Goal: Task Accomplishment & Management: Manage account settings

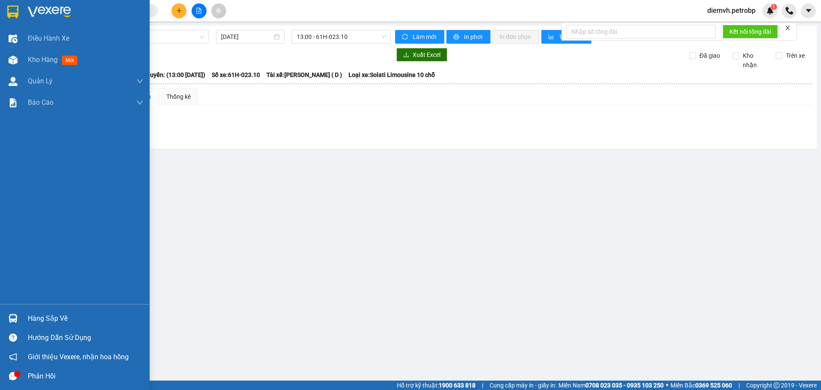
click at [44, 317] on div "Hàng sắp về" at bounding box center [85, 318] width 115 height 13
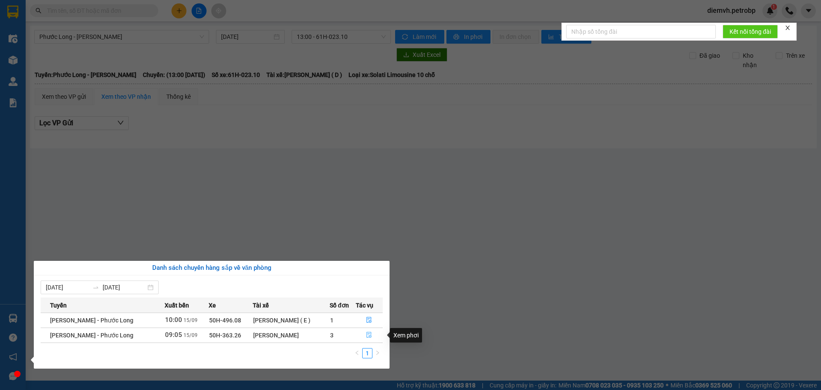
click at [369, 331] on button "button" at bounding box center [369, 335] width 26 height 14
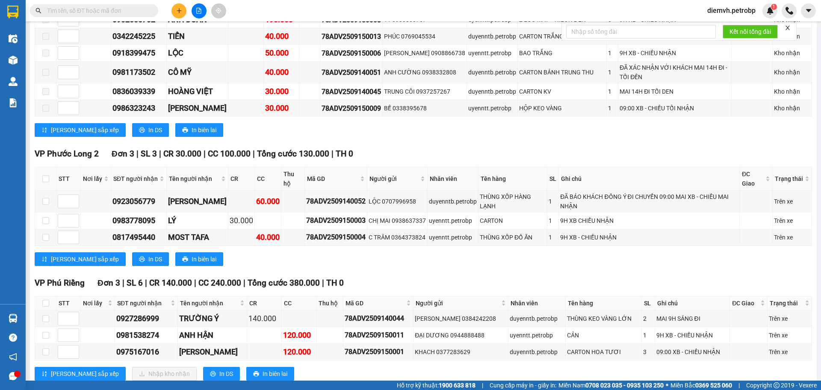
scroll to position [541, 0]
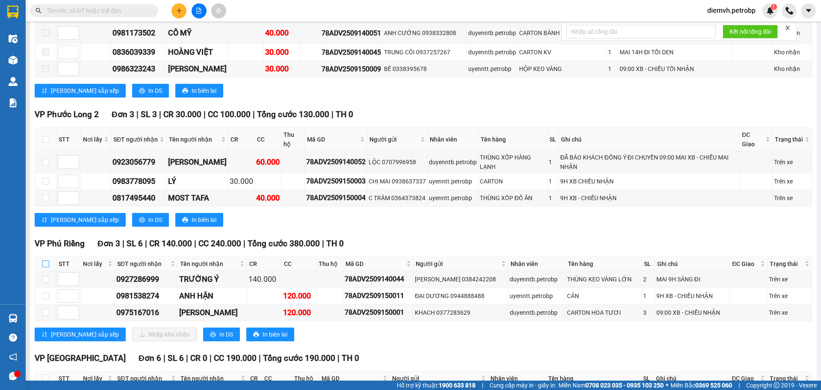
click at [47, 262] on input "checkbox" at bounding box center [45, 263] width 7 height 7
checkbox input "true"
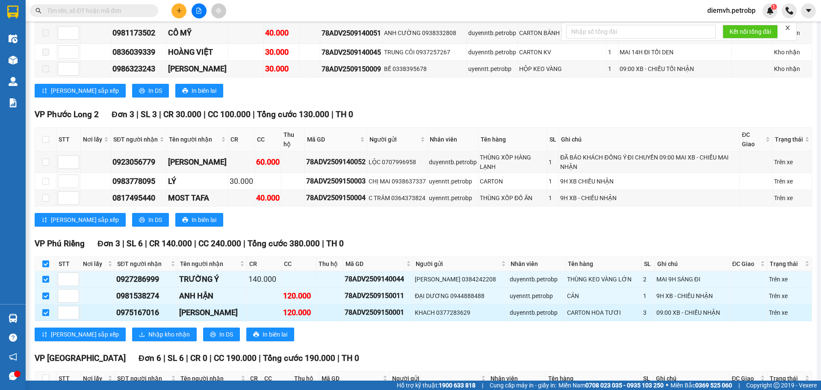
click at [44, 309] on input "checkbox" at bounding box center [45, 312] width 7 height 7
checkbox input "false"
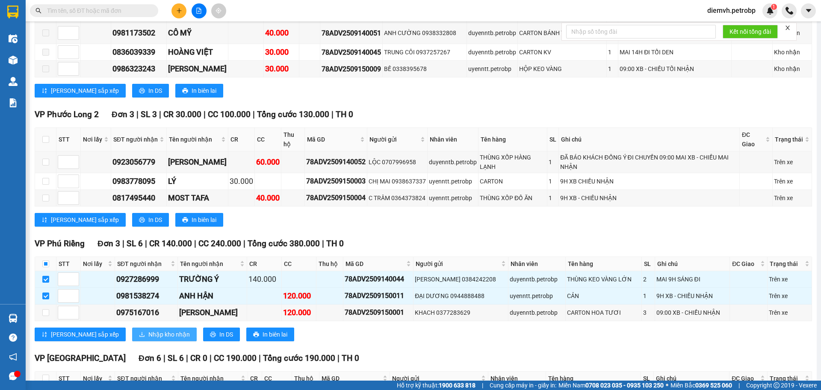
click at [148, 332] on span "Nhập kho nhận" at bounding box center [168, 334] width 41 height 9
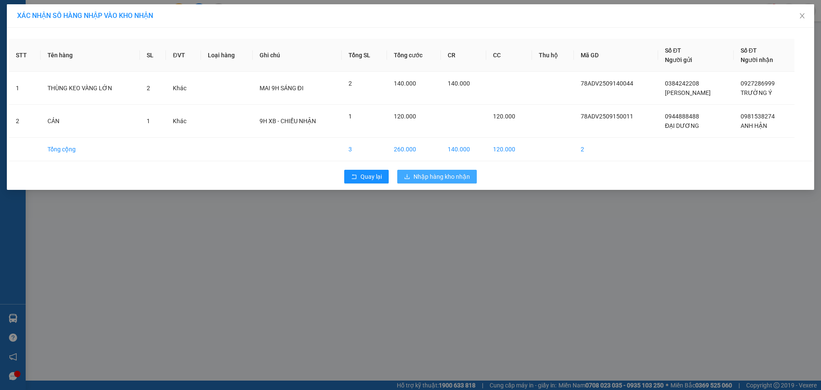
click at [438, 174] on span "Nhập hàng kho nhận" at bounding box center [441, 176] width 56 height 9
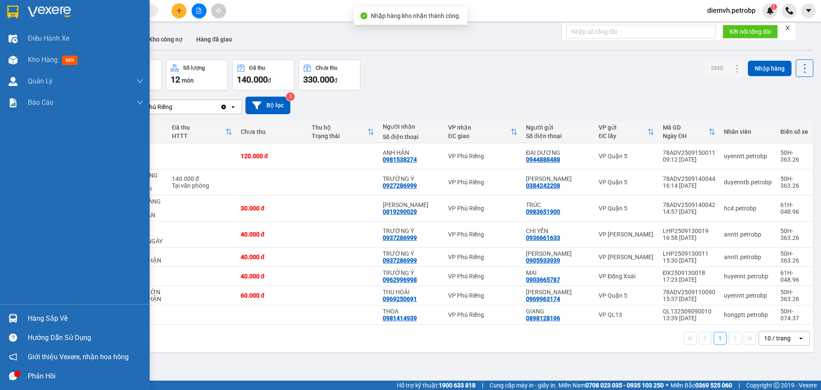
click at [47, 318] on div "Hàng sắp về" at bounding box center [85, 318] width 115 height 13
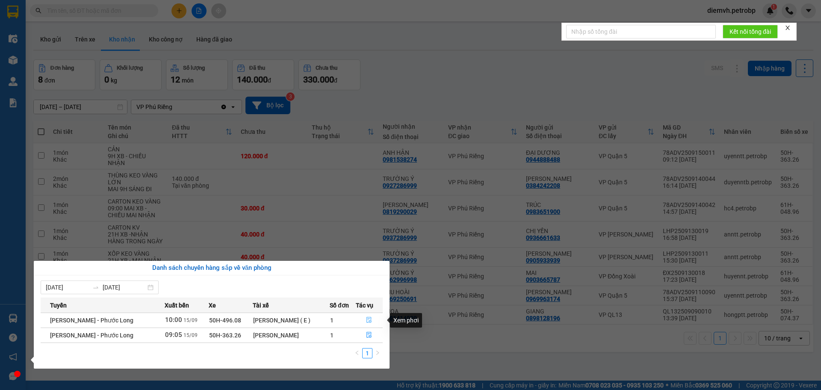
click at [365, 320] on button "button" at bounding box center [369, 320] width 26 height 14
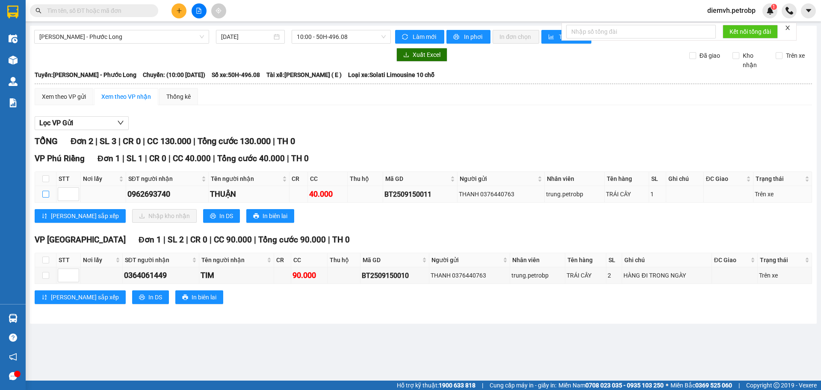
click at [46, 194] on input "checkbox" at bounding box center [45, 194] width 7 height 7
checkbox input "true"
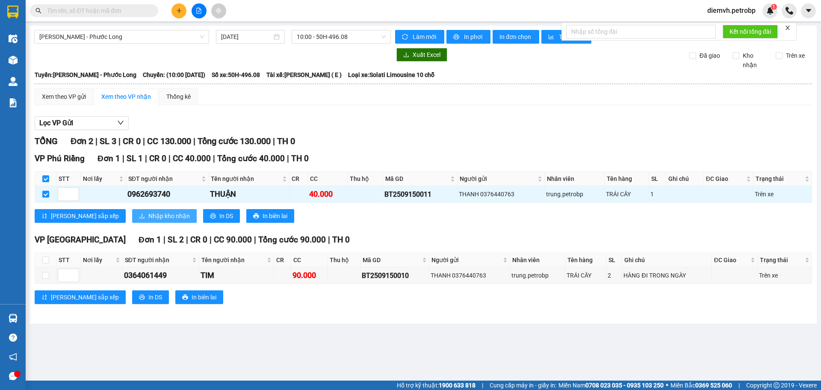
click at [148, 214] on span "Nhập kho nhận" at bounding box center [168, 215] width 41 height 9
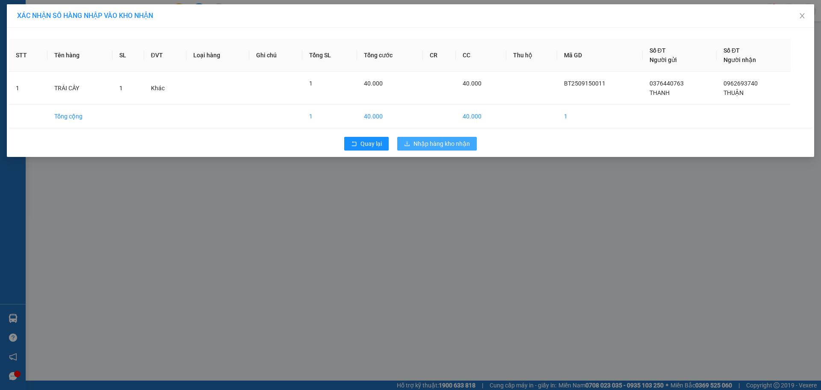
click at [444, 144] on span "Nhập hàng kho nhận" at bounding box center [441, 143] width 56 height 9
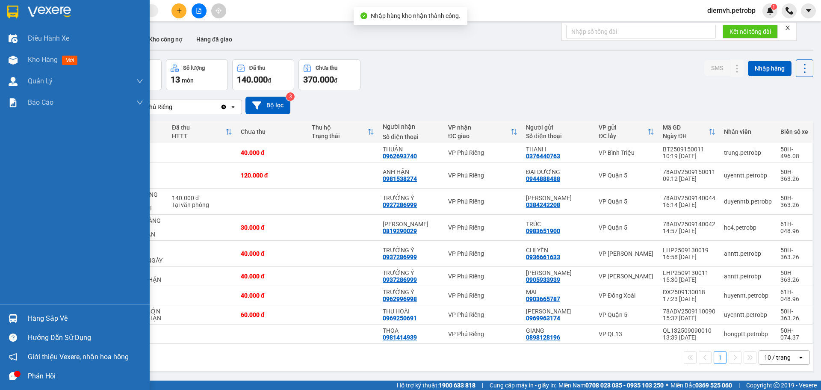
click at [58, 320] on div "Hàng sắp về" at bounding box center [85, 318] width 115 height 13
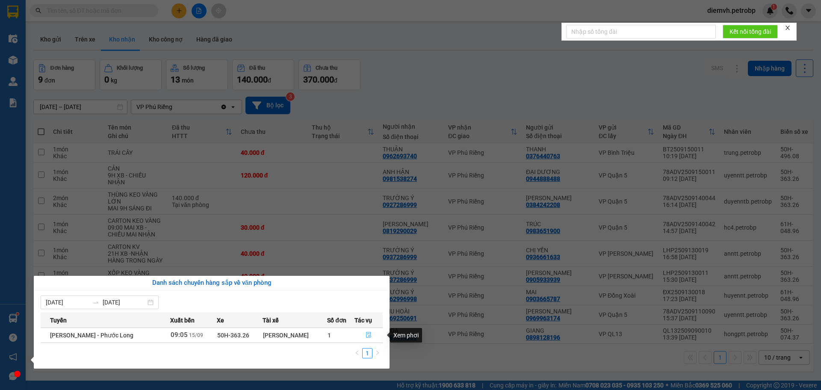
click at [368, 334] on icon "file-done" at bounding box center [368, 335] width 6 height 6
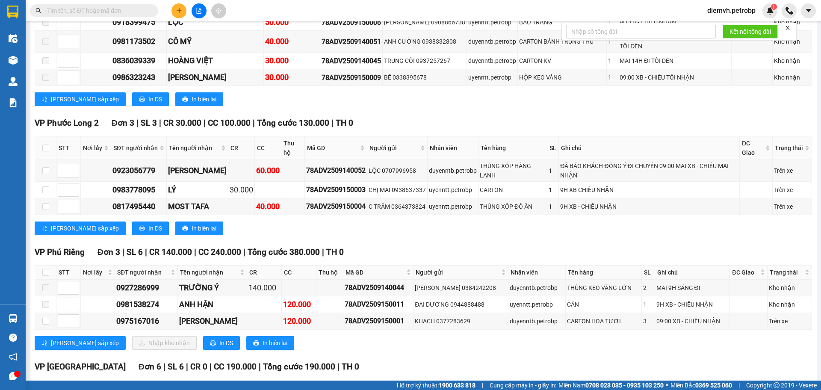
scroll to position [570, 0]
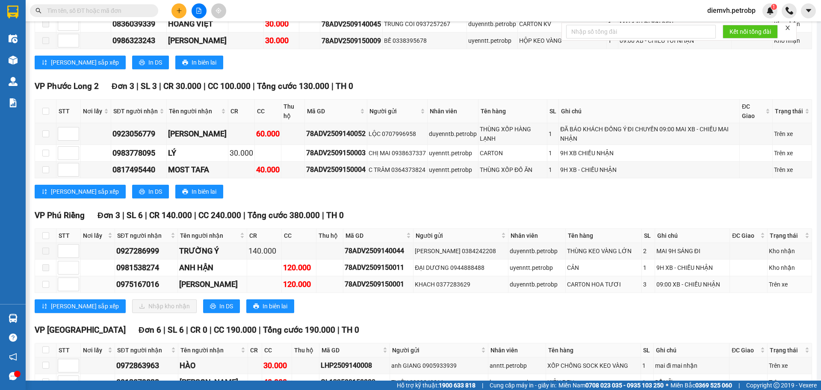
click at [344, 285] on div "78ADV2509150001" at bounding box center [377, 284] width 67 height 11
drag, startPoint x: 344, startPoint y: 285, endPoint x: 406, endPoint y: 286, distance: 61.6
click at [406, 286] on div "78ADV2509150001" at bounding box center [377, 284] width 67 height 11
copy div "78ADV2509150001"
paste input "78ADV2509150001"
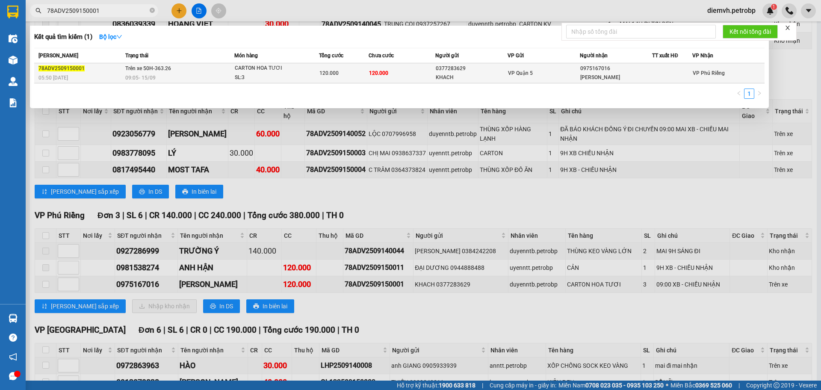
type input "78ADV2509150001"
click at [648, 70] on div "0975167016" at bounding box center [615, 68] width 71 height 9
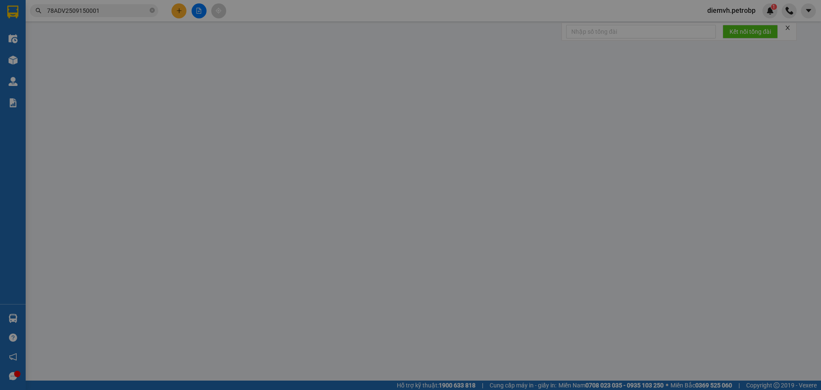
type input "0377283629"
type input "KHACH"
type input "0975167016"
type input "[PERSON_NAME]"
type input "120.000"
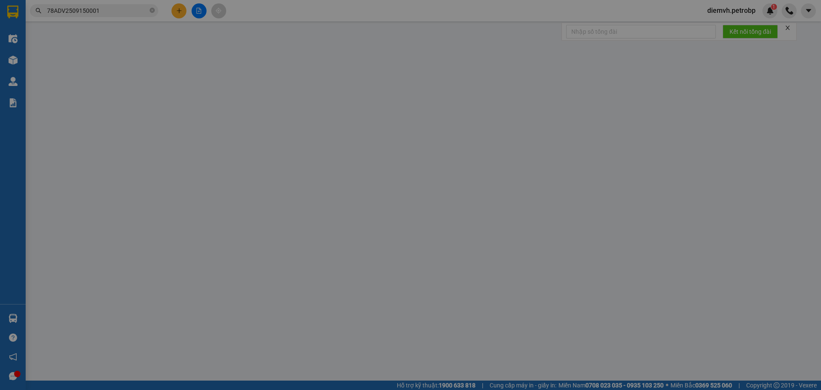
type input "120.000"
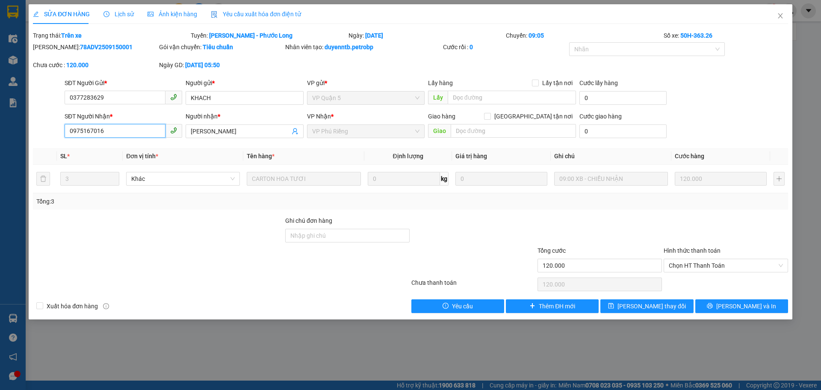
drag, startPoint x: 68, startPoint y: 132, endPoint x: 103, endPoint y: 133, distance: 34.6
click at [103, 133] on input "0975167016" at bounding box center [115, 131] width 101 height 14
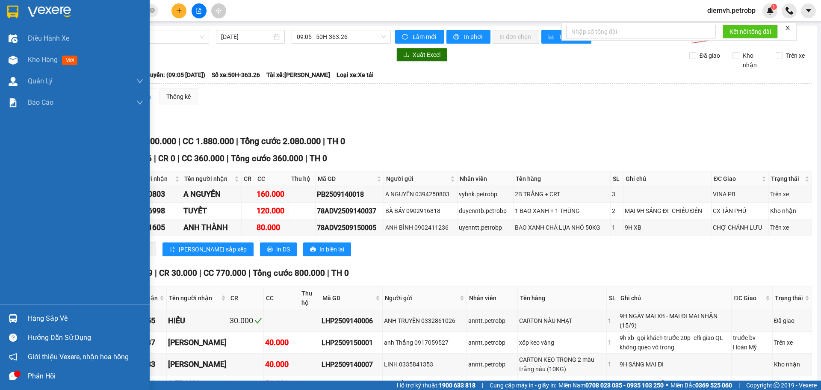
click at [55, 317] on div "Hàng sắp về" at bounding box center [85, 318] width 115 height 13
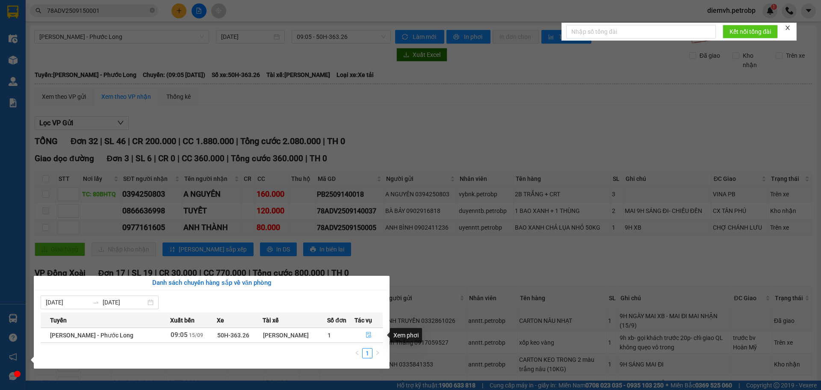
click at [368, 339] on button "button" at bounding box center [369, 335] width 28 height 14
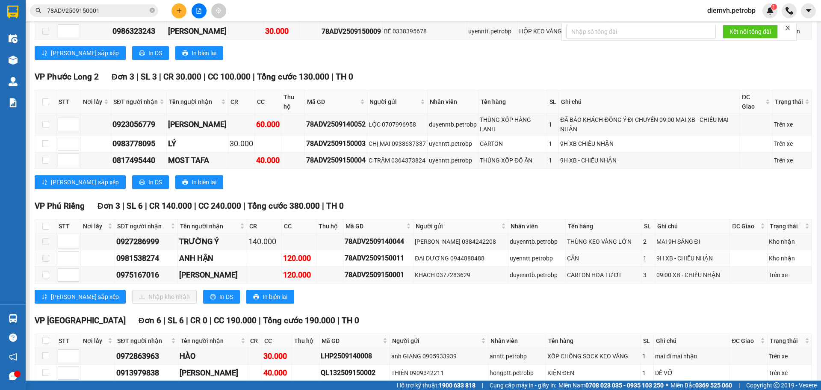
scroll to position [612, 0]
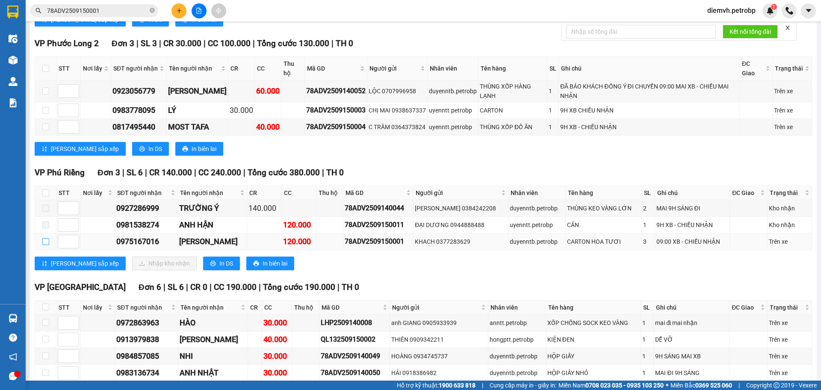
click at [44, 241] on input "checkbox" at bounding box center [45, 241] width 7 height 7
checkbox input "true"
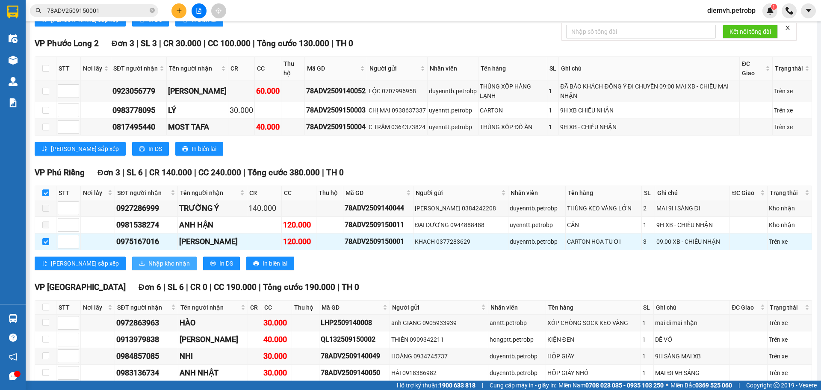
click at [148, 262] on span "Nhập kho nhận" at bounding box center [168, 263] width 41 height 9
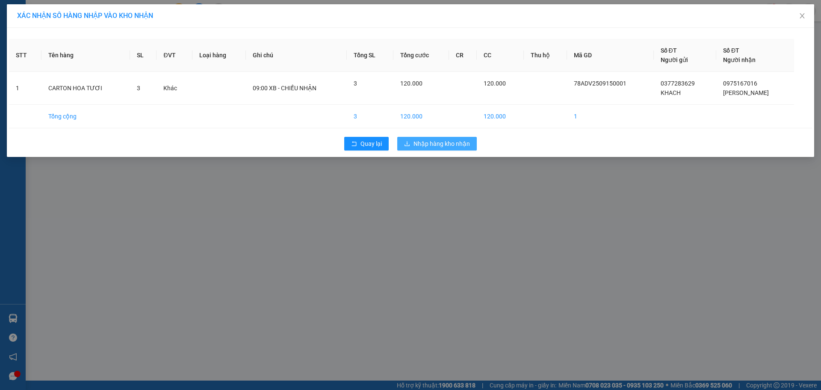
click at [463, 142] on span "Nhập hàng kho nhận" at bounding box center [441, 143] width 56 height 9
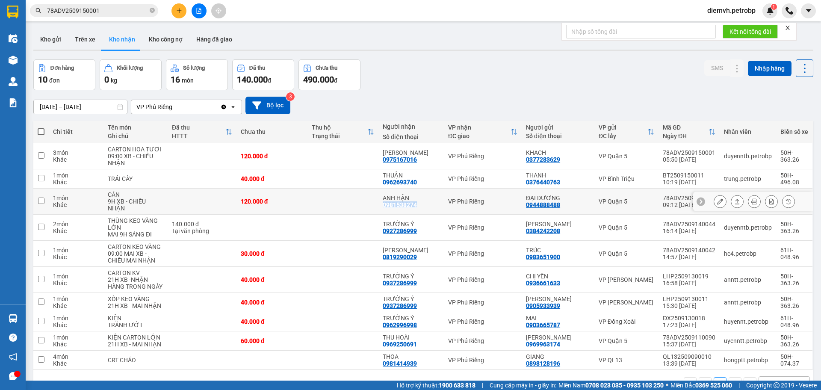
drag, startPoint x: 385, startPoint y: 205, endPoint x: 421, endPoint y: 202, distance: 36.0
click at [426, 202] on div "ANH HẬN 0981538274" at bounding box center [410, 201] width 57 height 14
checkbox input "true"
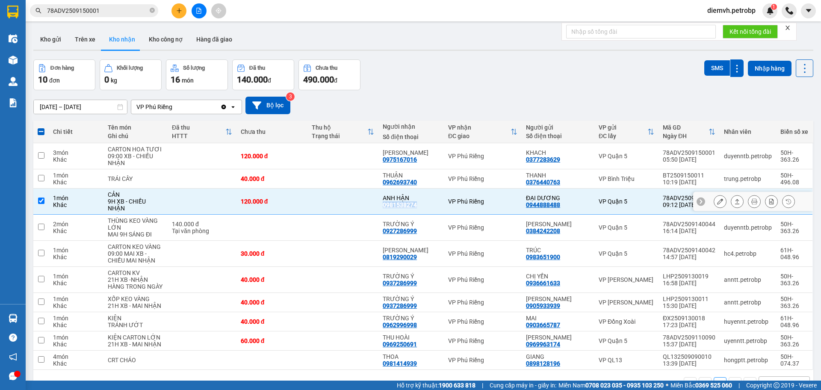
copy div "0981538274"
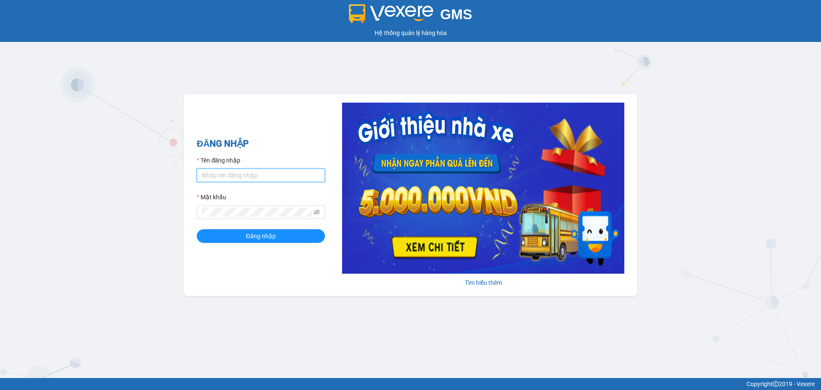
drag, startPoint x: 281, startPoint y: 175, endPoint x: 278, endPoint y: 182, distance: 7.9
click at [281, 175] on input "Tên đăng nhập" at bounding box center [261, 175] width 128 height 14
type input "hahv.petrobp"
click at [197, 229] on button "Đăng nhập" at bounding box center [261, 236] width 128 height 14
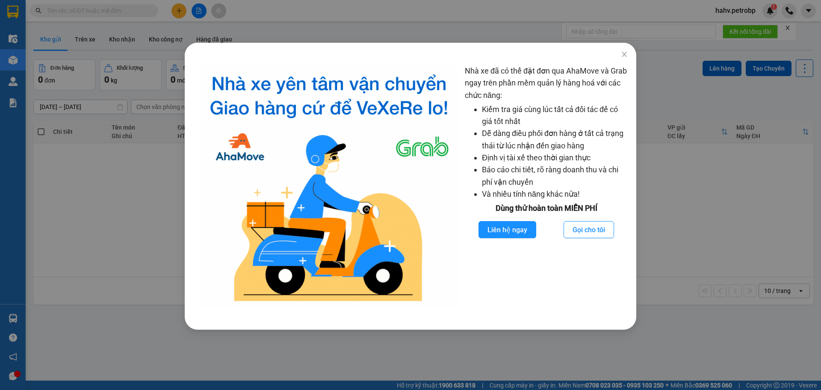
click at [111, 257] on div "Nhà xe đã có thể đặt đơn qua AhaMove và Grab ngay trên phần mềm quản lý hàng ho…" at bounding box center [410, 195] width 821 height 390
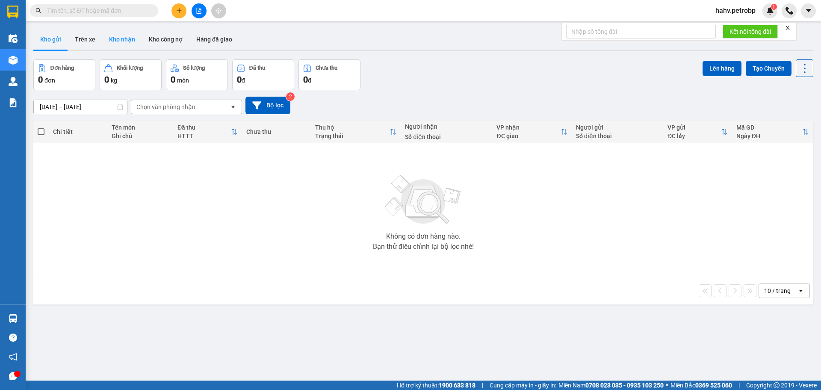
click at [120, 31] on button "Kho nhận" at bounding box center [122, 39] width 40 height 21
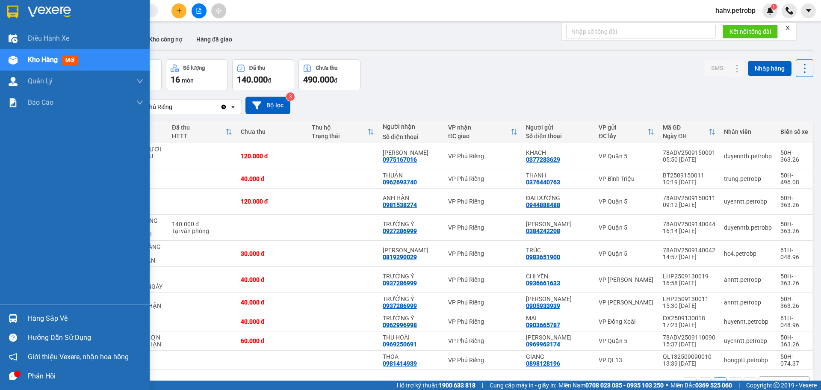
click at [20, 313] on div at bounding box center [13, 318] width 15 height 15
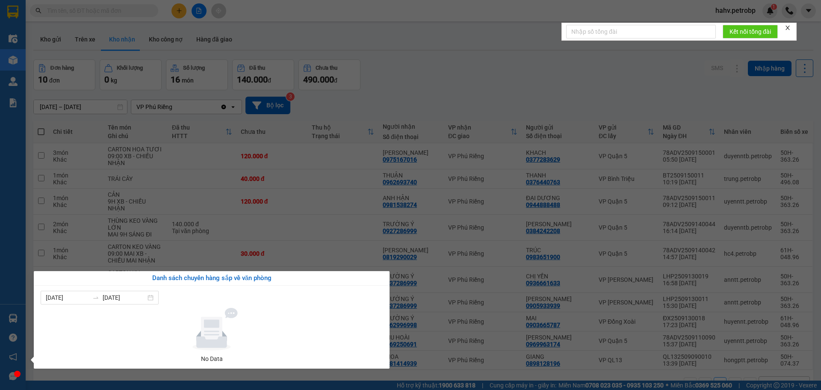
click at [0, 258] on div "Điều hành xe Kho hàng mới Quản [PERSON_NAME] lý chuyến Quản lý giao nhận mới Qu…" at bounding box center [13, 195] width 26 height 390
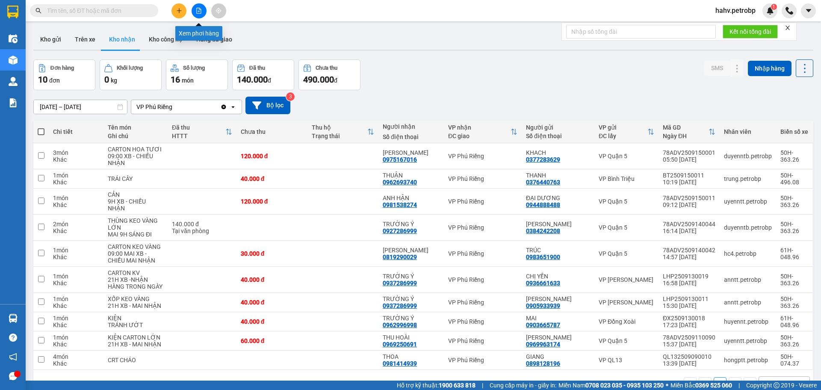
click at [206, 10] on button at bounding box center [198, 10] width 15 height 15
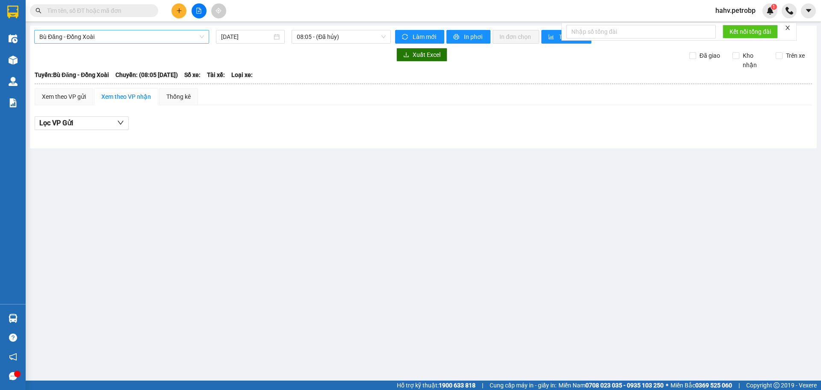
click at [130, 40] on span "Bù Đăng - Đồng Xoài" at bounding box center [121, 36] width 165 height 13
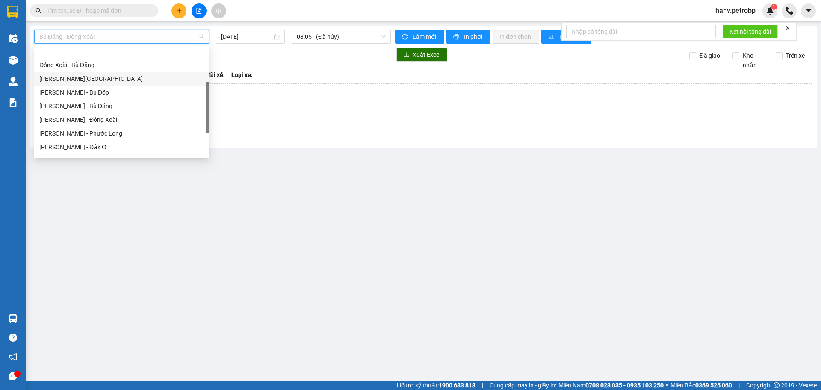
scroll to position [99, 0]
click at [122, 123] on div "[PERSON_NAME] - Phước Long" at bounding box center [121, 119] width 165 height 9
type input "[DATE]"
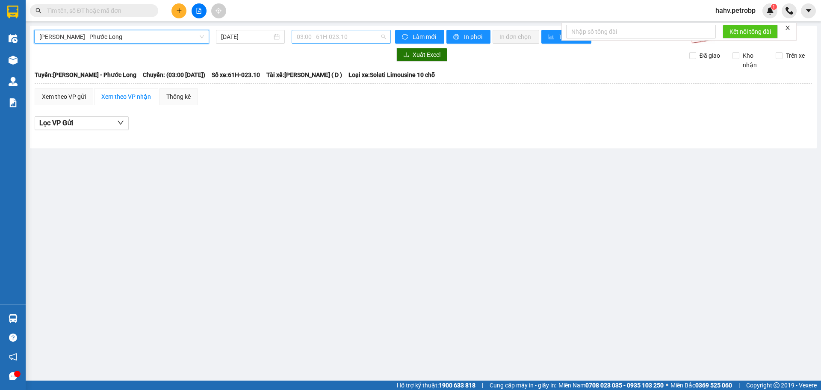
click at [324, 40] on span "03:00 - 61H-023.10" at bounding box center [341, 36] width 89 height 13
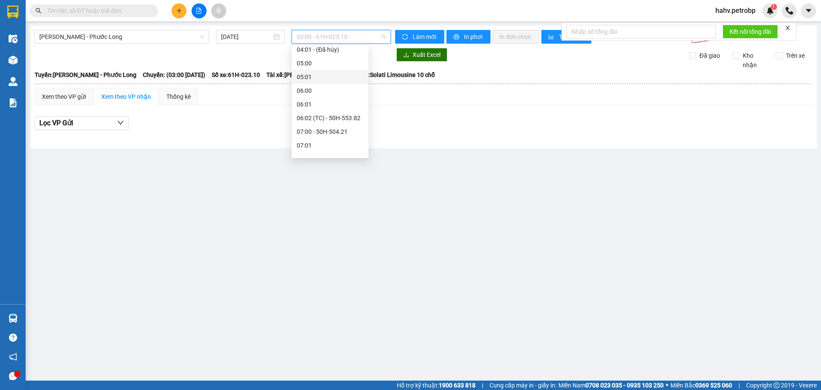
scroll to position [114, 0]
click at [175, 35] on span "[PERSON_NAME] - Phước Long" at bounding box center [121, 36] width 165 height 13
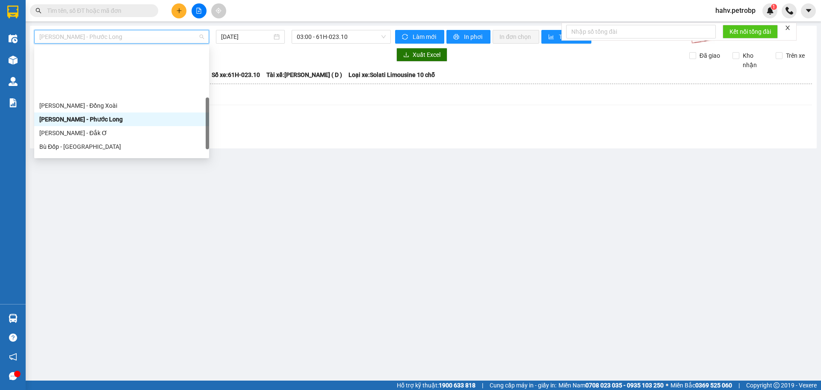
scroll to position [155, 0]
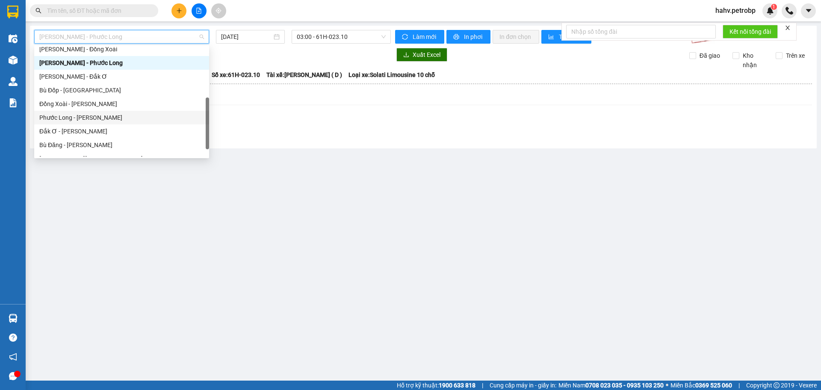
click at [103, 118] on div "Phước Long - [PERSON_NAME]" at bounding box center [121, 117] width 165 height 9
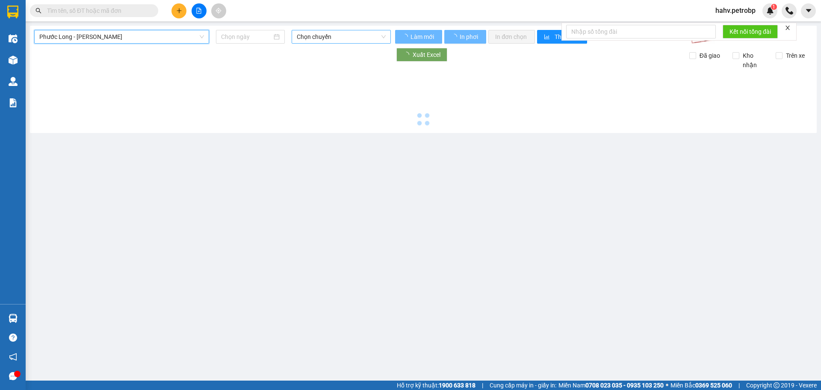
type input "[DATE]"
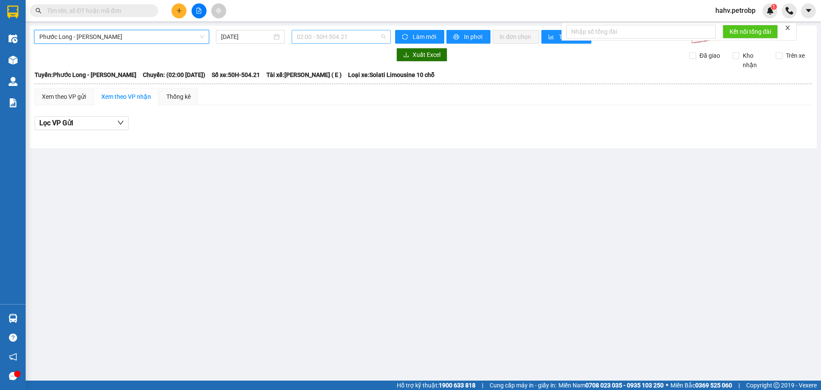
click at [320, 31] on span "02:00 - 50H-504.21" at bounding box center [341, 36] width 89 height 13
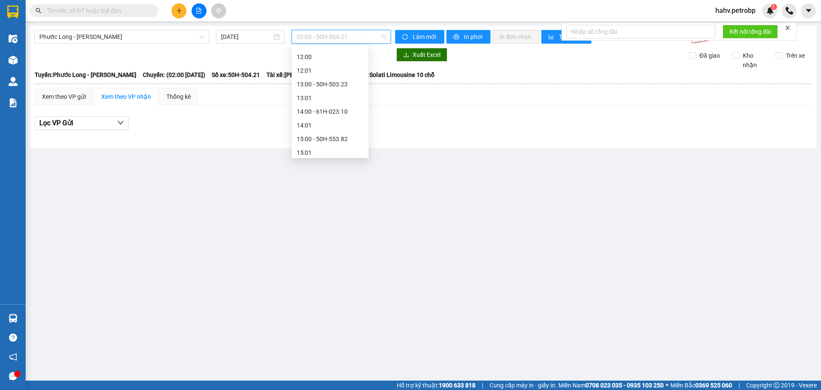
scroll to position [313, 0]
click at [326, 110] on div "14:00 - 61H-023.10" at bounding box center [330, 110] width 67 height 9
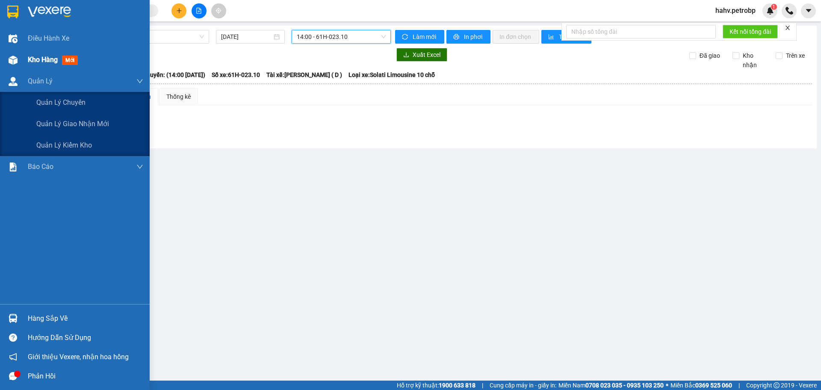
click at [28, 60] on span "Kho hàng" at bounding box center [43, 60] width 30 height 8
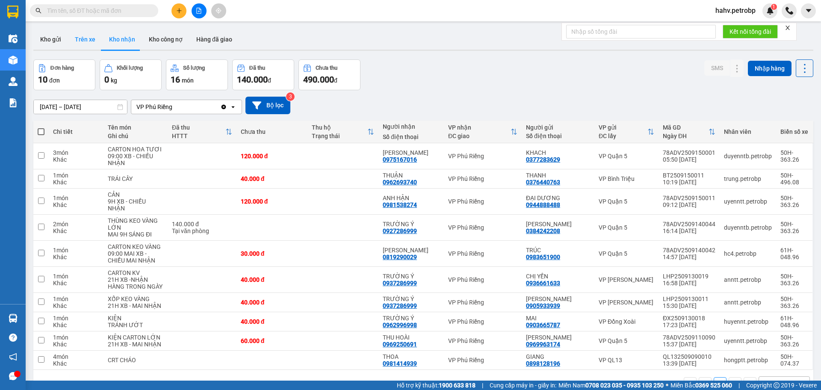
click at [93, 34] on button "Trên xe" at bounding box center [85, 39] width 34 height 21
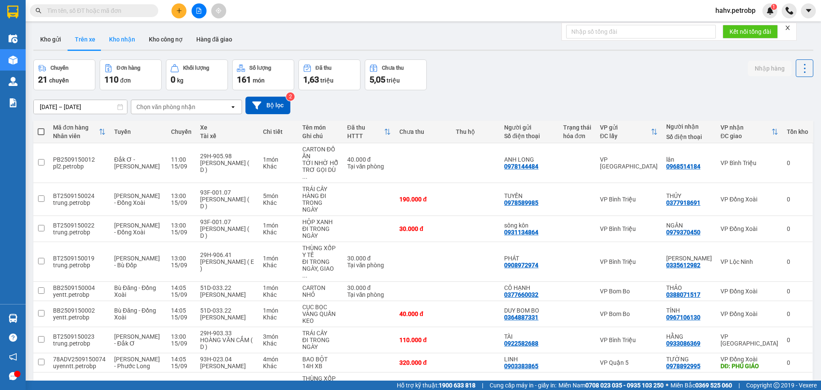
click at [118, 38] on button "Kho nhận" at bounding box center [122, 39] width 40 height 21
type input "[DATE] – [DATE]"
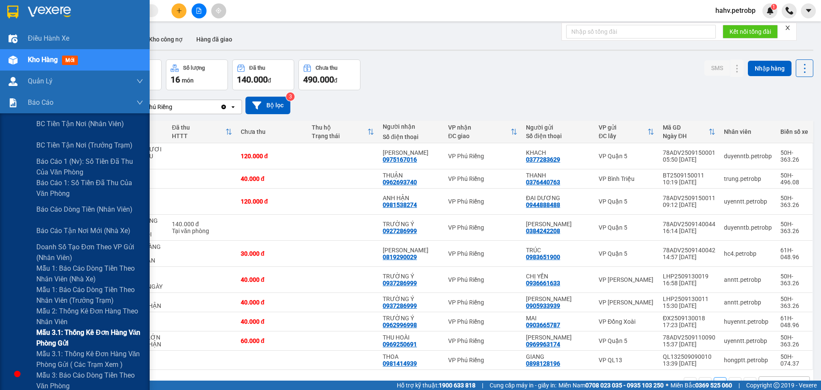
click at [11, 331] on div "Mẫu 3.1: Thống kê đơn hàng văn phòng gửi" at bounding box center [75, 337] width 150 height 21
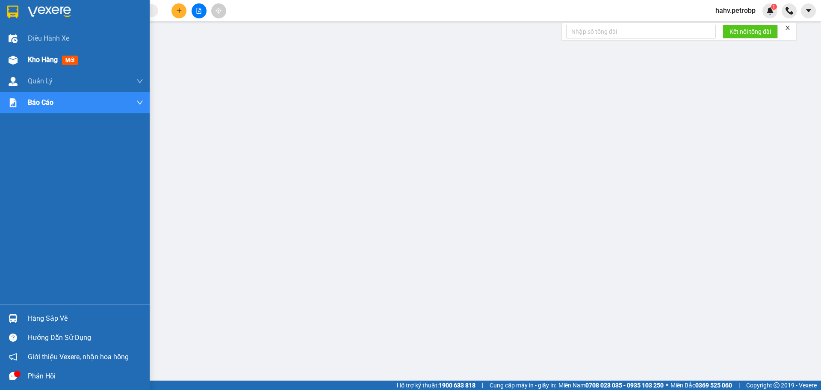
click at [29, 65] on div "Kho hàng mới" at bounding box center [54, 59] width 53 height 11
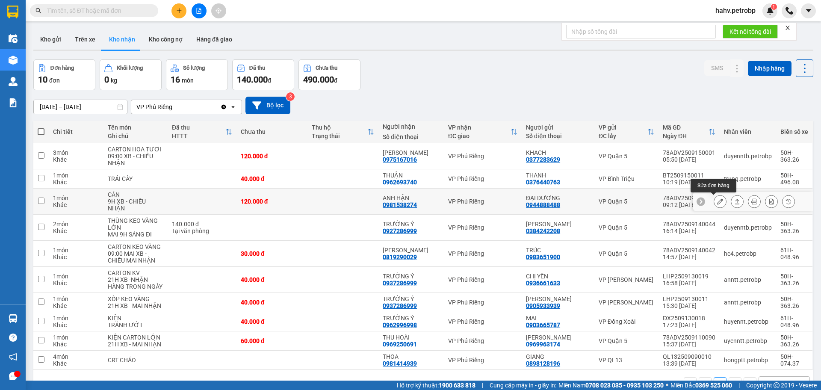
click at [717, 201] on icon at bounding box center [720, 201] width 6 height 6
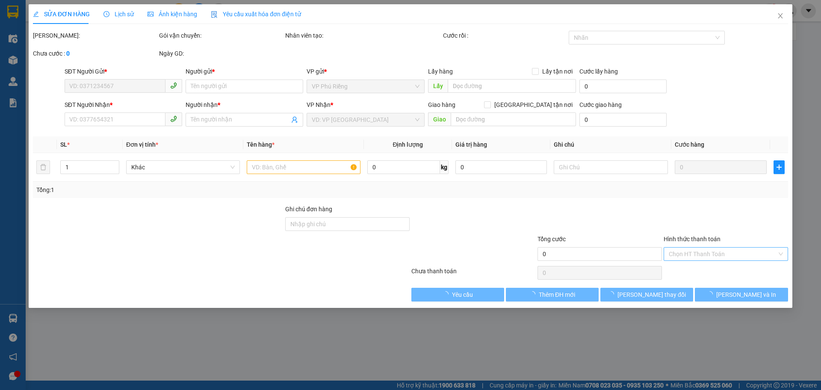
type input "0944888488"
type input "ĐẠI DƯƠNG"
type input "0981538274"
type input "ANH HẬN"
type input "120.000"
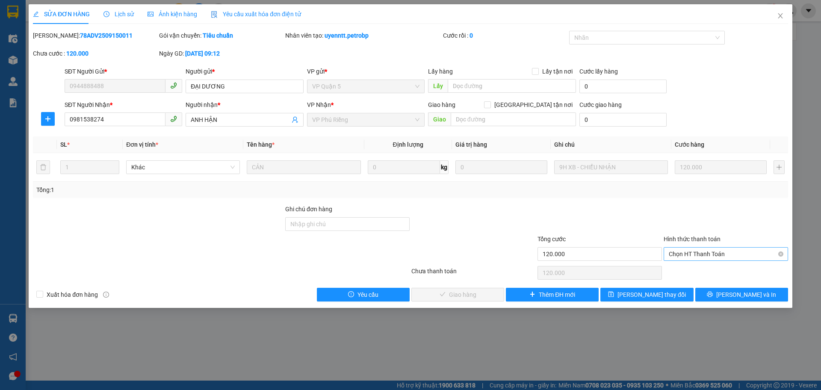
click at [708, 252] on span "Chọn HT Thanh Toán" at bounding box center [725, 253] width 114 height 13
click at [709, 268] on div "Tại văn phòng" at bounding box center [725, 270] width 114 height 9
type input "0"
click at [480, 288] on button "[PERSON_NAME] và Giao hàng" at bounding box center [457, 295] width 93 height 14
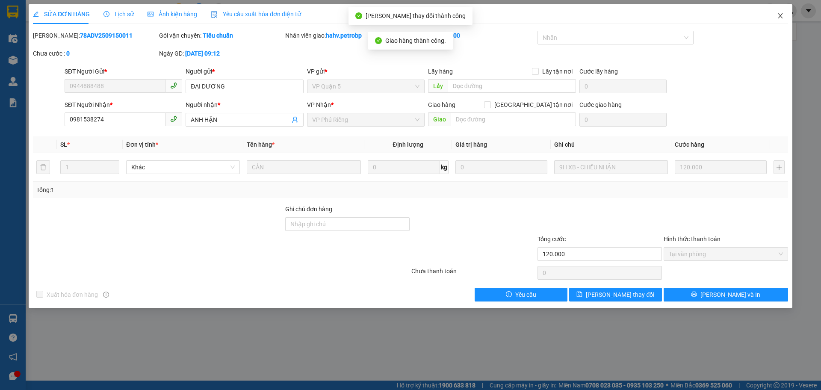
click at [784, 13] on span "Close" at bounding box center [780, 16] width 24 height 24
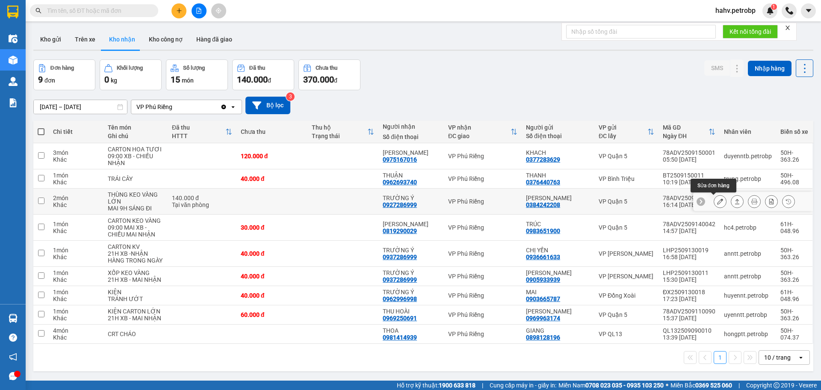
click at [717, 201] on icon at bounding box center [720, 201] width 6 height 6
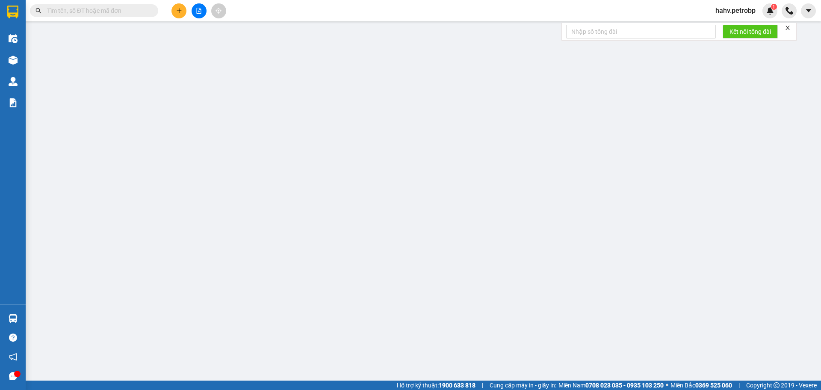
type input "0384242208"
type input "[PERSON_NAME]"
type input "0927286999"
type input "TRƯỜNG Ý"
type input "140.000"
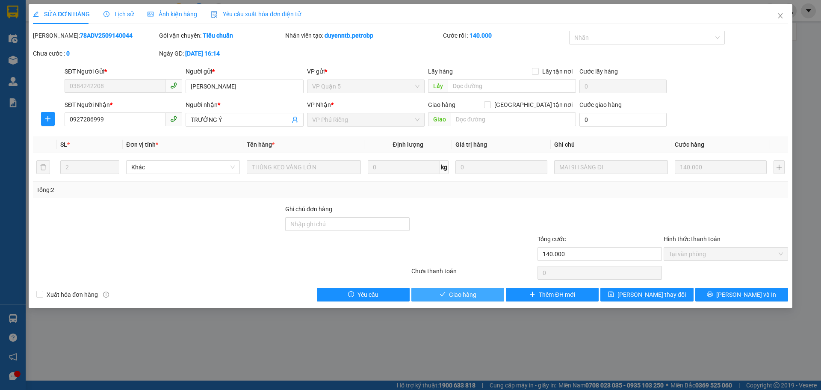
click at [440, 297] on icon "check" at bounding box center [442, 294] width 6 height 6
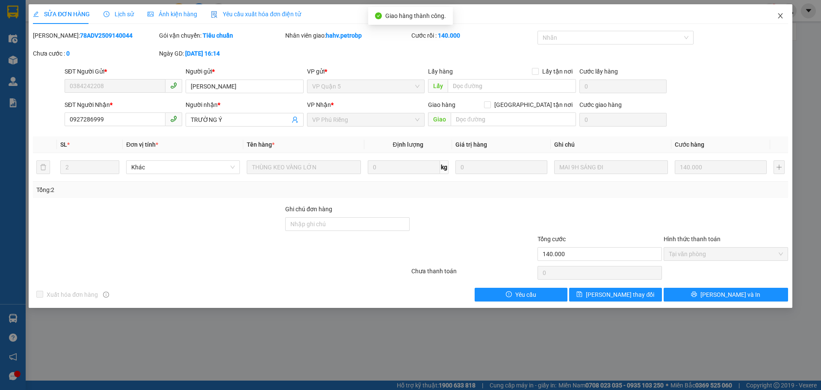
click at [780, 21] on span "Close" at bounding box center [780, 16] width 24 height 24
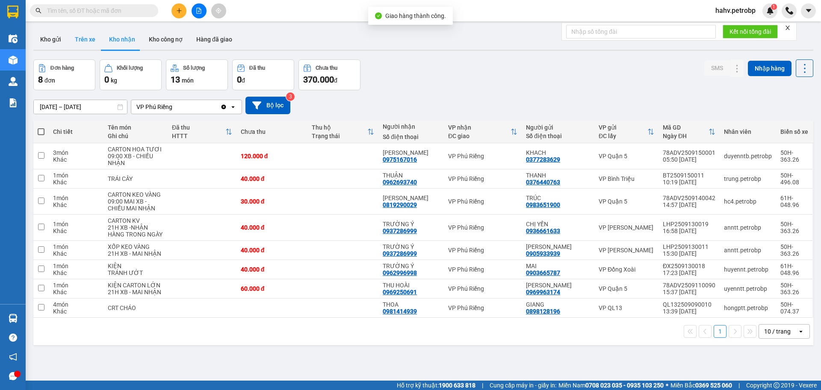
drag, startPoint x: 76, startPoint y: 35, endPoint x: 140, endPoint y: 36, distance: 64.1
click at [83, 37] on button "Trên xe" at bounding box center [85, 39] width 34 height 21
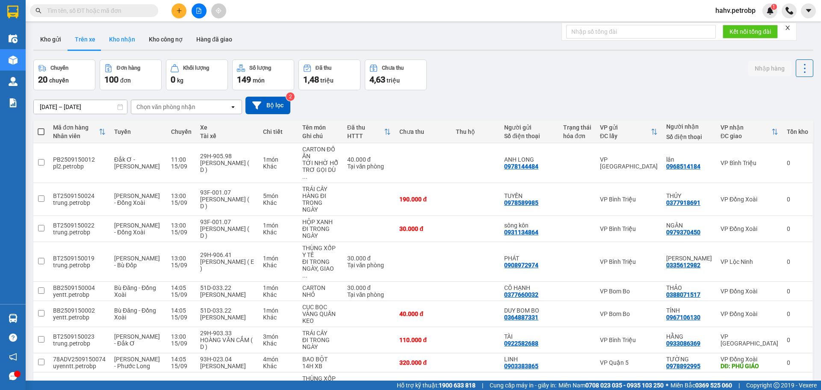
click at [119, 36] on button "Kho nhận" at bounding box center [122, 39] width 40 height 21
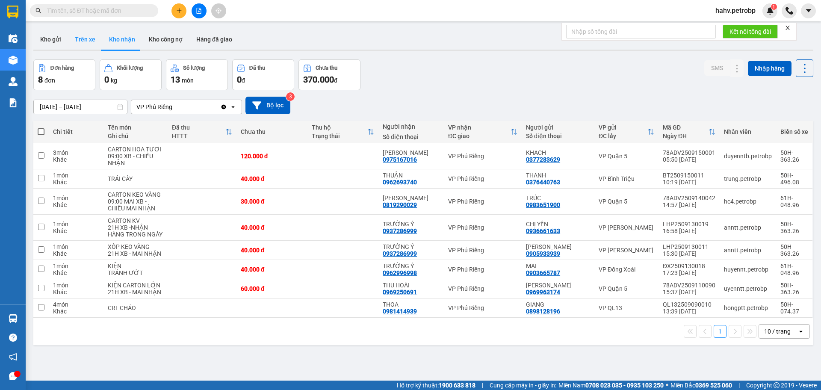
click at [80, 37] on button "Trên xe" at bounding box center [85, 39] width 34 height 21
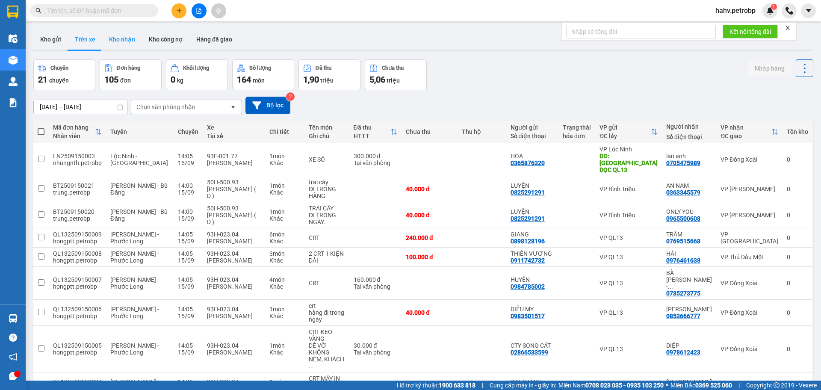
click at [115, 42] on button "Kho nhận" at bounding box center [122, 39] width 40 height 21
type input "[DATE] – [DATE]"
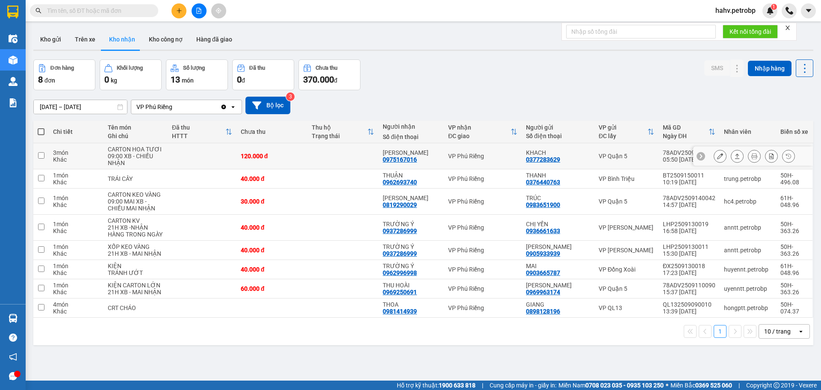
click at [393, 159] on div "0975167016" at bounding box center [399, 159] width 34 height 7
click at [393, 160] on div "0975167016" at bounding box center [399, 159] width 34 height 7
copy div "0975167016"
paste input "0975167016"
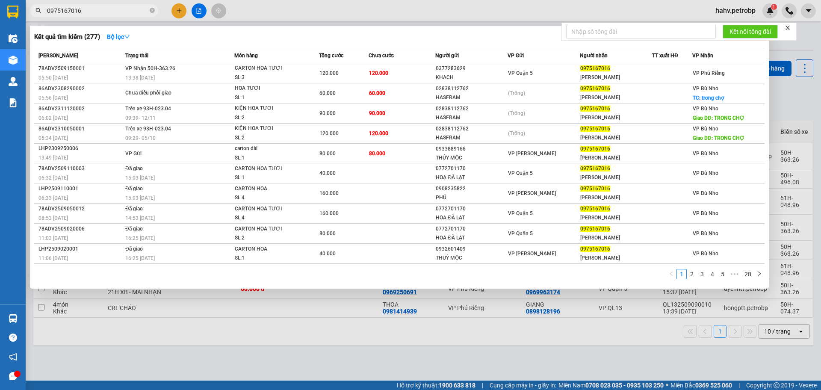
type input "0975167016"
click at [200, 320] on div at bounding box center [410, 195] width 821 height 390
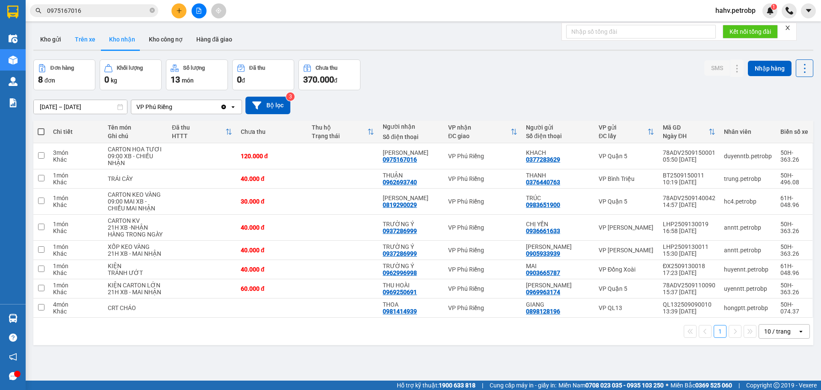
click at [80, 34] on button "Trên xe" at bounding box center [85, 39] width 34 height 21
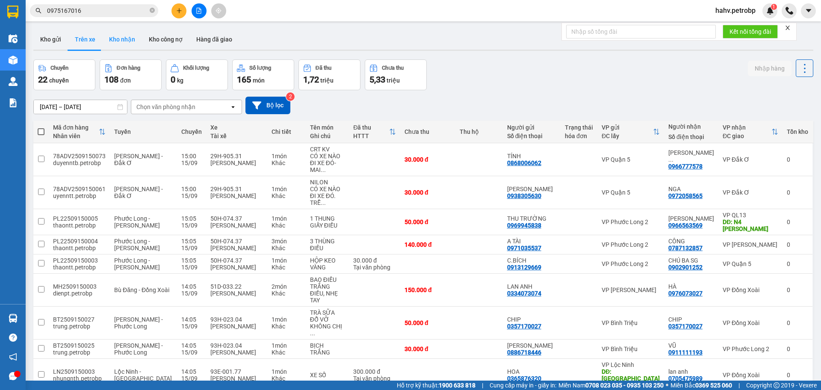
click at [120, 38] on button "Kho nhận" at bounding box center [122, 39] width 40 height 21
type input "[DATE] – [DATE]"
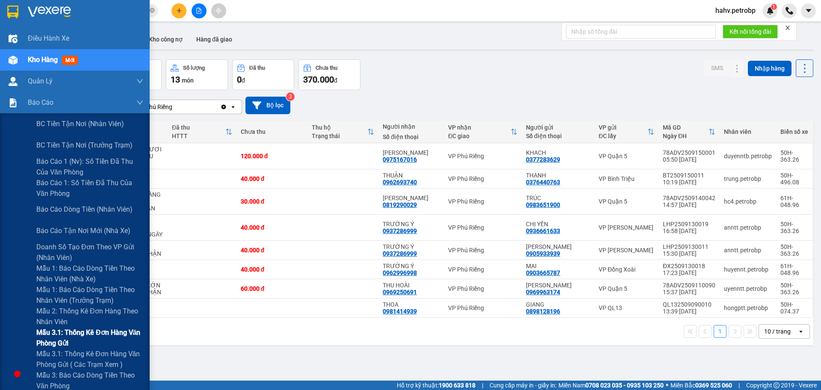
drag, startPoint x: 25, startPoint y: 334, endPoint x: 31, endPoint y: 330, distance: 7.4
click at [26, 334] on div "Mẫu 3.1: Thống kê đơn hàng văn phòng gửi" at bounding box center [75, 337] width 150 height 21
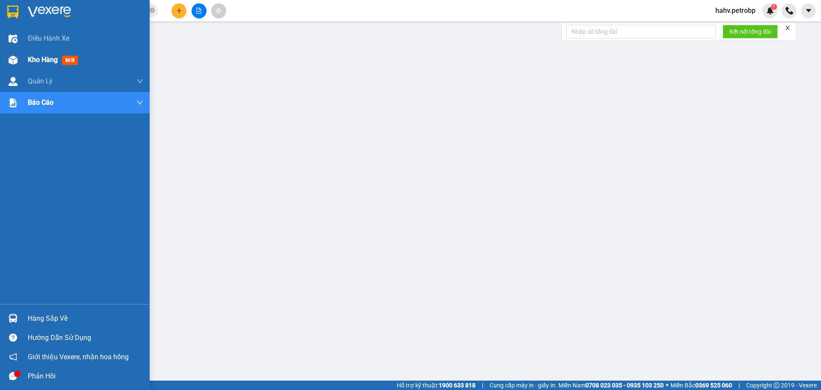
click at [10, 59] on img at bounding box center [13, 60] width 9 height 9
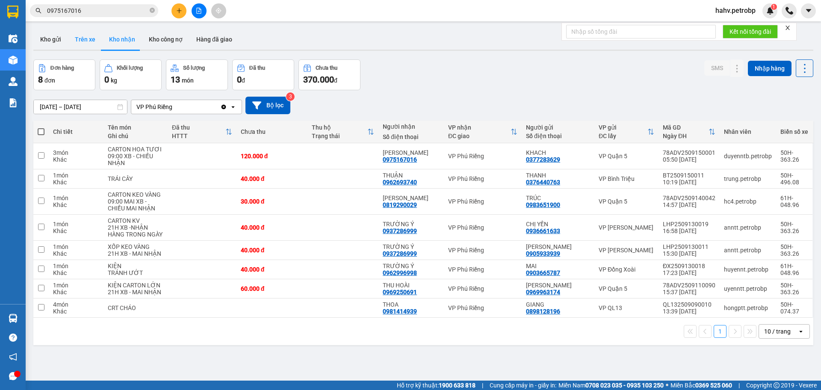
click at [75, 35] on button "Trên xe" at bounding box center [85, 39] width 34 height 21
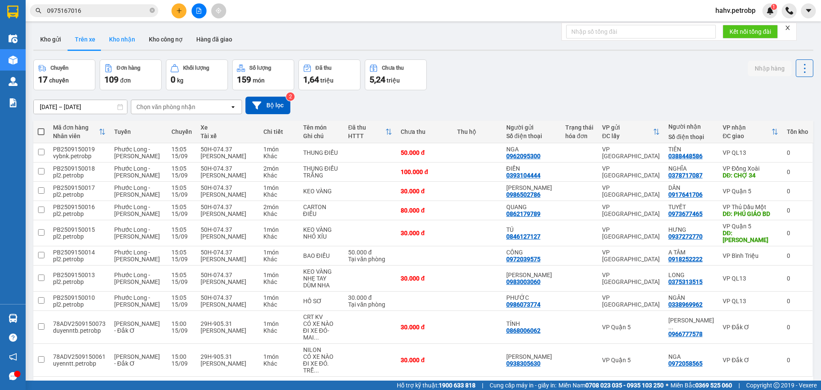
click at [119, 40] on button "Kho nhận" at bounding box center [122, 39] width 40 height 21
type input "[DATE] – [DATE]"
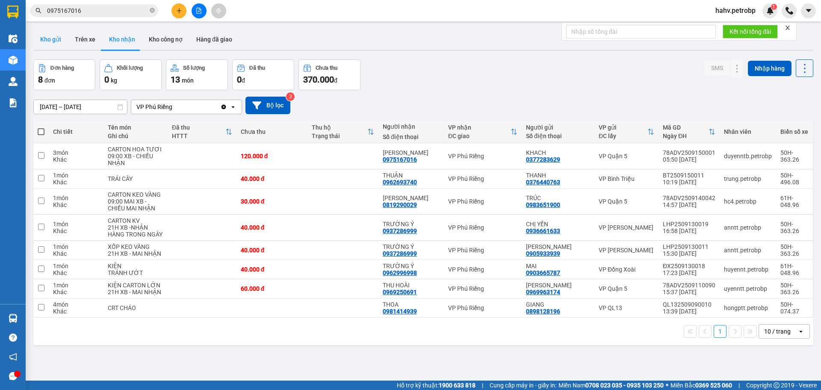
click at [53, 41] on button "Kho gửi" at bounding box center [50, 39] width 35 height 21
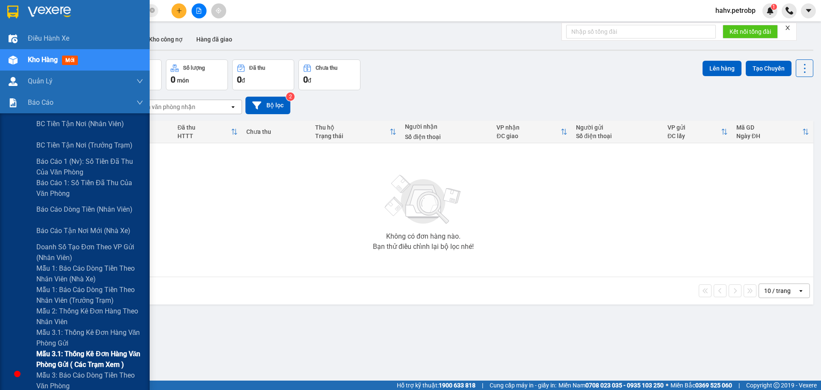
click at [0, 347] on div "BC tiền tận nơi (nhân viên) BC tiền tận nơi (trưởng trạm) Báo cáo 1 (nv): Số ti…" at bounding box center [75, 262] width 150 height 299
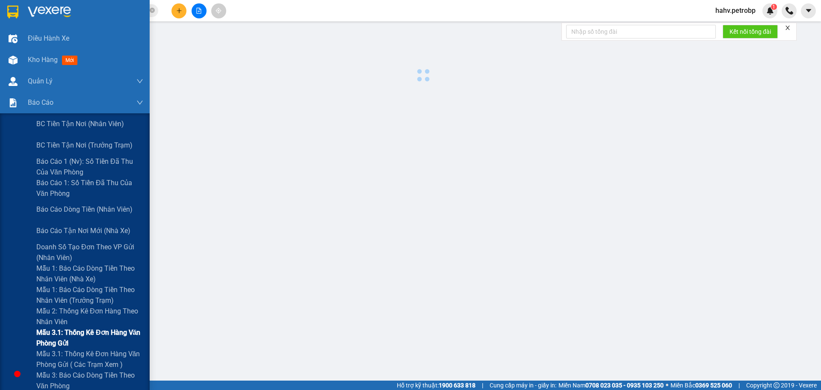
click at [25, 333] on div "Mẫu 3.1: Thống kê đơn hàng văn phòng gửi" at bounding box center [75, 337] width 150 height 21
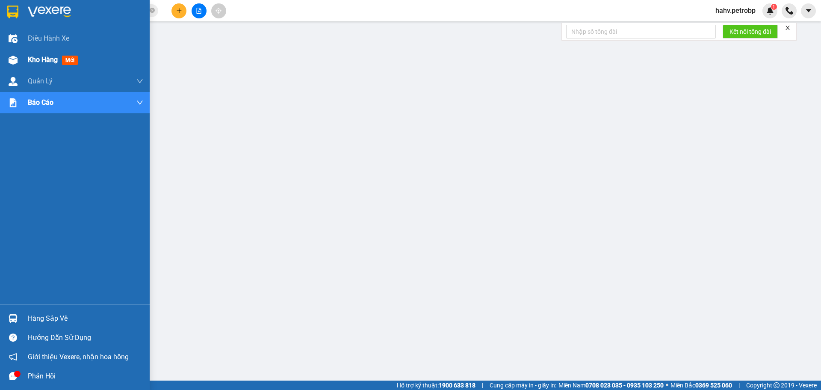
click at [0, 60] on div "Kho hàng mới" at bounding box center [75, 59] width 150 height 21
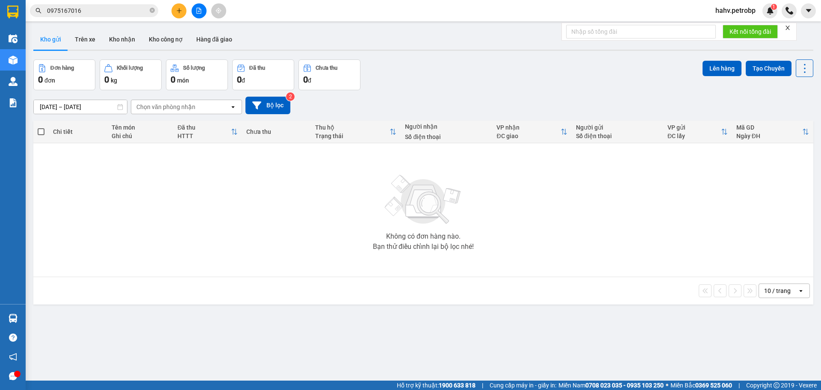
click at [75, 29] on div "ver 1.8.143 Kho gửi Trên xe Kho nhận Kho công nợ Hàng đã giao Đơn hàng 0 đơn Kh…" at bounding box center [423, 221] width 786 height 390
drag, startPoint x: 80, startPoint y: 35, endPoint x: 135, endPoint y: 36, distance: 54.3
click at [84, 36] on button "Trên xe" at bounding box center [85, 39] width 34 height 21
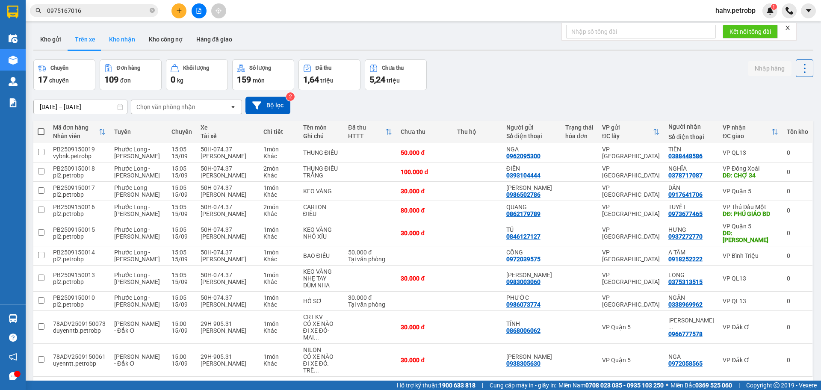
click at [128, 38] on button "Kho nhận" at bounding box center [122, 39] width 40 height 21
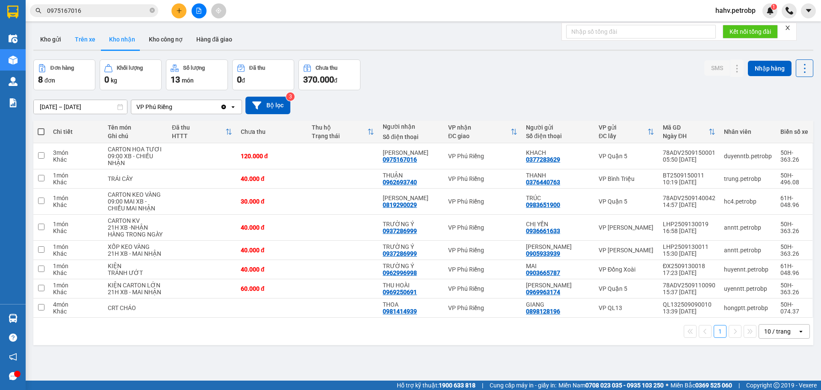
click at [89, 38] on button "Trên xe" at bounding box center [85, 39] width 34 height 21
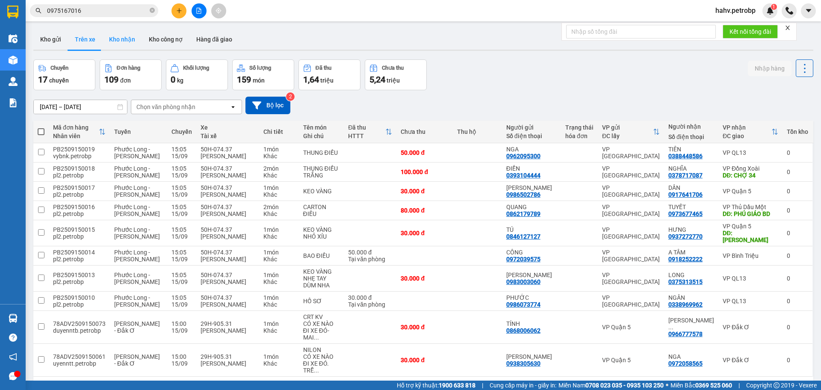
click at [114, 38] on button "Kho nhận" at bounding box center [122, 39] width 40 height 21
type input "[DATE] – [DATE]"
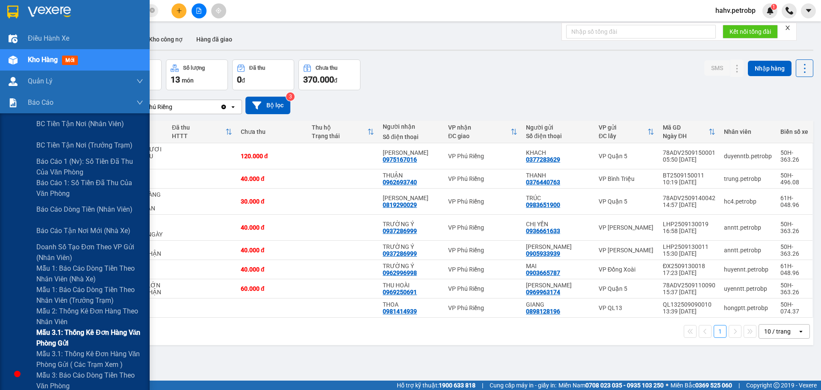
click at [16, 336] on div "Mẫu 3.1: Thống kê đơn hàng văn phòng gửi" at bounding box center [75, 337] width 150 height 21
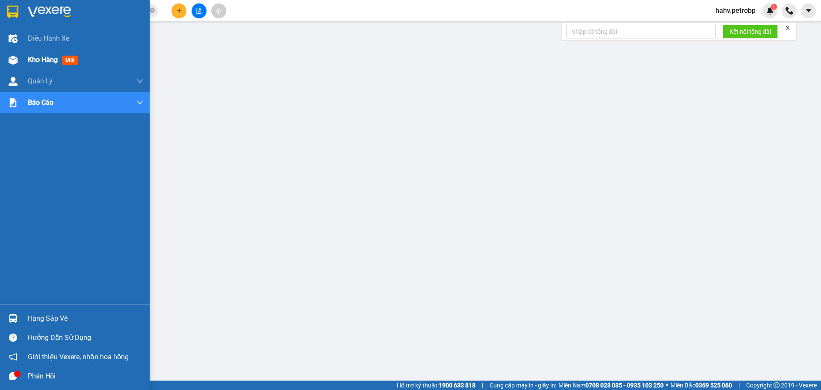
click at [18, 56] on div at bounding box center [13, 60] width 15 height 15
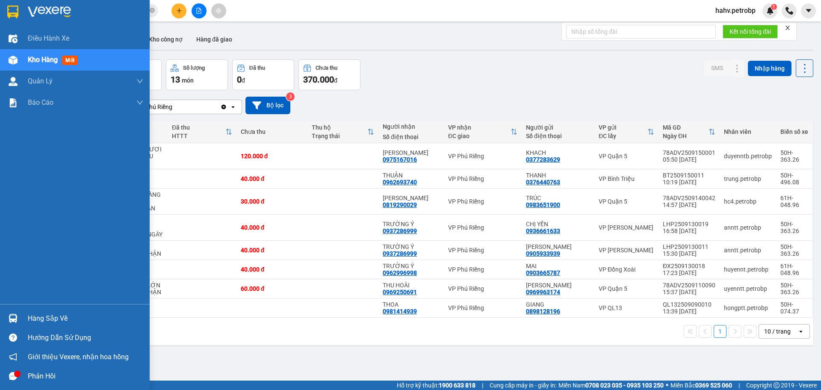
drag, startPoint x: 58, startPoint y: 312, endPoint x: 50, endPoint y: 301, distance: 13.2
click at [58, 312] on div "Hàng sắp về" at bounding box center [85, 318] width 115 height 13
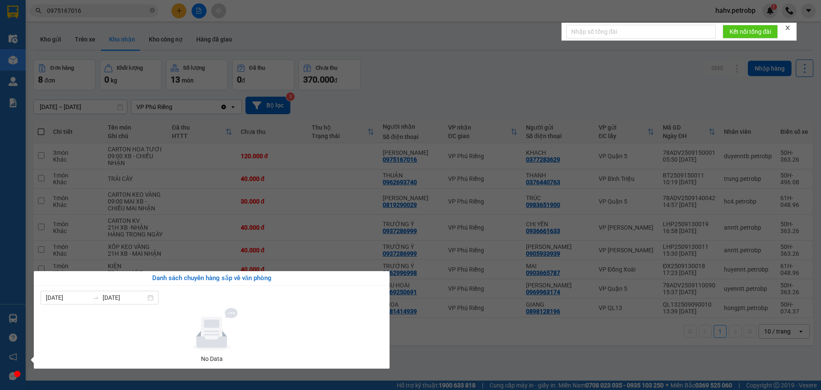
click at [10, 246] on div "Điều hành xe Kho hàng mới Quản [PERSON_NAME] lý chuyến Quản lý giao nhận mới Qu…" at bounding box center [13, 195] width 26 height 390
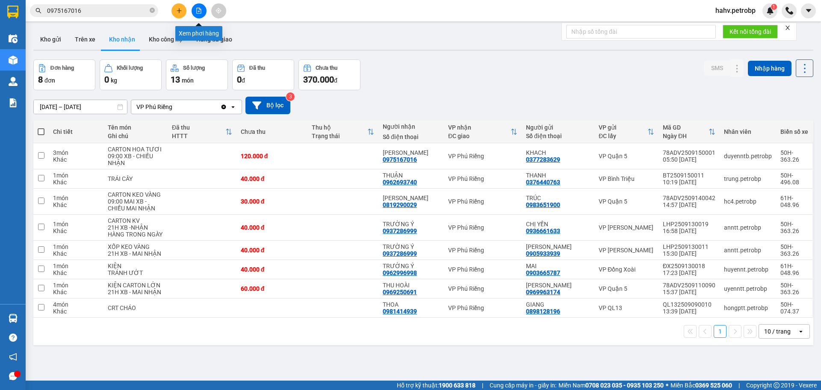
click at [197, 10] on icon "file-add" at bounding box center [199, 11] width 6 height 6
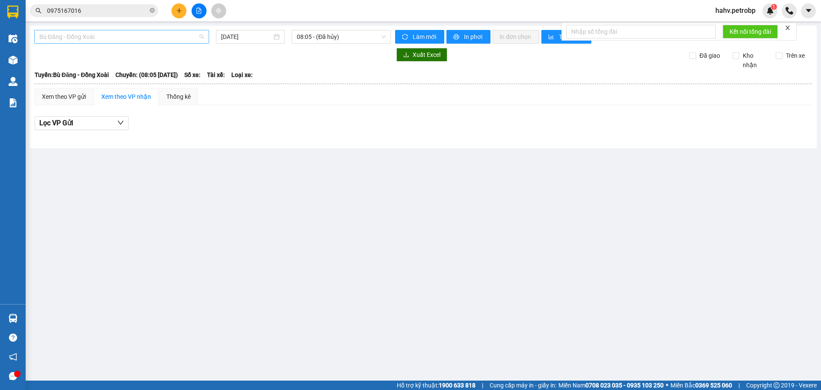
click at [100, 41] on span "Bù Đăng - Đồng Xoài" at bounding box center [121, 36] width 165 height 13
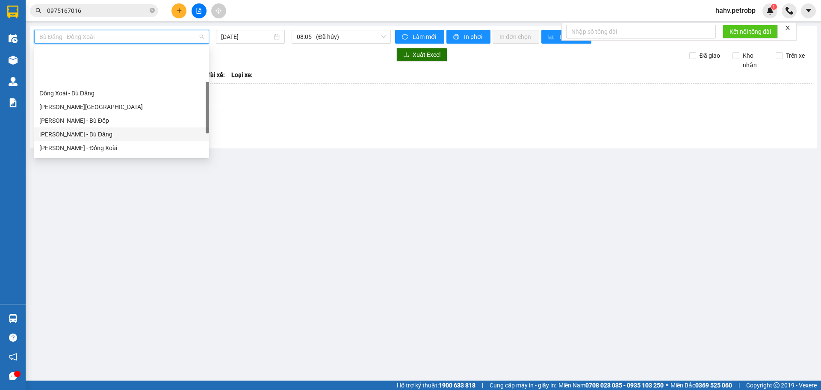
scroll to position [99, 0]
click at [116, 114] on div "[PERSON_NAME] - Phước Long" at bounding box center [121, 119] width 175 height 14
type input "[DATE]"
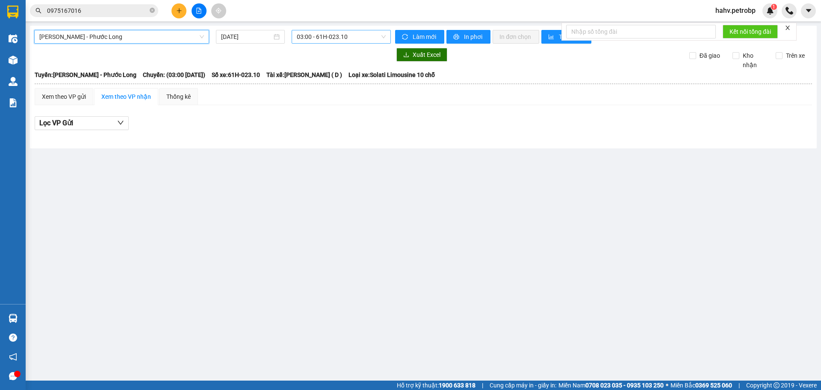
click at [318, 39] on span "03:00 - 61H-023.10" at bounding box center [341, 36] width 89 height 13
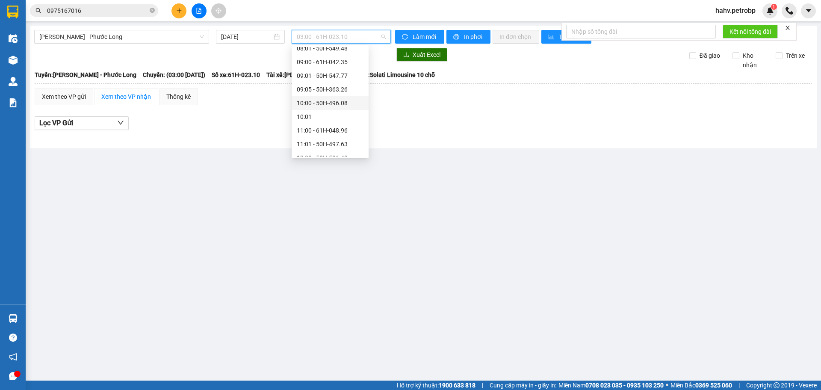
scroll to position [185, 0]
click at [322, 105] on div "10:00 - 50H-496.08" at bounding box center [330, 101] width 67 height 9
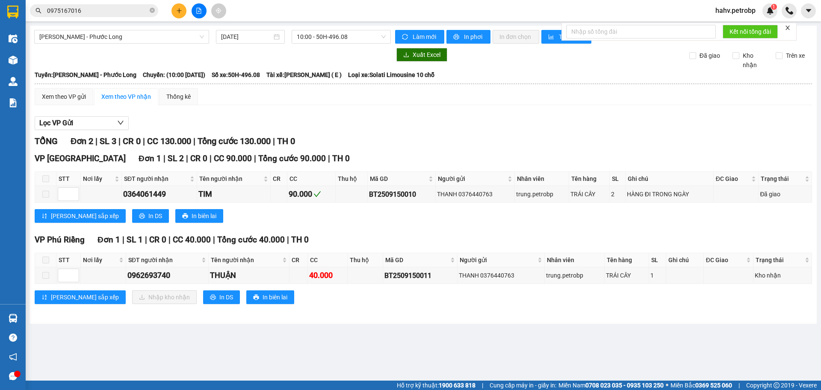
click at [333, 48] on div at bounding box center [212, 55] width 356 height 14
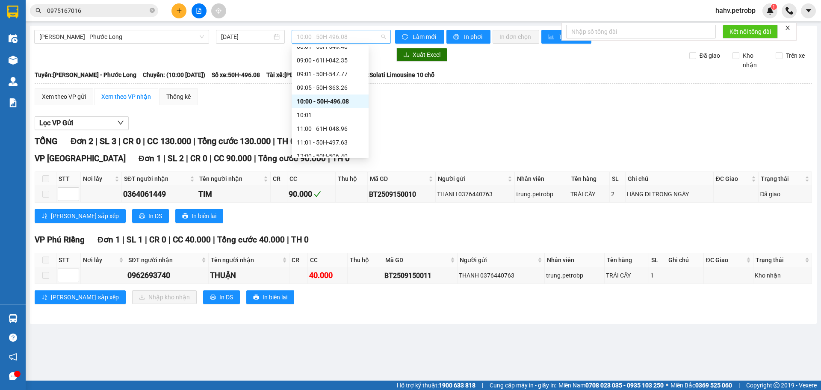
click at [347, 35] on span "10:00 - 50H-496.08" at bounding box center [341, 36] width 89 height 13
click at [343, 88] on div "09:05 - 50H-363.26" at bounding box center [330, 87] width 67 height 9
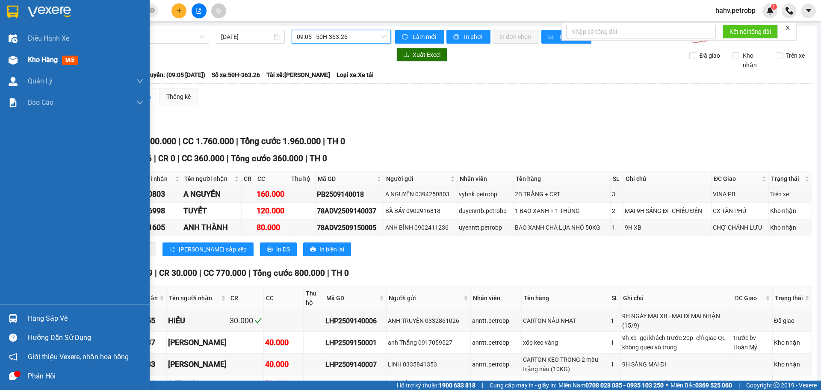
click at [5, 68] on div "Kho hàng mới" at bounding box center [75, 59] width 150 height 21
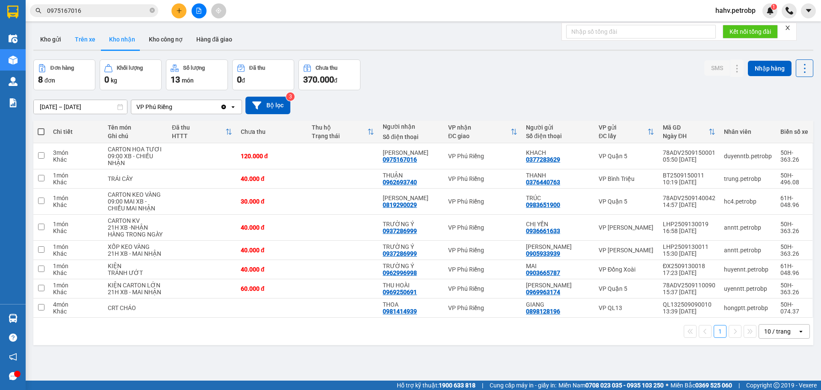
drag, startPoint x: 87, startPoint y: 44, endPoint x: 93, endPoint y: 47, distance: 6.4
click at [86, 45] on button "Trên xe" at bounding box center [85, 39] width 34 height 21
type input "[DATE] – [DATE]"
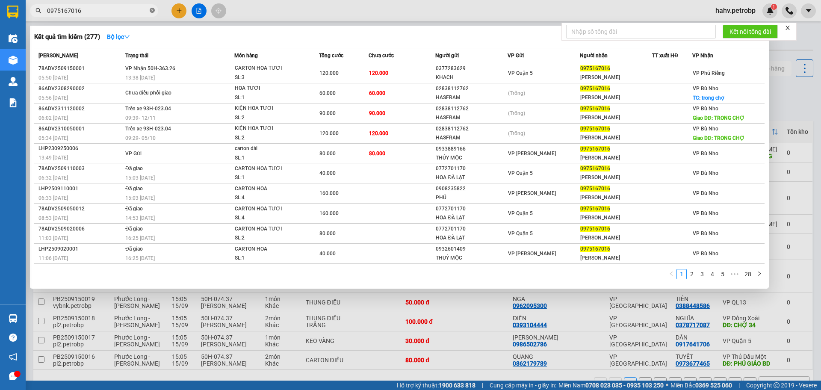
click at [152, 11] on icon "close-circle" at bounding box center [152, 10] width 5 height 5
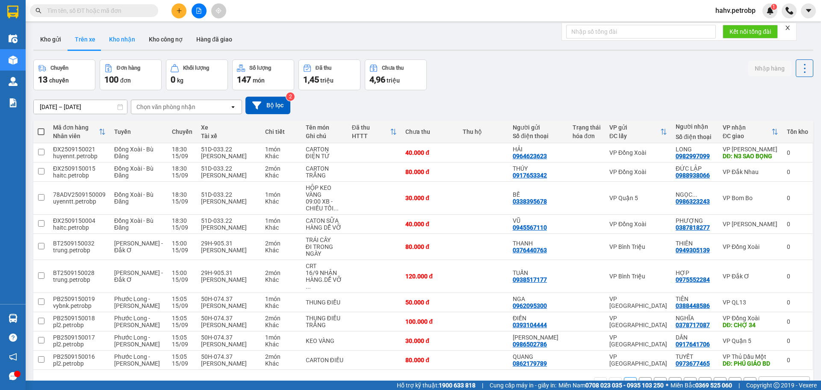
click at [123, 38] on button "Kho nhận" at bounding box center [122, 39] width 40 height 21
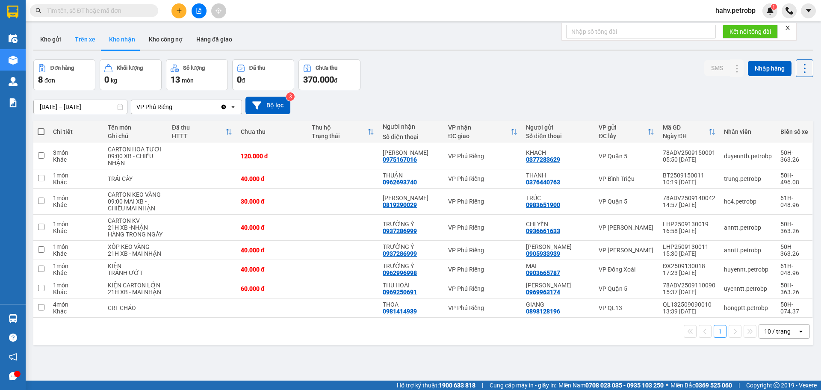
drag, startPoint x: 85, startPoint y: 36, endPoint x: 79, endPoint y: 38, distance: 6.1
click at [84, 37] on button "Trên xe" at bounding box center [85, 39] width 34 height 21
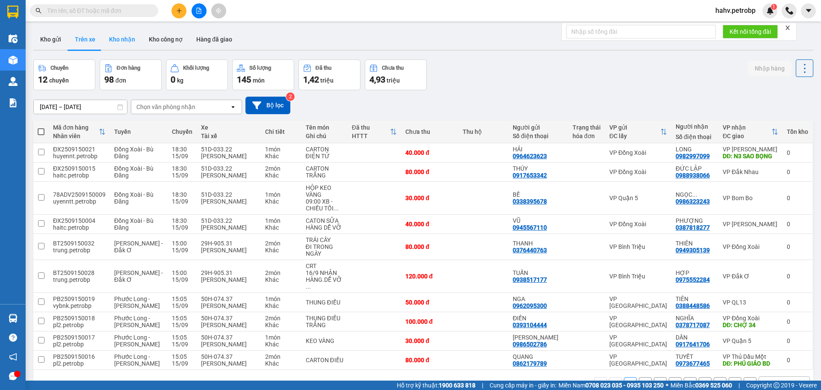
click at [118, 33] on button "Kho nhận" at bounding box center [122, 39] width 40 height 21
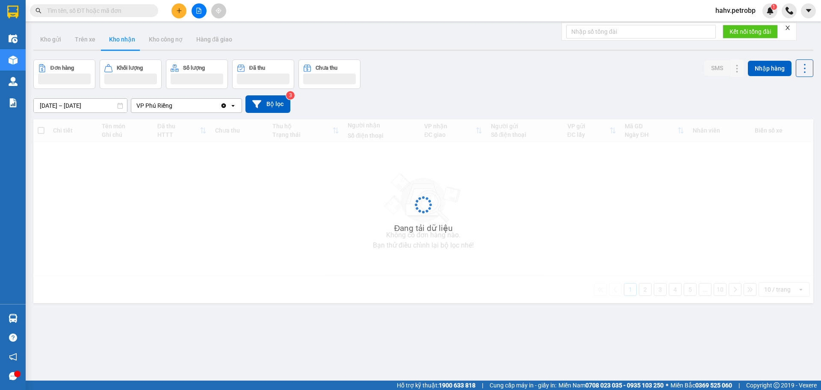
click at [118, 33] on button "Kho nhận" at bounding box center [122, 39] width 40 height 21
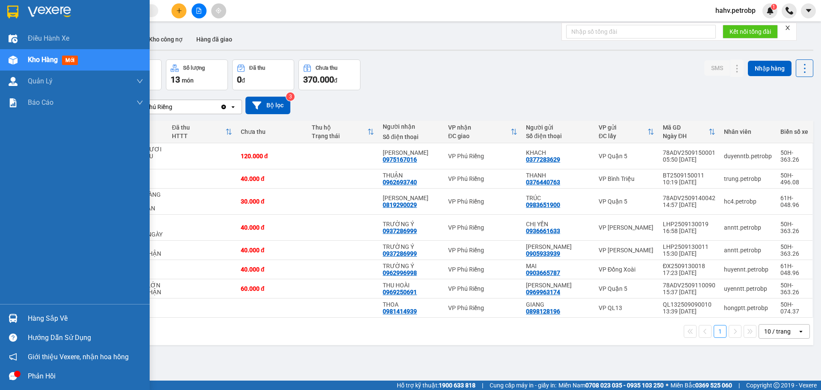
click at [47, 328] on div "Hướng dẫn sử dụng" at bounding box center [75, 337] width 150 height 19
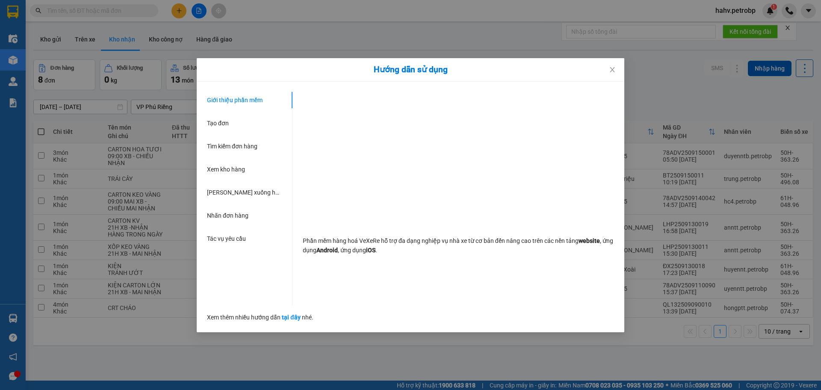
click at [0, 305] on div "Hướng dẫn sử dụng Giới thiệu phần mềm Tạo đơn Tìm kiếm đơn hàng Xem kho hàng Lê…" at bounding box center [410, 195] width 821 height 390
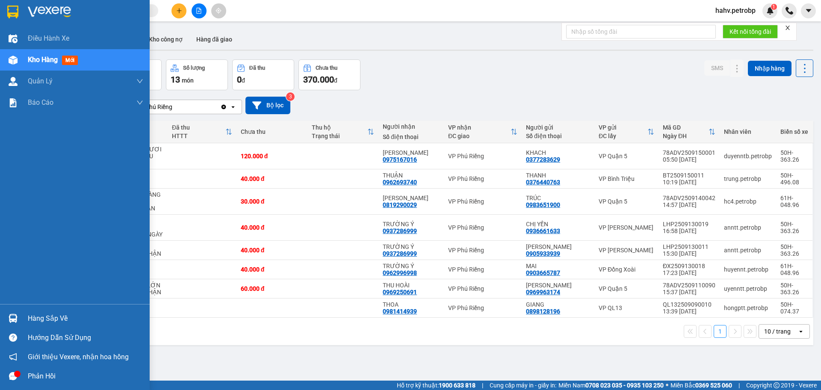
click at [9, 315] on img at bounding box center [13, 318] width 9 height 9
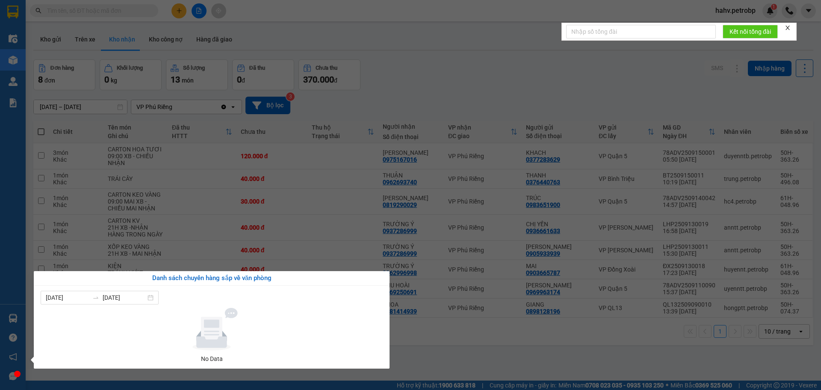
click at [498, 352] on section "Kết quả tìm kiếm ( 277 ) Bộ lọc Mã ĐH Trạng thái Món hàng Tổng cước Chưa cước N…" at bounding box center [410, 195] width 821 height 390
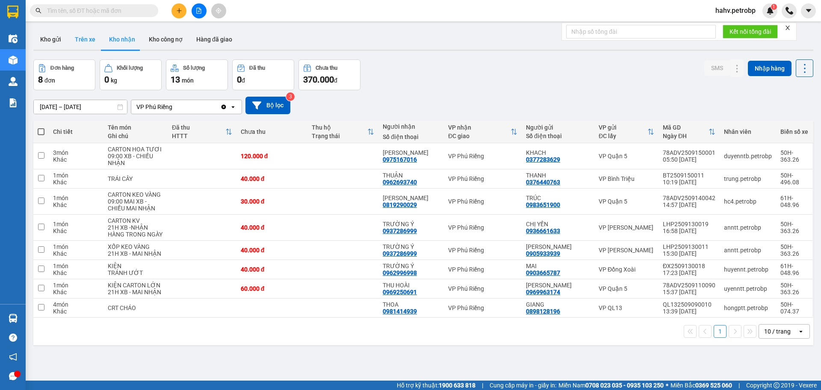
click at [93, 40] on button "Trên xe" at bounding box center [85, 39] width 34 height 21
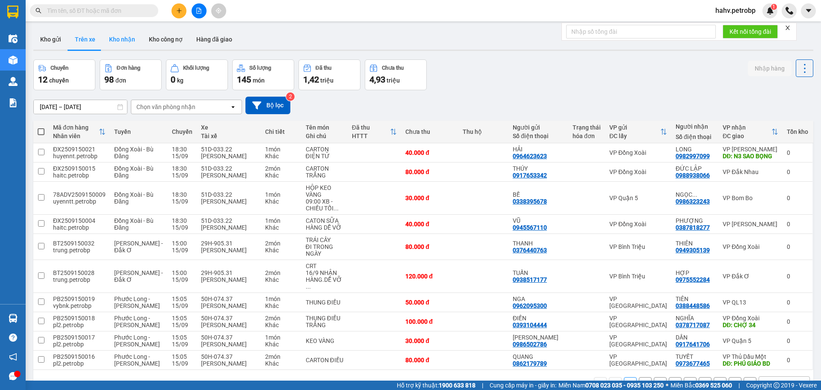
click at [119, 42] on button "Kho nhận" at bounding box center [122, 39] width 40 height 21
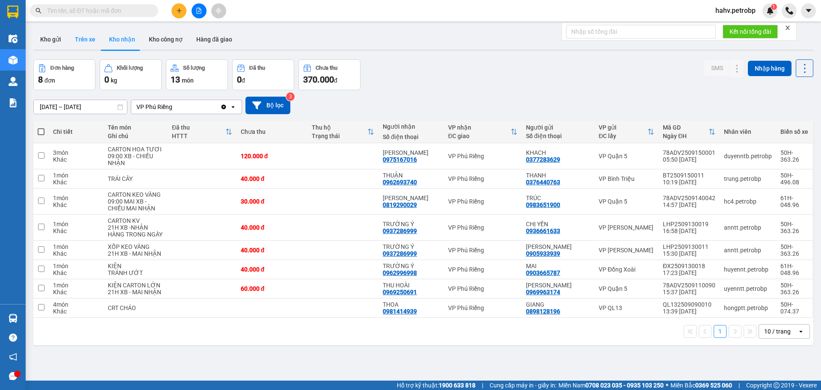
click at [74, 41] on button "Trên xe" at bounding box center [85, 39] width 34 height 21
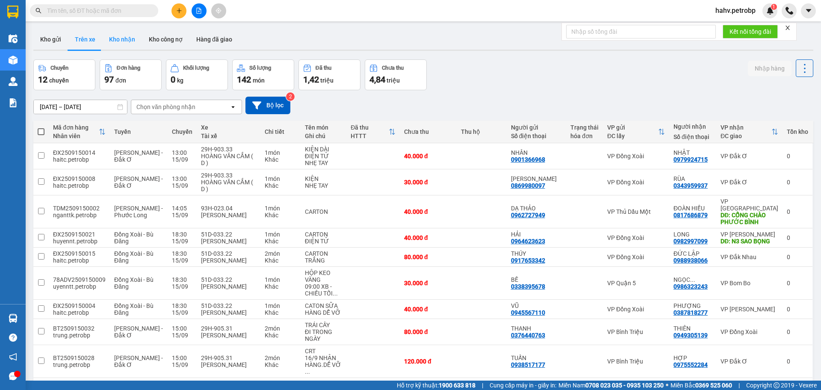
click at [117, 41] on button "Kho nhận" at bounding box center [122, 39] width 40 height 21
type input "[DATE] – [DATE]"
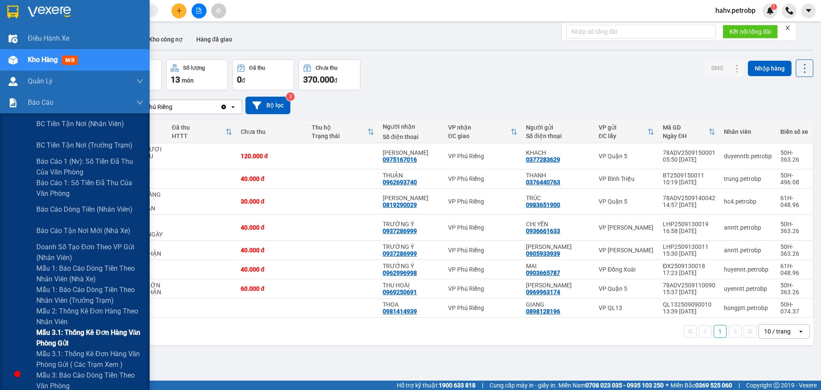
drag, startPoint x: 13, startPoint y: 330, endPoint x: 30, endPoint y: 322, distance: 18.2
click at [14, 330] on div "Mẫu 3.1: Thống kê đơn hàng văn phòng gửi" at bounding box center [75, 337] width 150 height 21
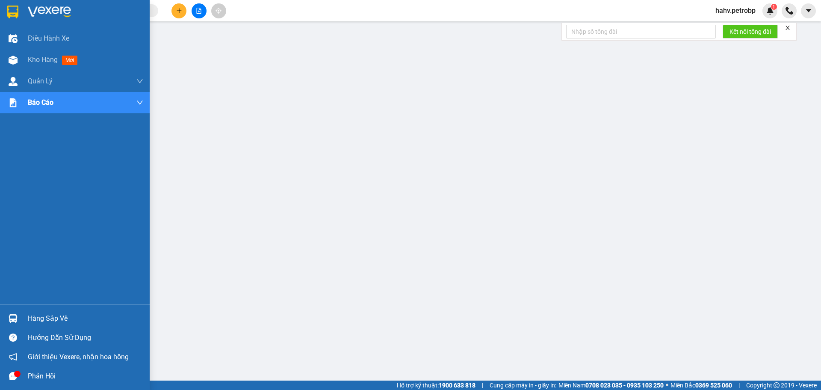
click at [31, 314] on div "Hàng sắp về" at bounding box center [85, 318] width 115 height 13
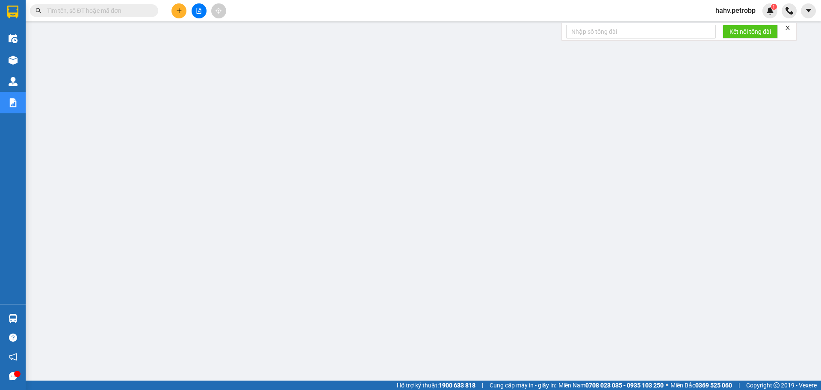
click at [198, 7] on section "Kết quả tìm kiếm ( 277 ) Bộ lọc Mã ĐH Trạng thái Món hàng Tổng cước Chưa cước N…" at bounding box center [410, 195] width 821 height 390
click at [198, 7] on button at bounding box center [198, 10] width 15 height 15
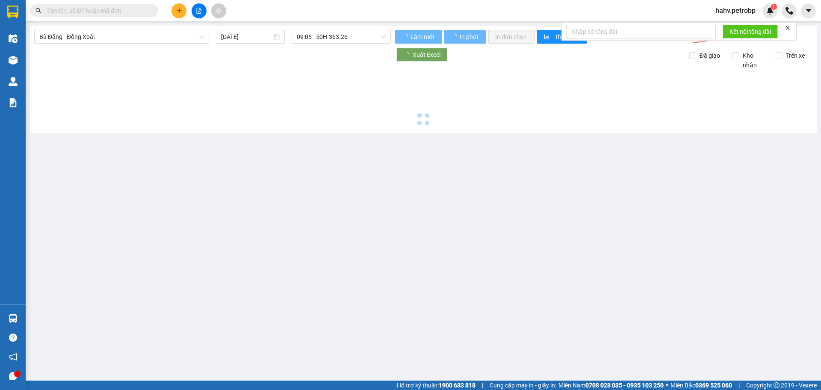
click at [143, 32] on span "Bù Đăng - Đồng Xoài" at bounding box center [121, 36] width 165 height 13
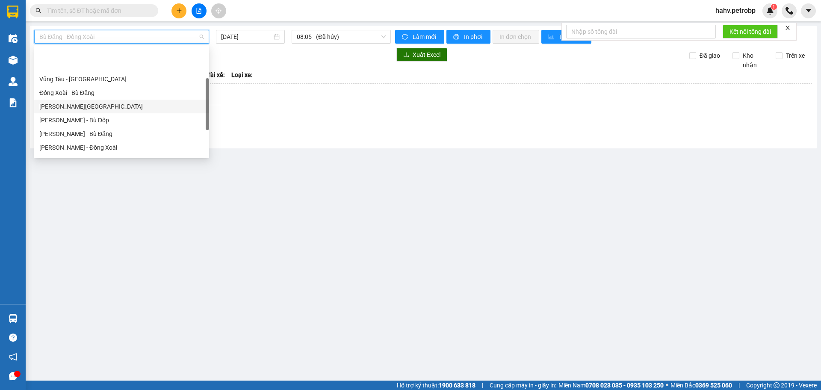
scroll to position [127, 0]
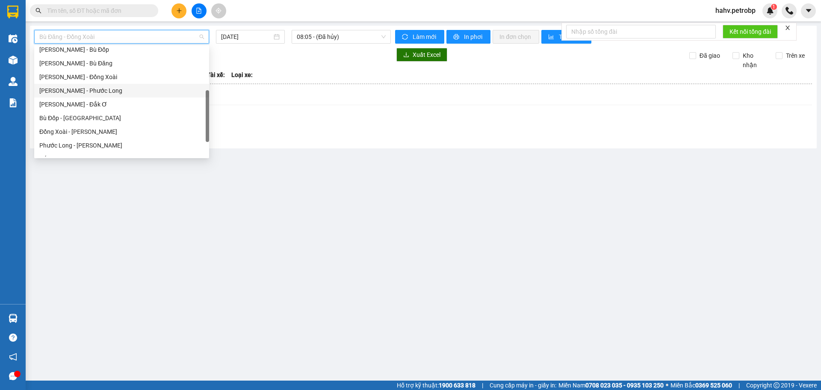
click at [126, 88] on div "[PERSON_NAME] - Phước Long" at bounding box center [121, 90] width 165 height 9
type input "[DATE]"
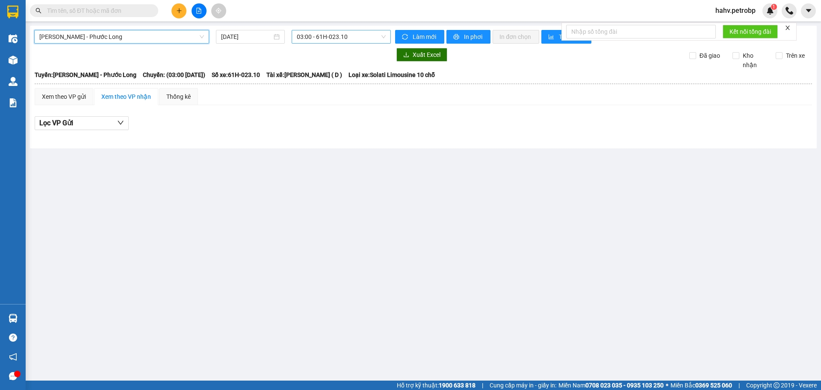
click at [306, 40] on span "03:00 - 61H-023.10" at bounding box center [341, 36] width 89 height 13
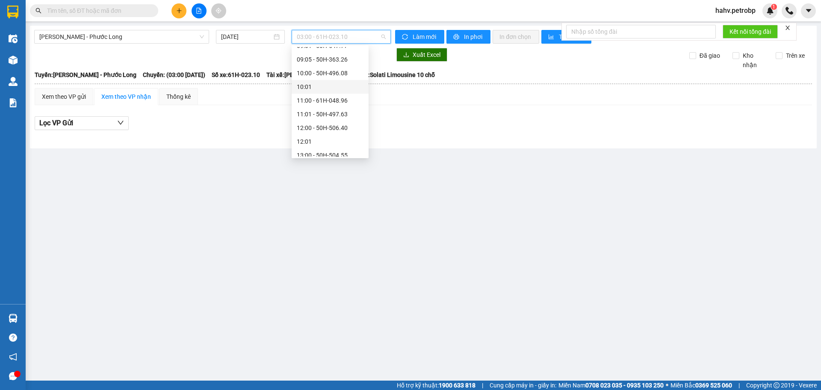
scroll to position [214, 0]
click at [312, 94] on div "11:00 - 61H-048.96" at bounding box center [329, 100] width 77 height 14
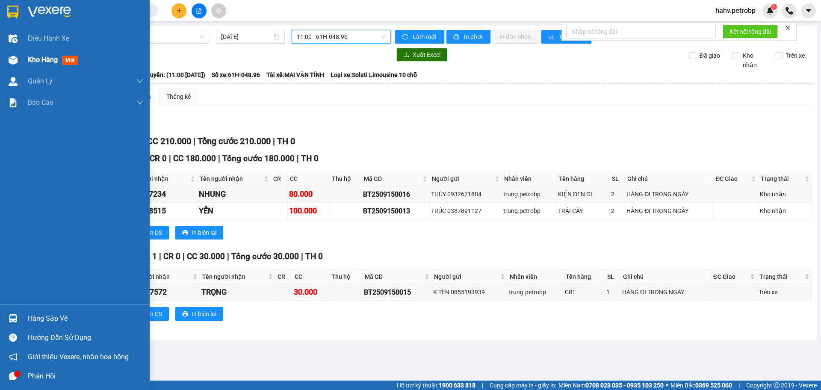
click at [34, 53] on div "Kho hàng mới" at bounding box center [85, 59] width 115 height 21
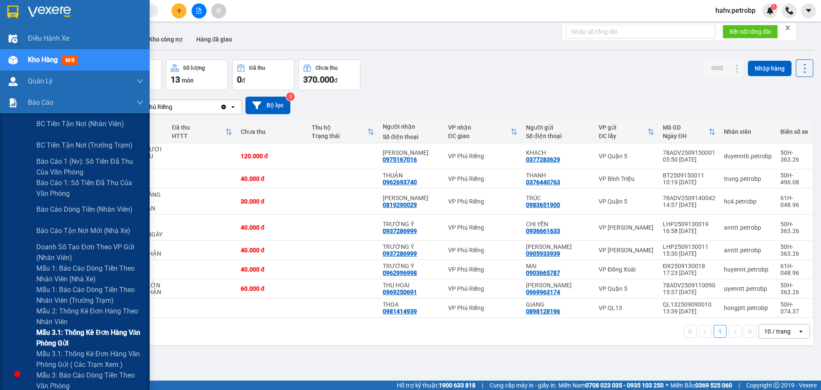
click at [11, 335] on div "Mẫu 3.1: Thống kê đơn hàng văn phòng gửi" at bounding box center [75, 337] width 150 height 21
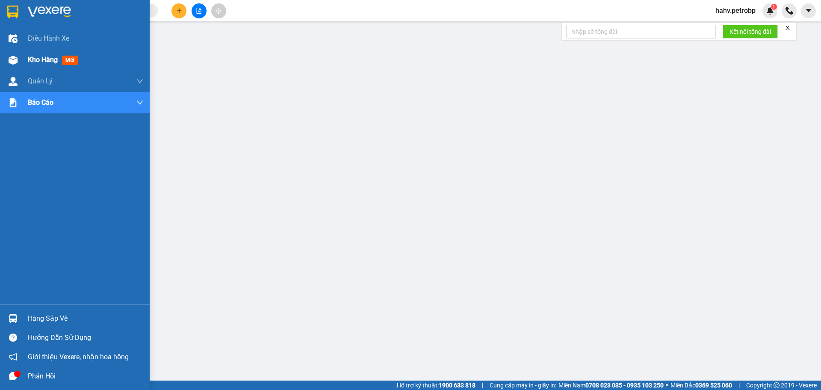
click at [23, 62] on div "Kho hàng mới" at bounding box center [75, 59] width 150 height 21
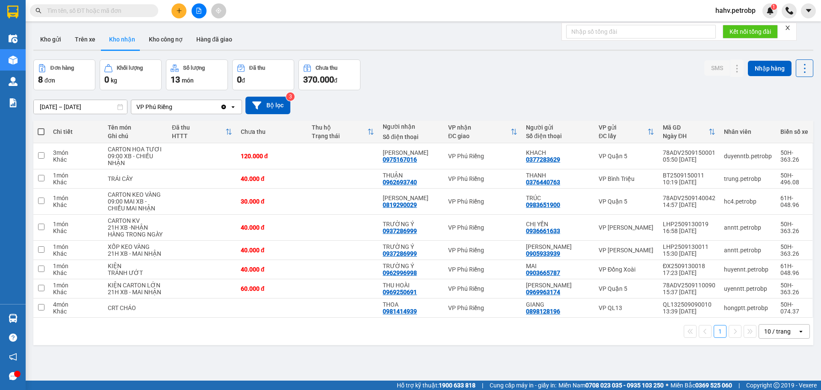
drag, startPoint x: 94, startPoint y: 37, endPoint x: 113, endPoint y: 42, distance: 19.9
click at [94, 38] on button "Trên xe" at bounding box center [85, 39] width 34 height 21
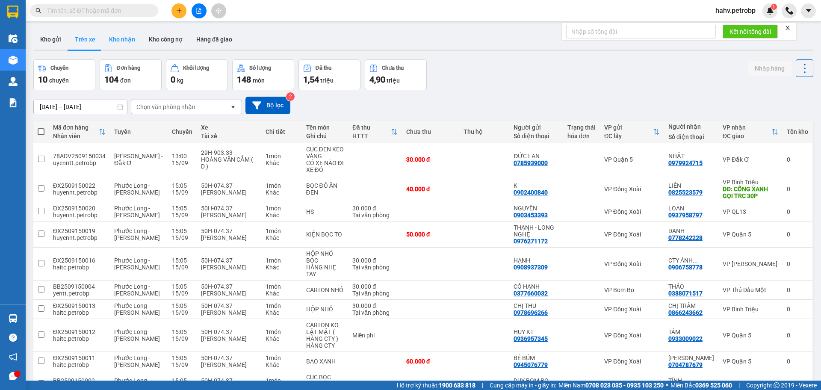
click at [113, 42] on button "Kho nhận" at bounding box center [122, 39] width 40 height 21
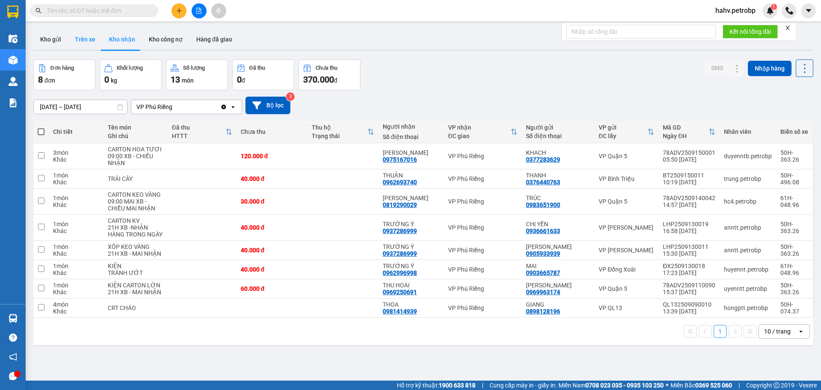
click at [97, 36] on button "Trên xe" at bounding box center [85, 39] width 34 height 21
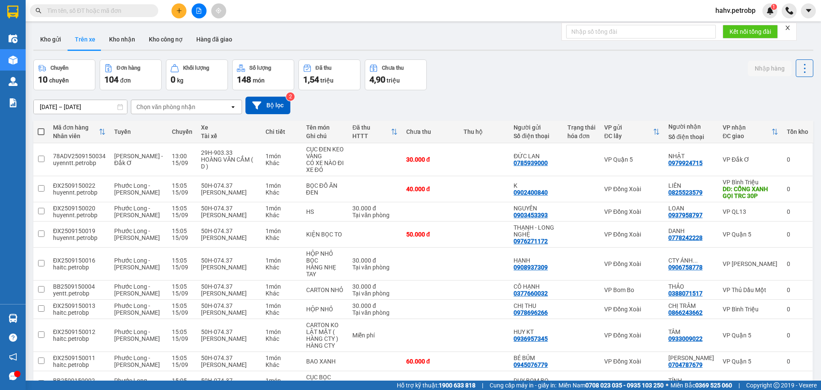
click at [118, 28] on div "ver 1.8.143 Kho gửi Trên xe Kho nhận Kho công nợ Hàng đã giao Chuyến 10 chuyến …" at bounding box center [423, 227] width 786 height 402
click at [121, 37] on button "Kho nhận" at bounding box center [122, 39] width 40 height 21
type input "[DATE] – [DATE]"
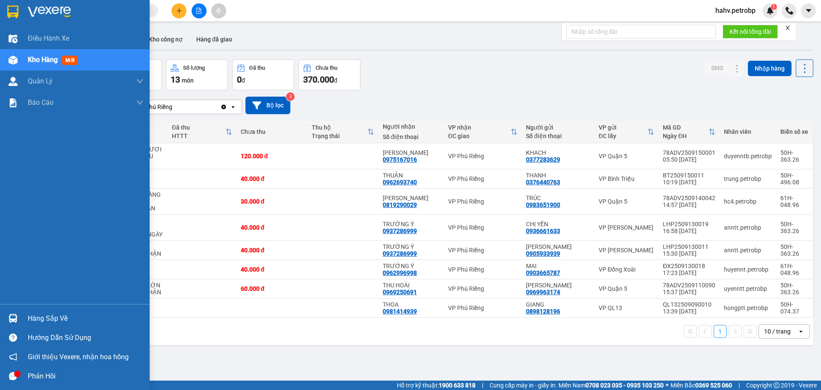
click at [47, 313] on div "Hàng sắp về" at bounding box center [85, 318] width 115 height 13
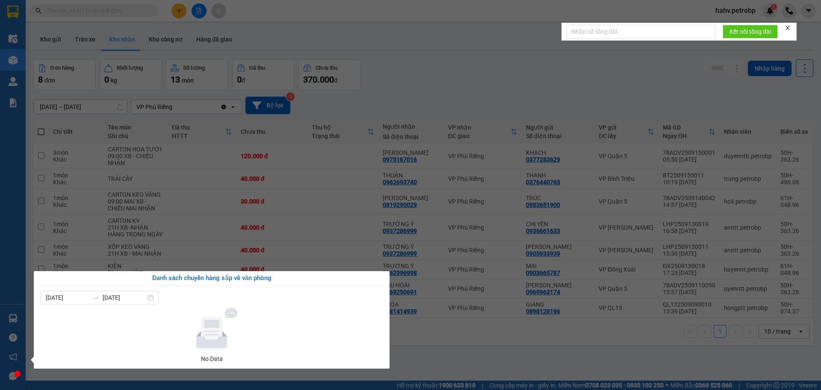
click at [1, 96] on div "Điều hành xe Kho hàng mới Quản [PERSON_NAME] lý chuyến Quản lý giao nhận mới Qu…" at bounding box center [13, 195] width 26 height 390
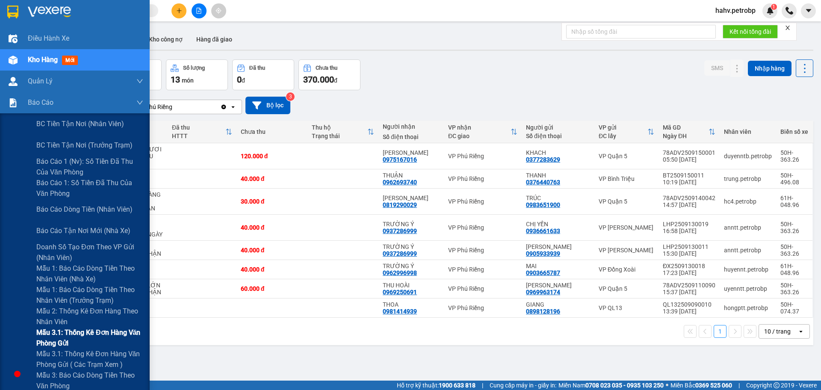
click at [11, 330] on div "Mẫu 3.1: Thống kê đơn hàng văn phòng gửi" at bounding box center [75, 337] width 150 height 21
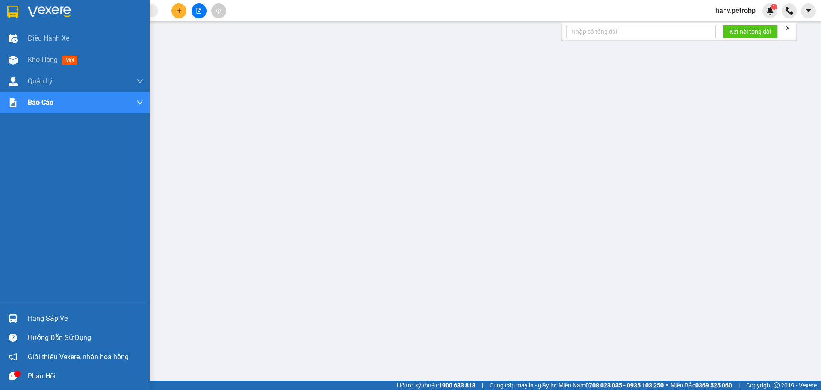
click at [17, 320] on img at bounding box center [13, 318] width 9 height 9
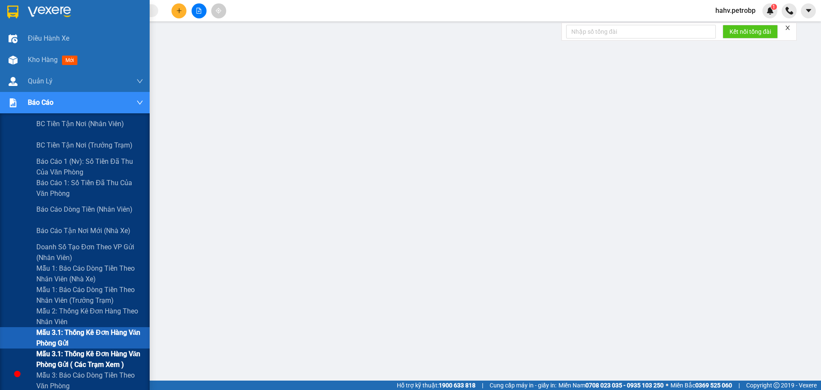
click at [35, 350] on div "Mẫu 3.1: Thống kê đơn hàng văn phòng gửi ( các trạm xem )" at bounding box center [75, 358] width 150 height 21
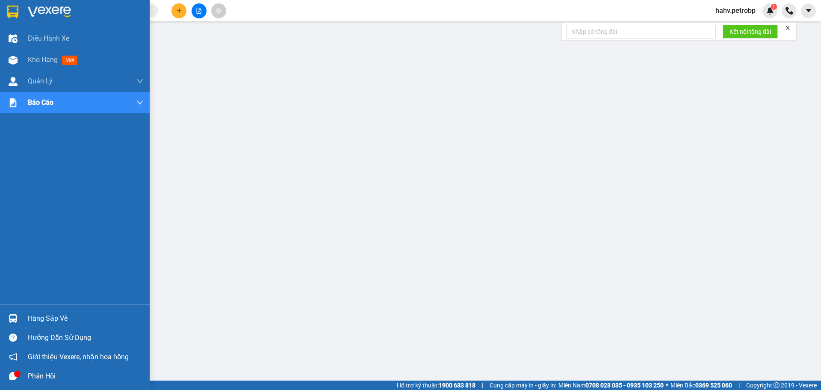
click at [12, 312] on div at bounding box center [13, 318] width 15 height 15
drag, startPoint x: 0, startPoint y: 283, endPoint x: 17, endPoint y: 302, distance: 25.4
click at [3, 288] on div "Điều hành xe Kho hàng mới Quản [PERSON_NAME] lý chuyến Quản lý giao nhận mới Qu…" at bounding box center [75, 195] width 150 height 390
click at [29, 315] on div "Hàng sắp về" at bounding box center [85, 318] width 115 height 13
click at [41, 316] on div "Hàng sắp về" at bounding box center [85, 318] width 115 height 13
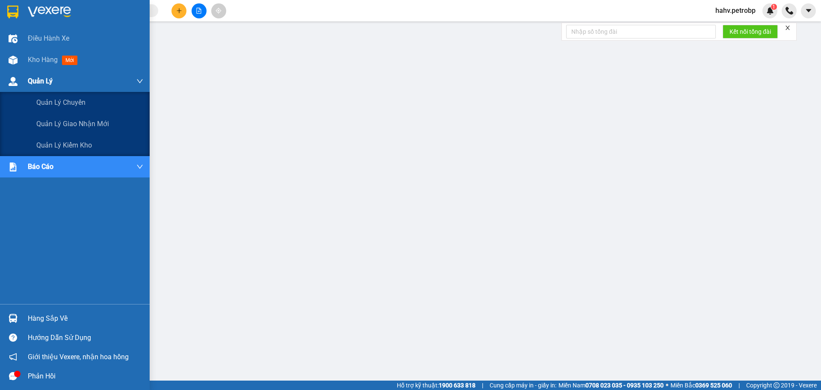
click at [35, 72] on div "Quản Lý" at bounding box center [85, 81] width 115 height 21
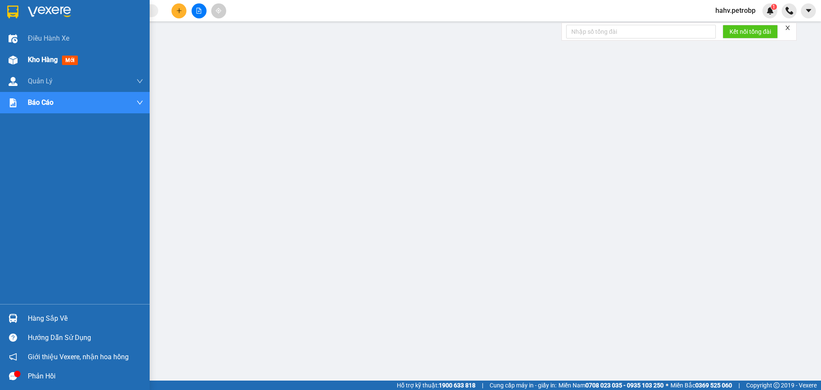
click at [42, 67] on div "Kho hàng mới" at bounding box center [85, 59] width 115 height 21
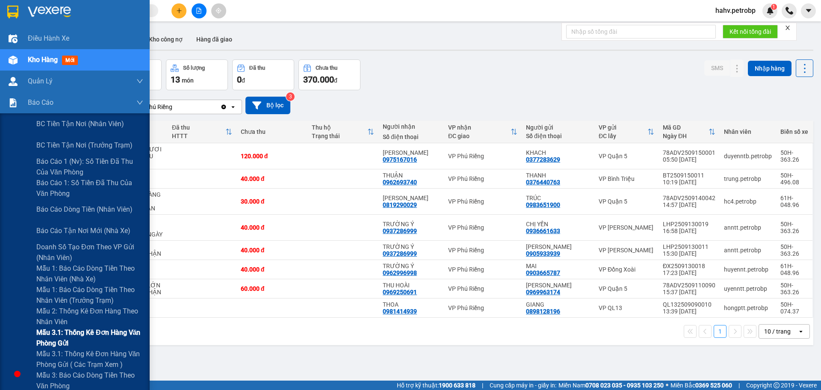
click at [33, 340] on div "Mẫu 3.1: Thống kê đơn hàng văn phòng gửi" at bounding box center [75, 337] width 150 height 21
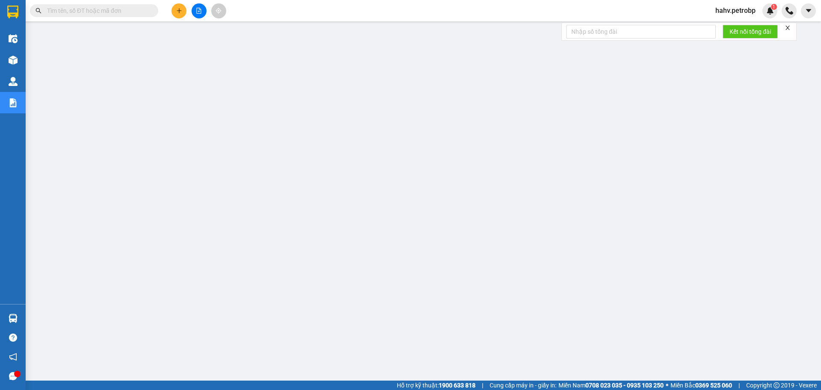
paste input "QL13250915001"
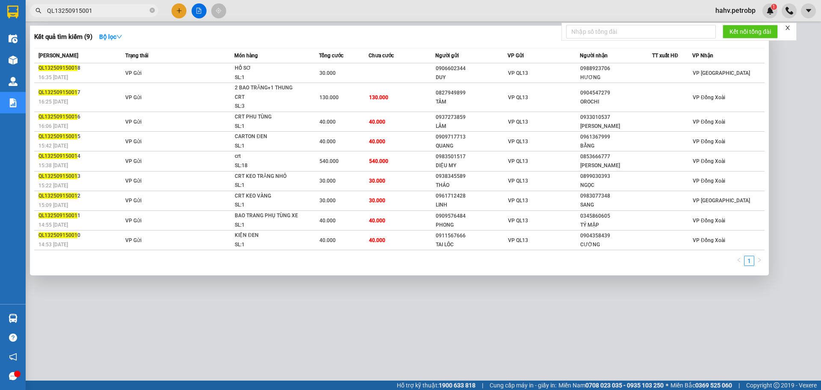
type input "QL13250915001"
click at [318, 297] on div at bounding box center [410, 195] width 821 height 390
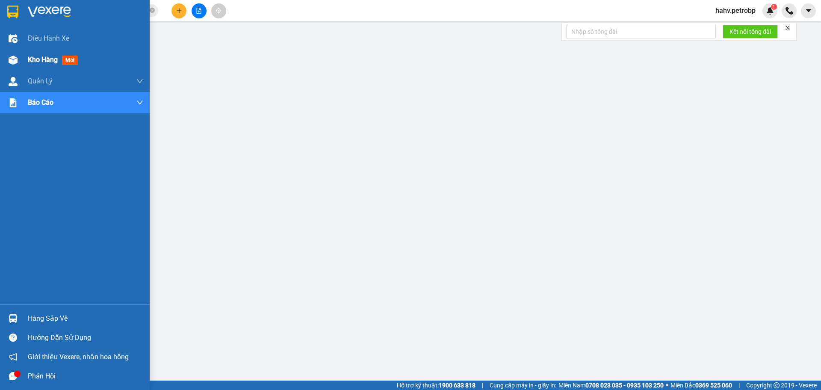
click at [26, 57] on div "Kho hàng mới" at bounding box center [75, 59] width 150 height 21
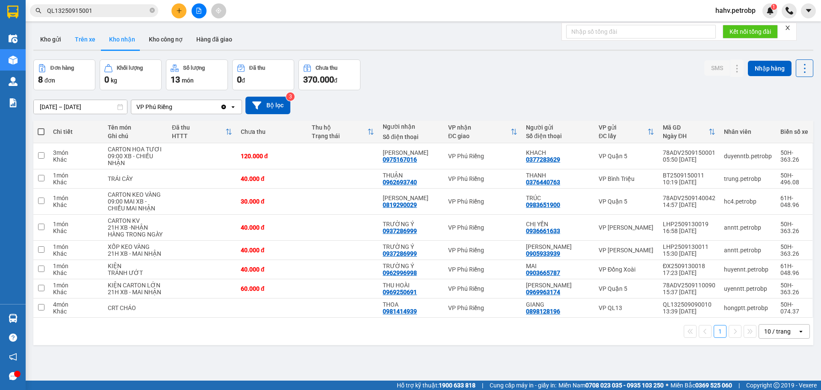
click at [89, 45] on button "Trên xe" at bounding box center [85, 39] width 34 height 21
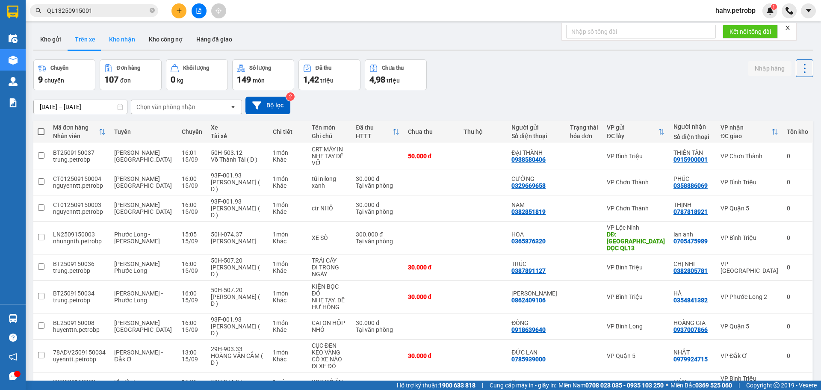
click at [117, 38] on button "Kho nhận" at bounding box center [122, 39] width 40 height 21
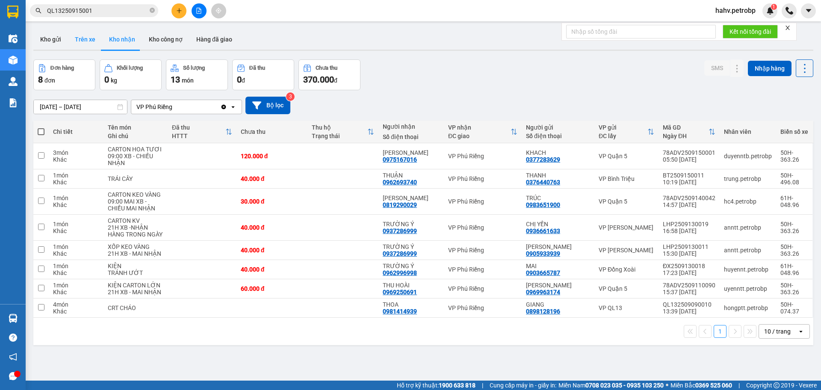
click at [91, 37] on button "Trên xe" at bounding box center [85, 39] width 34 height 21
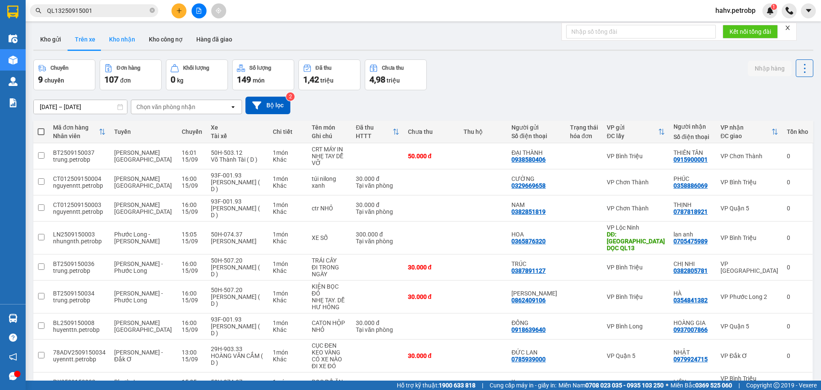
click at [122, 41] on button "Kho nhận" at bounding box center [122, 39] width 40 height 21
type input "[DATE] – [DATE]"
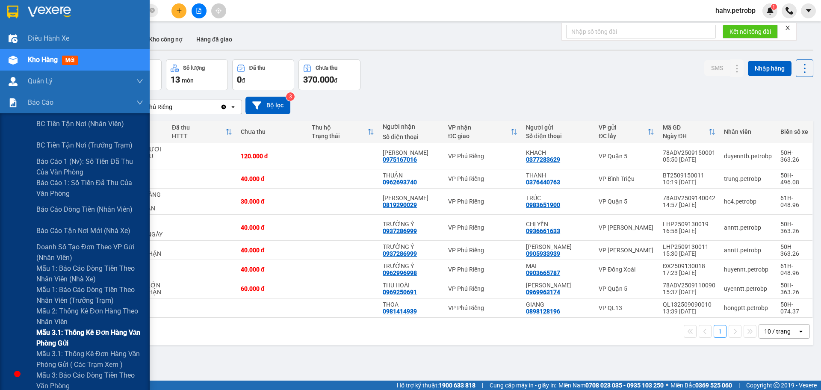
click at [10, 340] on div "Mẫu 3.1: Thống kê đơn hàng văn phòng gửi" at bounding box center [75, 337] width 150 height 21
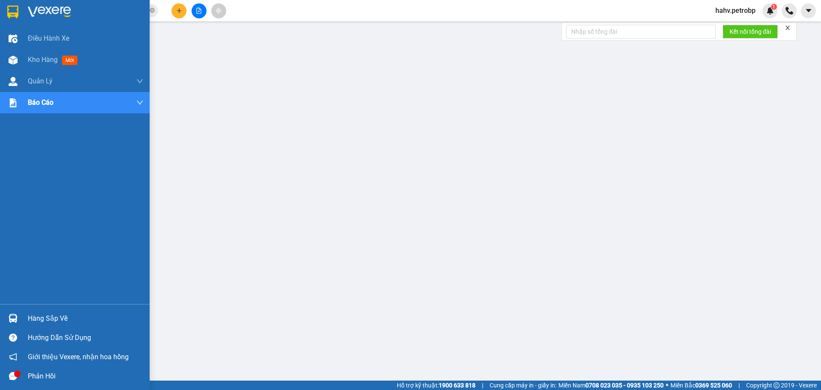
click at [42, 322] on div "Hàng sắp về" at bounding box center [85, 318] width 115 height 13
click at [15, 320] on img at bounding box center [13, 318] width 9 height 9
click at [0, 272] on div "Điều hành xe Kho hàng mới Quản [PERSON_NAME] lý chuyến Quản lý giao nhận mới Qu…" at bounding box center [75, 195] width 150 height 390
click at [49, 324] on div "Hàng sắp về" at bounding box center [85, 318] width 115 height 13
click at [37, 317] on div "Hàng sắp về" at bounding box center [85, 318] width 115 height 13
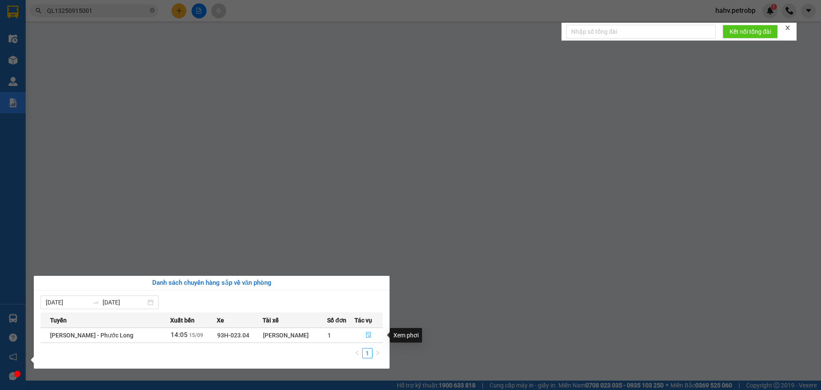
click at [366, 335] on icon "file-done" at bounding box center [368, 335] width 6 height 6
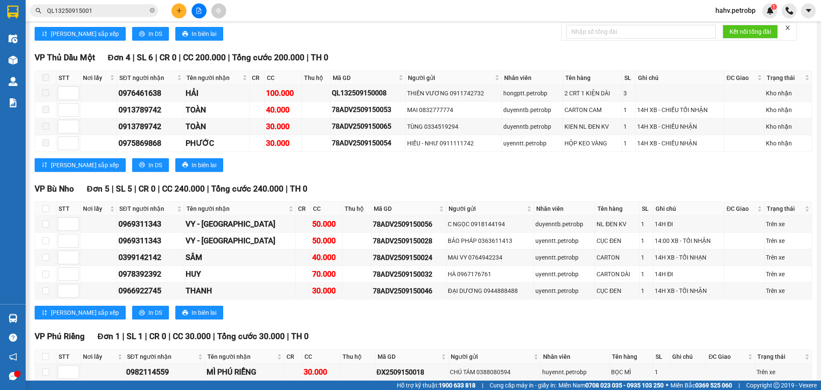
scroll to position [1525, 0]
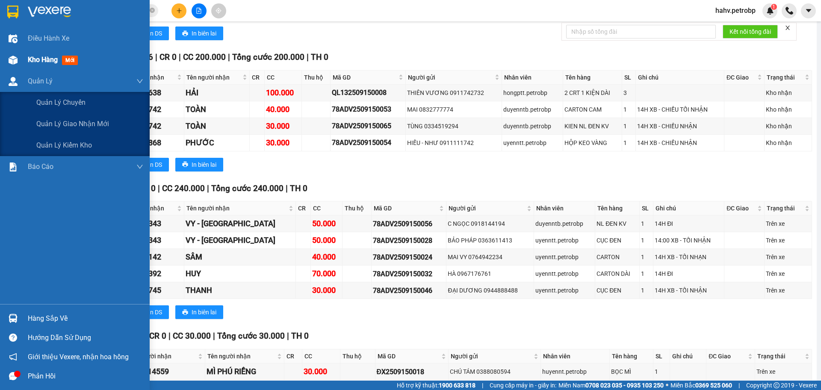
click at [25, 67] on div "Kho hàng mới" at bounding box center [75, 59] width 150 height 21
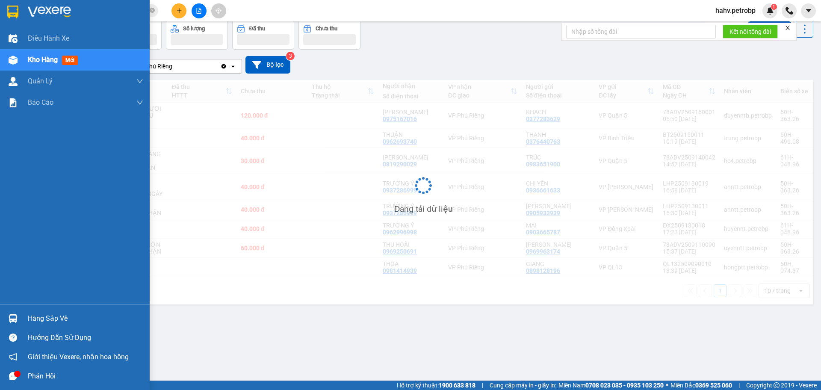
scroll to position [39, 0]
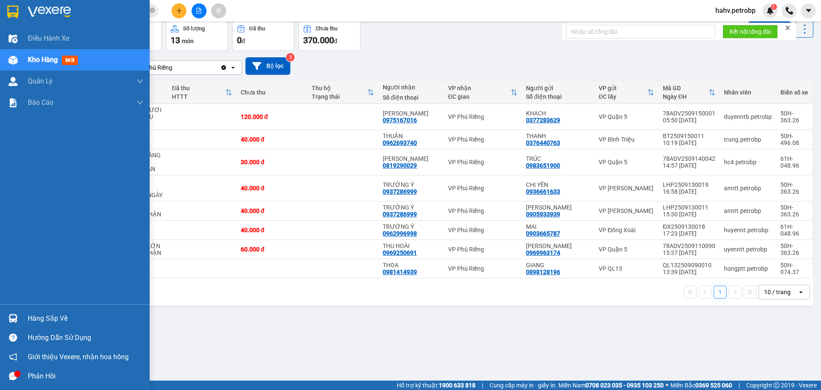
click at [51, 315] on div "Hàng sắp về" at bounding box center [85, 318] width 115 height 13
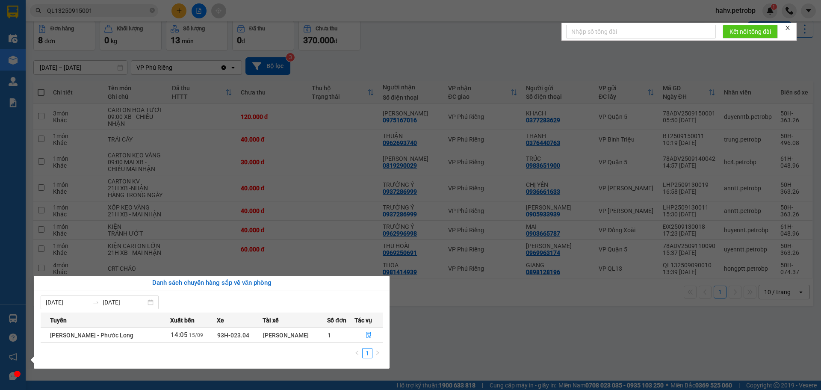
click at [466, 310] on section "Kết quả tìm kiếm ( 9 ) Bộ lọc Mã ĐH Trạng thái Món hàng Tổng cước Chưa cước Ngư…" at bounding box center [410, 195] width 821 height 390
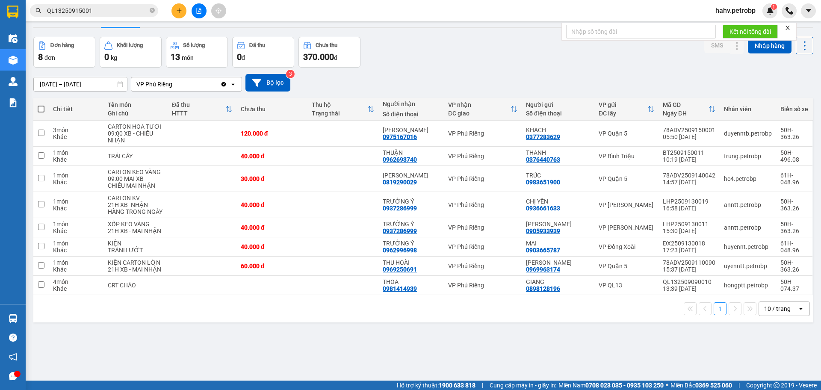
scroll to position [0, 0]
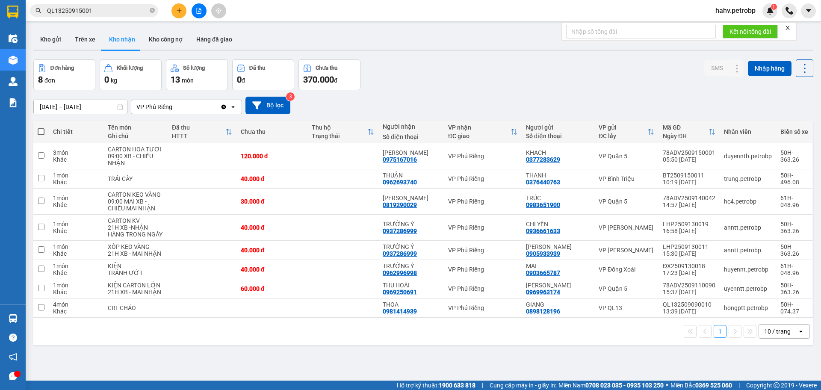
click at [85, 51] on div "Kho gửi Trên xe Kho nhận Kho công nợ Hàng đã giao" at bounding box center [423, 40] width 780 height 23
click at [90, 47] on button "Trên xe" at bounding box center [85, 39] width 34 height 21
type input "[DATE] – [DATE]"
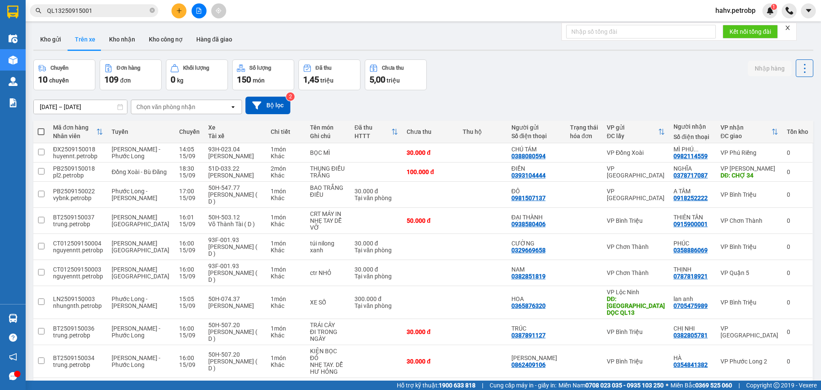
click at [155, 9] on span "QL13250915001" at bounding box center [94, 10] width 128 height 13
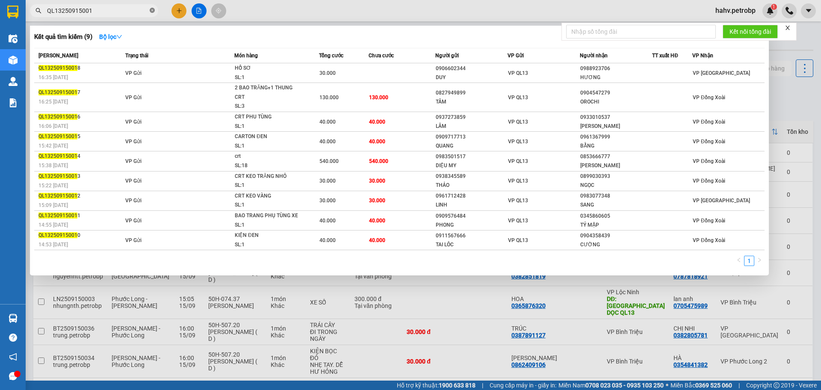
click at [153, 9] on icon "close-circle" at bounding box center [152, 10] width 5 height 5
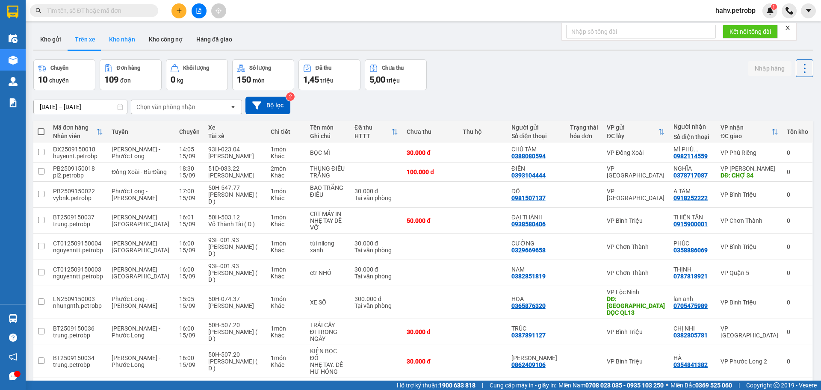
click at [123, 46] on button "Kho nhận" at bounding box center [122, 39] width 40 height 21
type input "[DATE] – [DATE]"
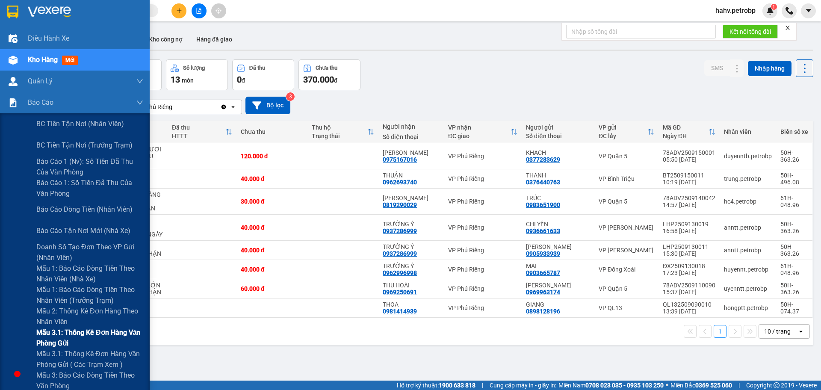
click at [8, 335] on div "Mẫu 3.1: Thống kê đơn hàng văn phòng gửi" at bounding box center [75, 337] width 150 height 21
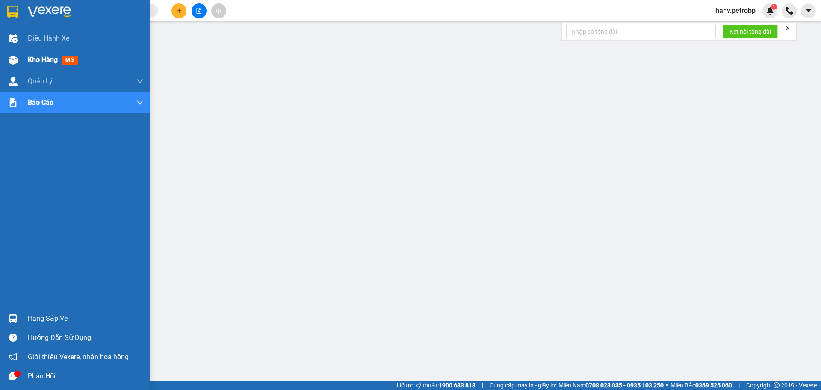
click at [24, 64] on div "Kho hàng mới" at bounding box center [75, 59] width 150 height 21
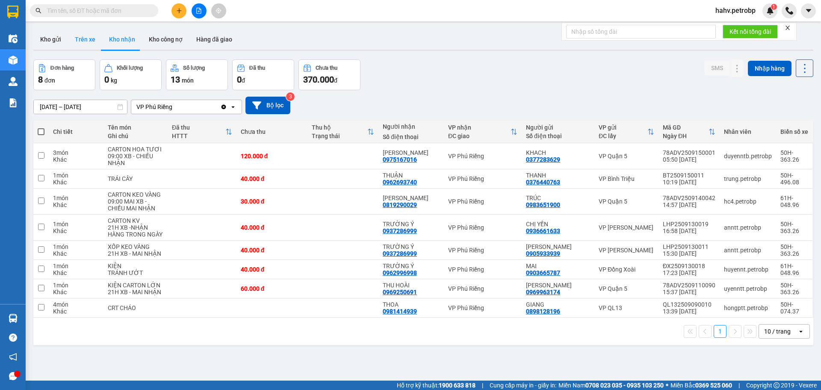
click at [93, 34] on button "Trên xe" at bounding box center [85, 39] width 34 height 21
type input "[DATE] – [DATE]"
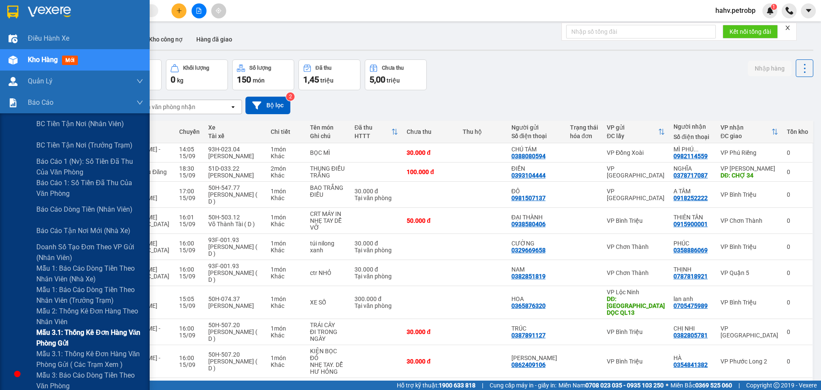
click at [8, 341] on div "Mẫu 3.1: Thống kê đơn hàng văn phòng gửi" at bounding box center [75, 337] width 150 height 21
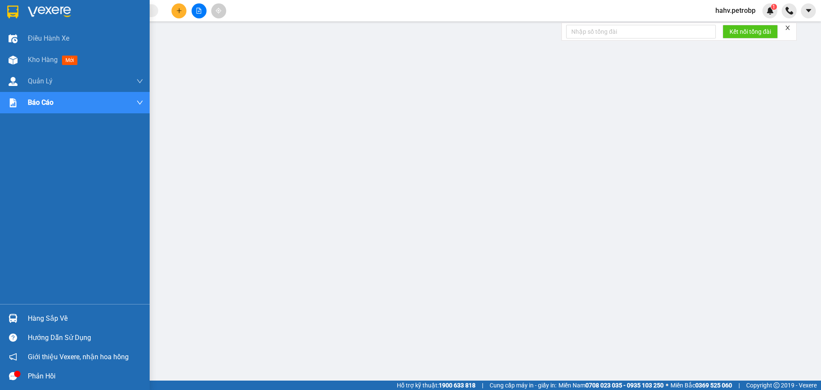
click at [64, 313] on div "Hàng sắp về" at bounding box center [85, 318] width 115 height 13
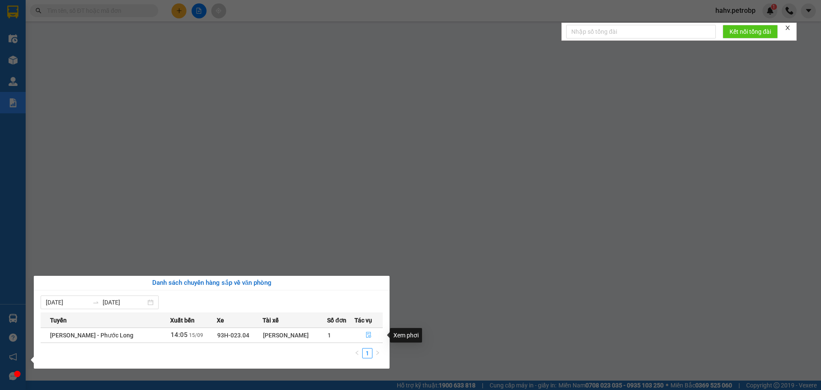
click at [369, 333] on icon "file-done" at bounding box center [368, 335] width 6 height 6
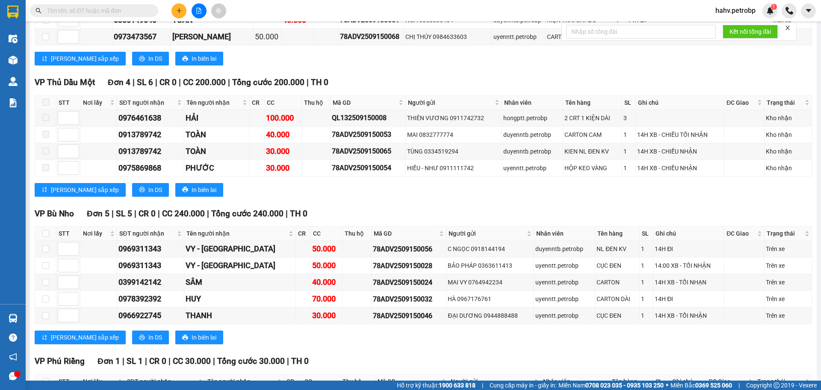
scroll to position [1525, 0]
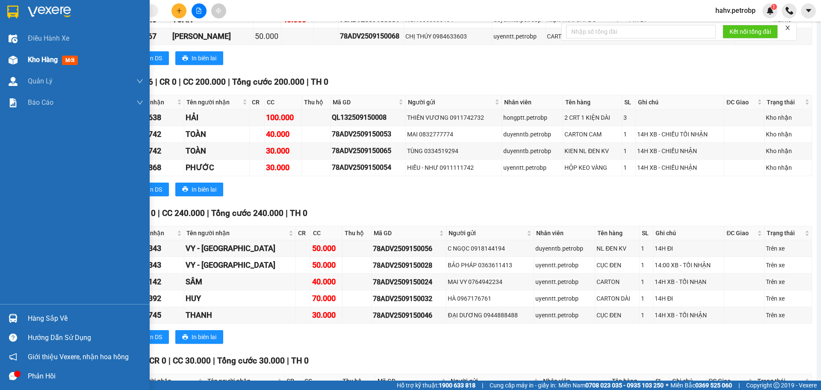
click at [10, 53] on div at bounding box center [13, 60] width 15 height 15
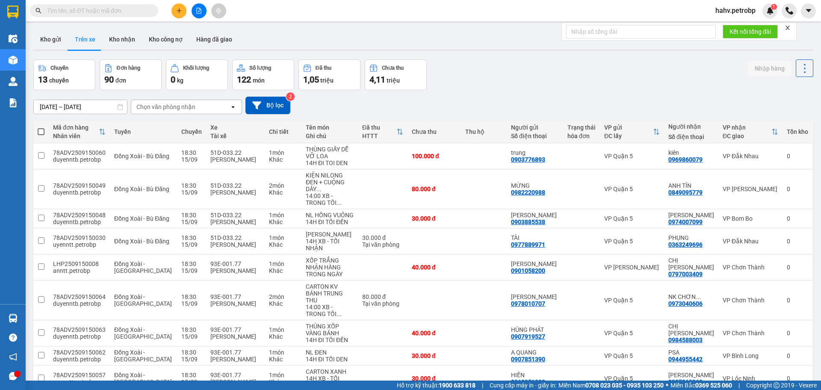
click at [91, 41] on button "Trên xe" at bounding box center [85, 39] width 34 height 21
click at [112, 41] on button "Kho nhận" at bounding box center [122, 39] width 40 height 21
type input "[DATE] – [DATE]"
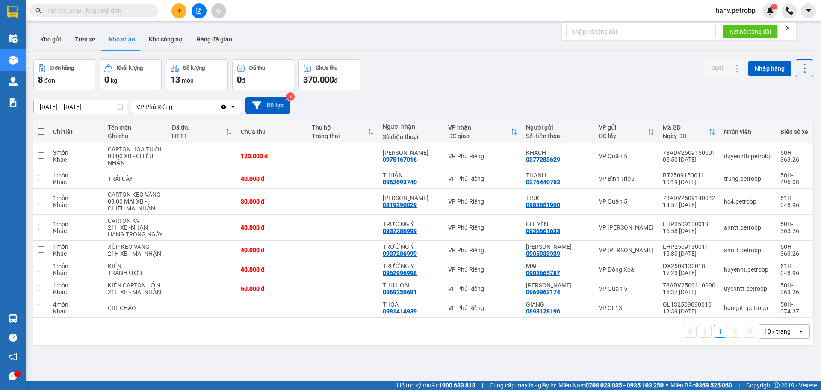
click at [200, 7] on button at bounding box center [198, 10] width 15 height 15
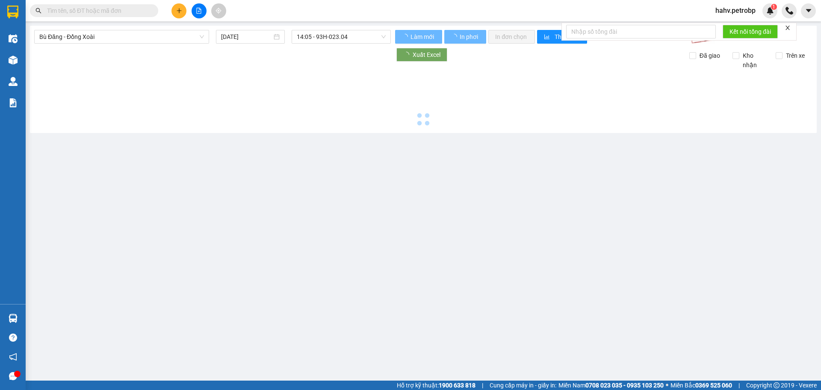
click at [158, 38] on span "Bù Đăng - Đồng Xoài" at bounding box center [121, 36] width 165 height 13
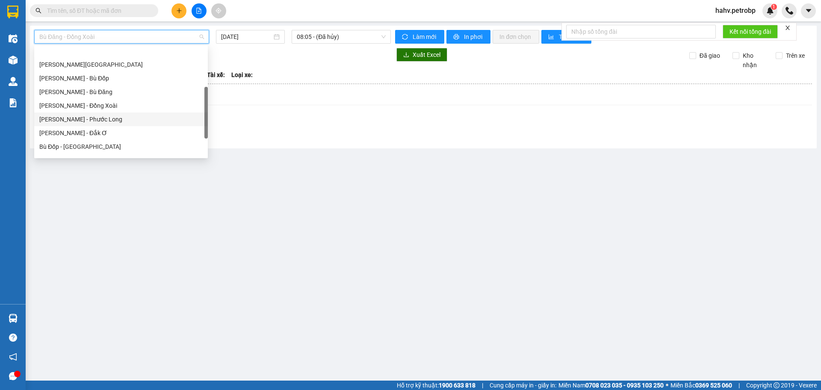
scroll to position [155, 0]
click at [124, 118] on div "Phước Long - [PERSON_NAME]" at bounding box center [120, 117] width 163 height 9
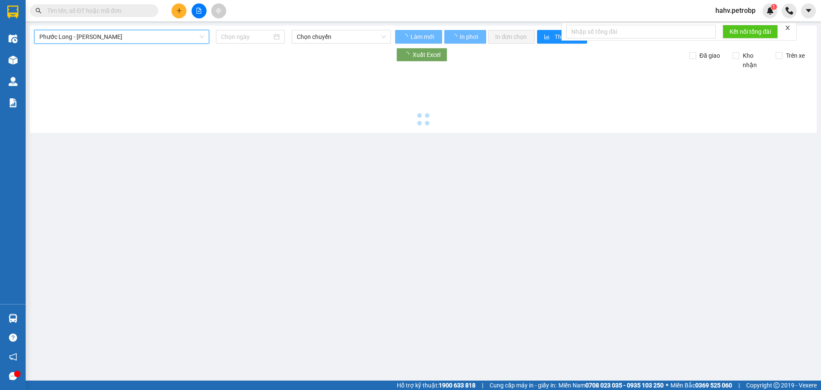
type input "[DATE]"
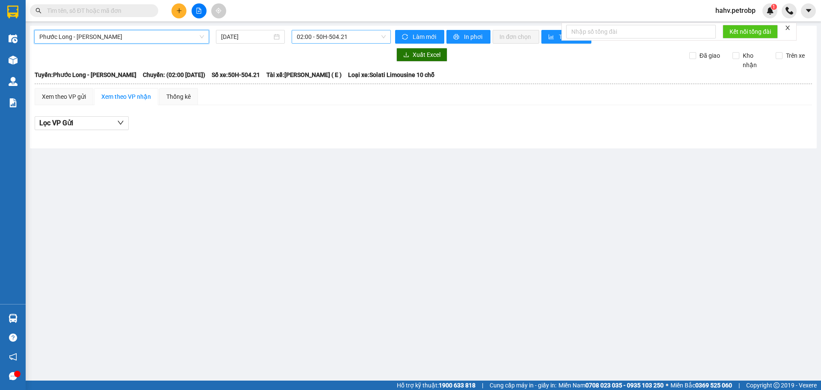
drag, startPoint x: 326, startPoint y: 25, endPoint x: 326, endPoint y: 30, distance: 4.7
click at [326, 26] on main "[GEOGRAPHIC_DATA][PERSON_NAME] - [GEOGRAPHIC_DATA] [DATE] 02:00 - 50H-504.21 Là…" at bounding box center [410, 190] width 821 height 380
click at [326, 30] on div "02:00 - 50H-504.21" at bounding box center [340, 37] width 99 height 14
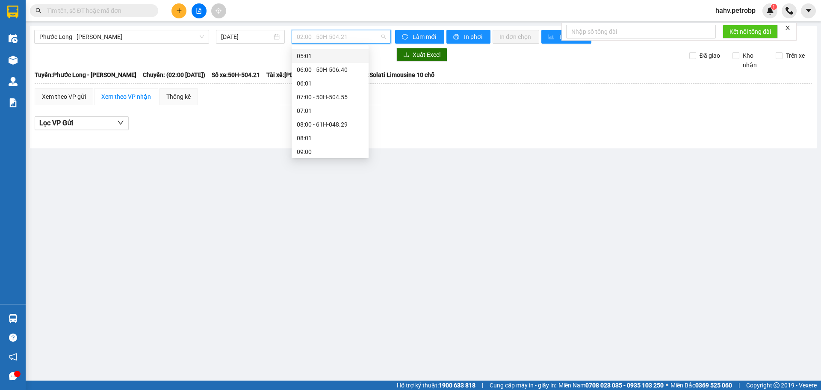
scroll to position [128, 0]
click at [328, 116] on div "08:00 - 61H-048.29" at bounding box center [330, 116] width 67 height 9
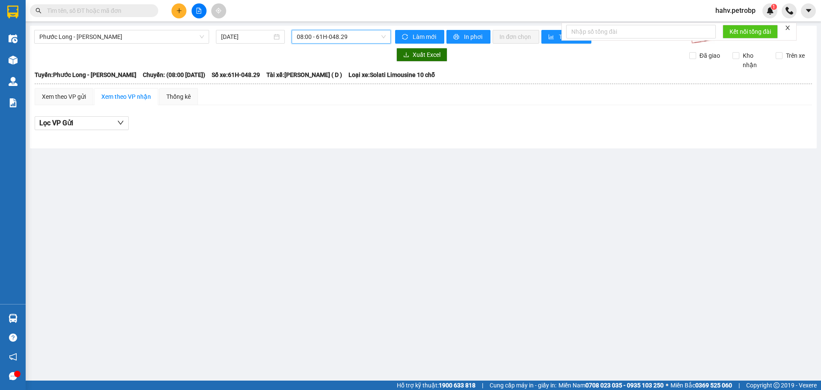
click at [340, 37] on span "08:00 - 61H-048.29" at bounding box center [341, 36] width 89 height 13
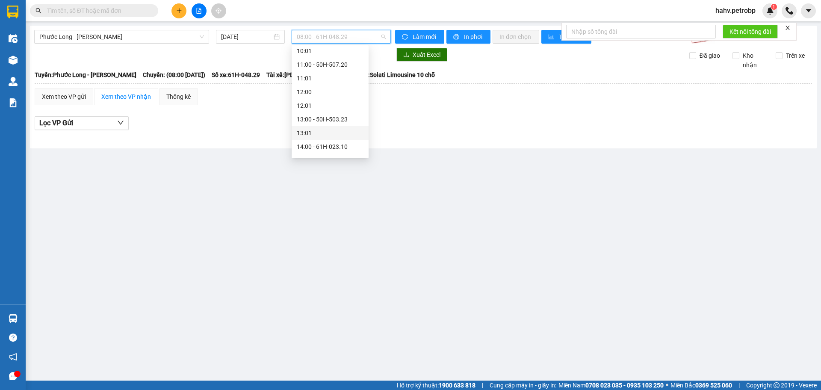
scroll to position [271, 0]
click at [333, 70] on div "11:00 - 50H-507.20" at bounding box center [330, 70] width 67 height 9
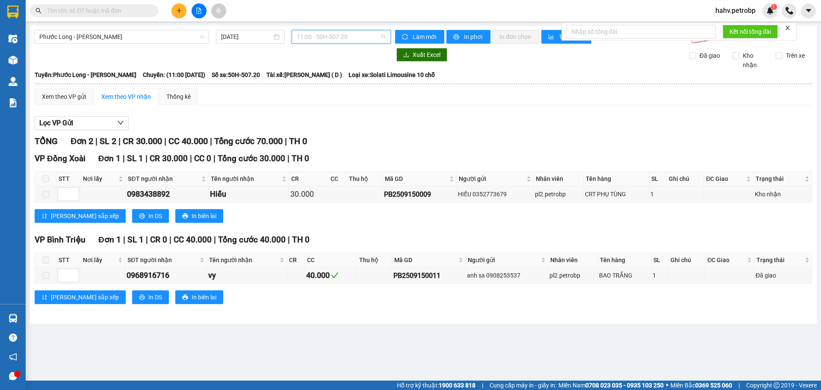
click at [342, 35] on span "11:00 - 50H-507.20" at bounding box center [341, 36] width 89 height 13
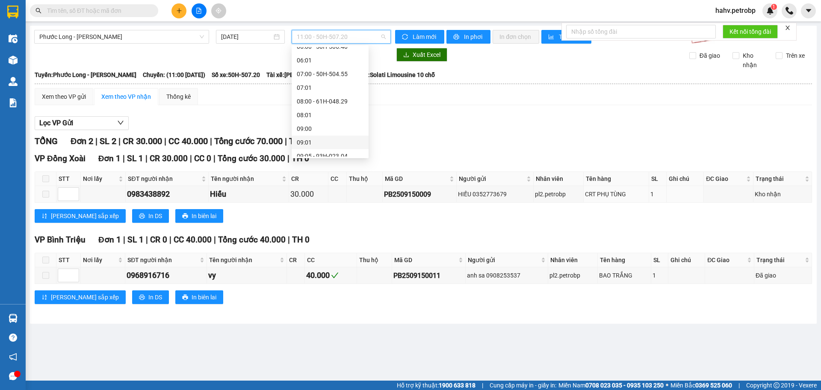
scroll to position [142, 0]
click at [332, 107] on div "08:00 - 61H-048.29" at bounding box center [330, 102] width 67 height 9
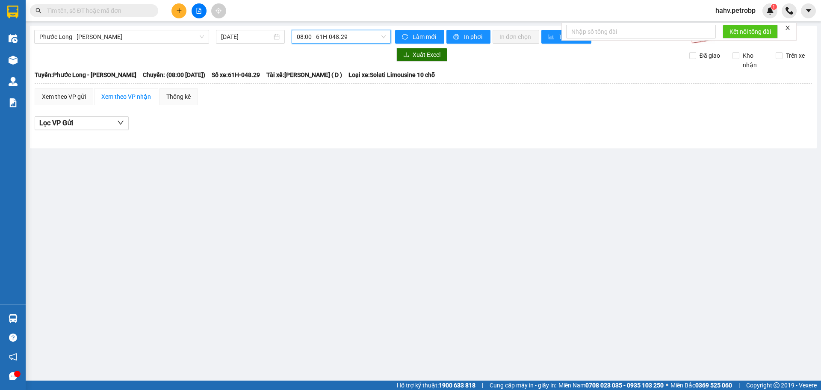
click at [303, 34] on span "08:00 - 61H-048.29" at bounding box center [341, 36] width 89 height 13
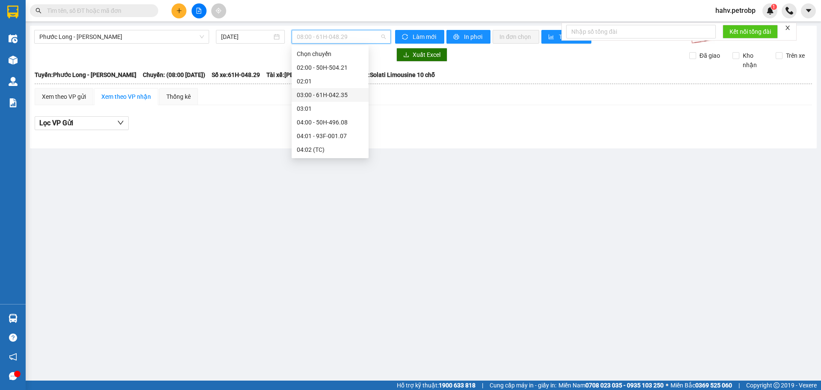
click at [335, 97] on div "03:00 - 61H-042.35" at bounding box center [330, 94] width 67 height 9
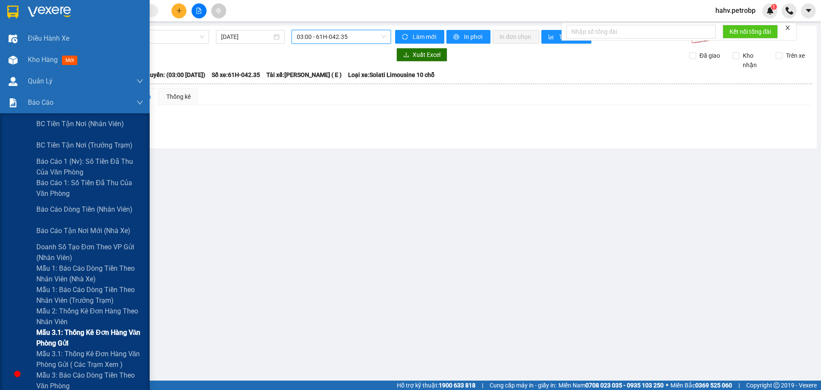
click at [20, 330] on div "Mẫu 3.1: Thống kê đơn hàng văn phòng gửi" at bounding box center [75, 337] width 150 height 21
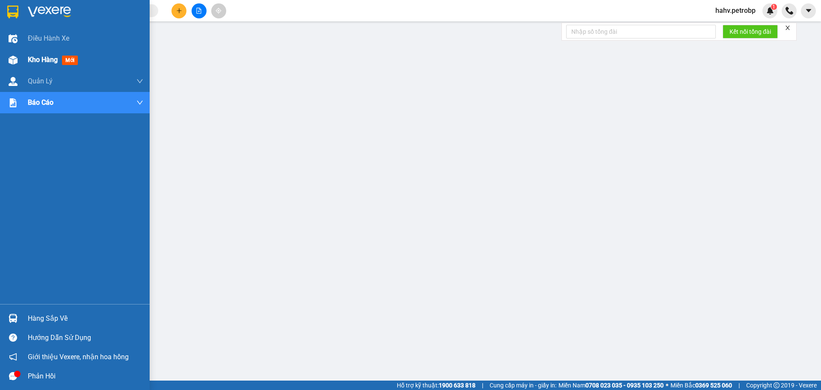
click at [9, 57] on img at bounding box center [13, 60] width 9 height 9
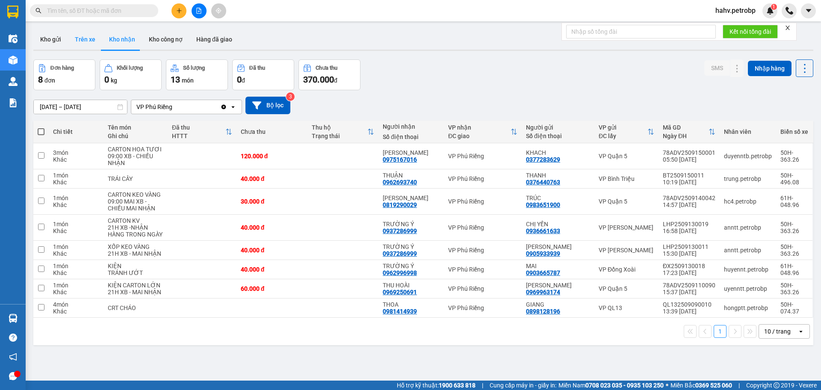
click at [90, 39] on button "Trên xe" at bounding box center [85, 39] width 34 height 21
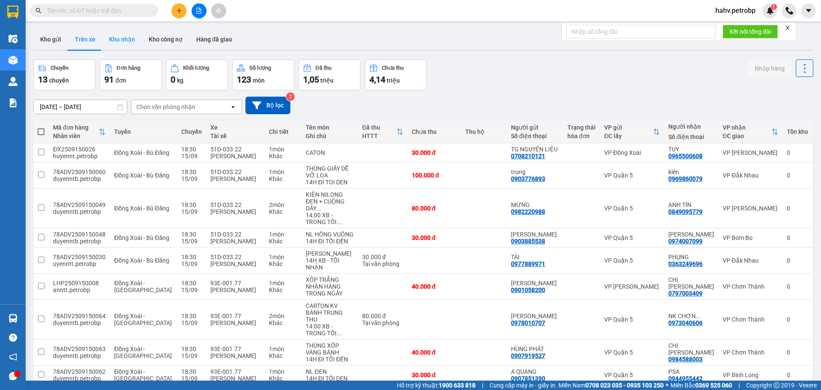
click at [130, 44] on button "Kho nhận" at bounding box center [122, 39] width 40 height 21
type input "[DATE] – [DATE]"
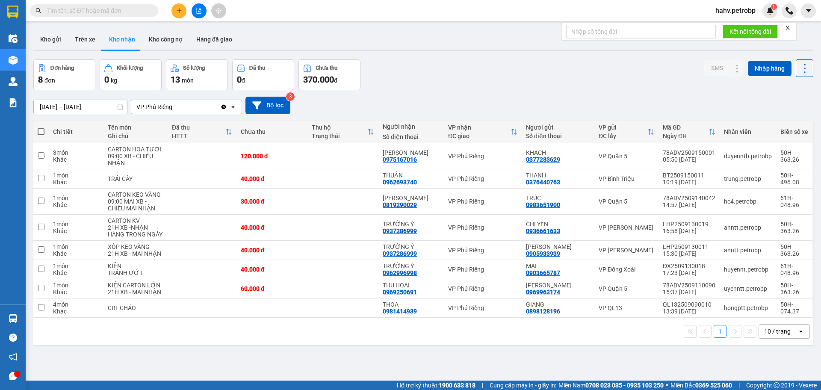
click at [196, 10] on icon "file-add" at bounding box center [199, 11] width 6 height 6
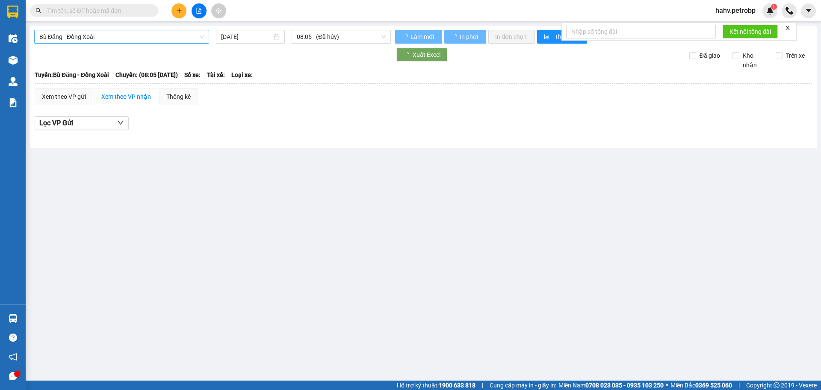
click at [126, 39] on span "Bù Đăng - Đồng Xoài" at bounding box center [121, 36] width 165 height 13
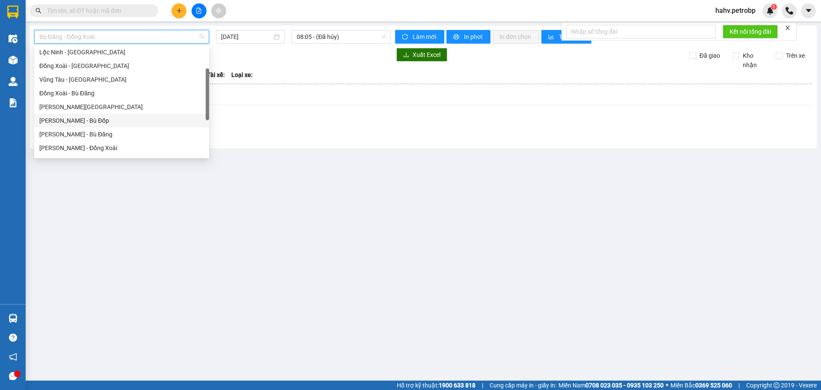
scroll to position [113, 0]
click at [126, 108] on div "[PERSON_NAME] - Phước Long" at bounding box center [121, 104] width 165 height 9
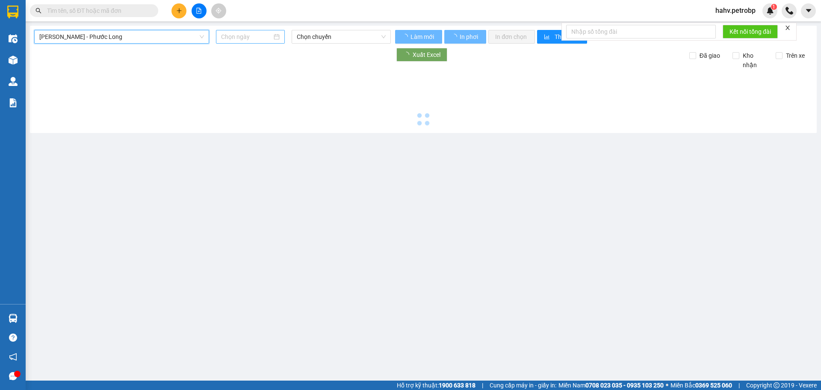
type input "[DATE]"
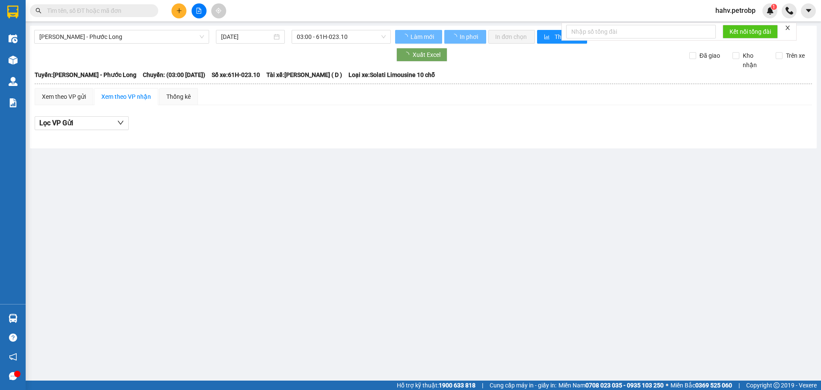
click at [338, 28] on div "[PERSON_NAME] - Phước Long [DATE] 03:00 - 61H-023.10 Làm mới In phơi In đơn ch…" at bounding box center [423, 87] width 786 height 123
click at [337, 36] on span "03:00 - 61H-023.10" at bounding box center [341, 36] width 89 height 13
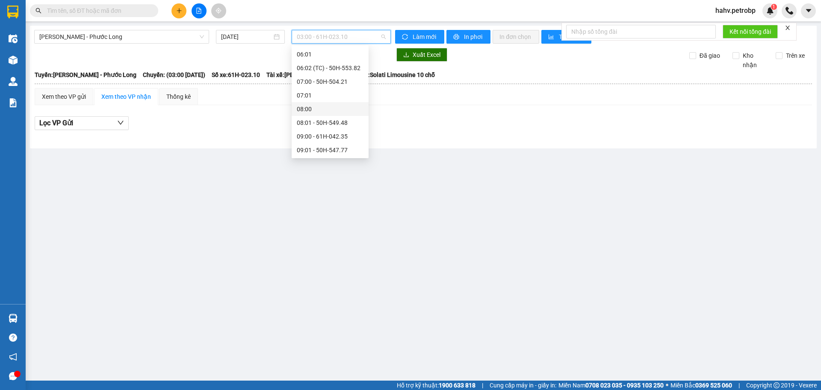
scroll to position [128, 0]
click at [323, 115] on div "09:00 - 61H-042.35" at bounding box center [330, 116] width 67 height 9
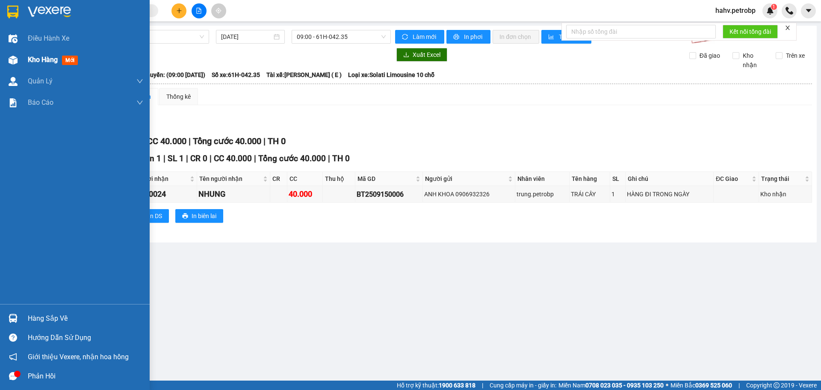
click at [45, 65] on div "Kho hàng mới" at bounding box center [54, 59] width 53 height 11
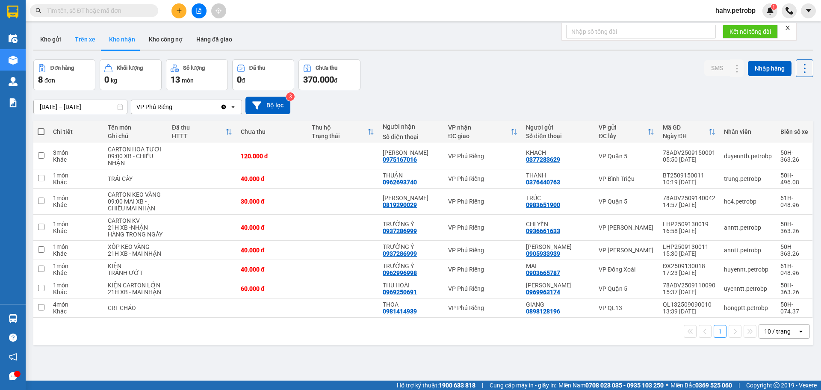
click at [81, 45] on button "Trên xe" at bounding box center [85, 39] width 34 height 21
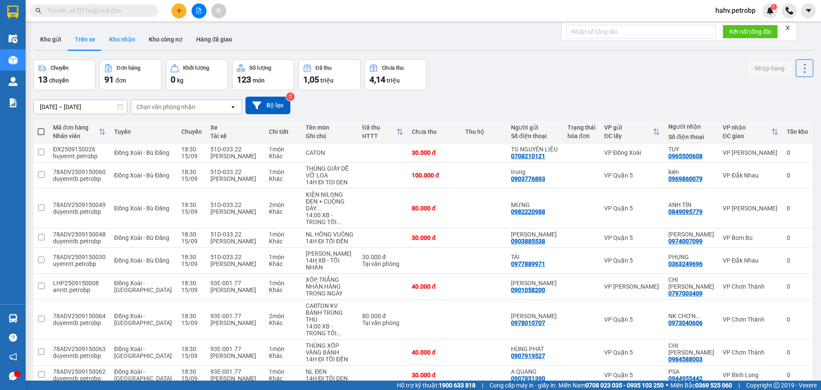
click at [108, 38] on button "Kho nhận" at bounding box center [122, 39] width 40 height 21
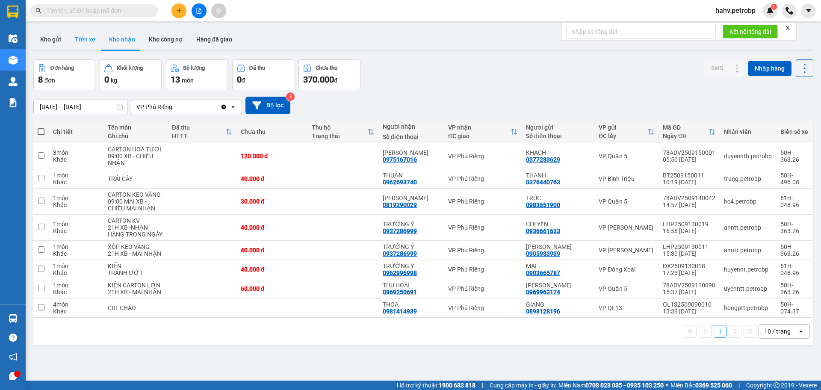
click at [93, 42] on button "Trên xe" at bounding box center [85, 39] width 34 height 21
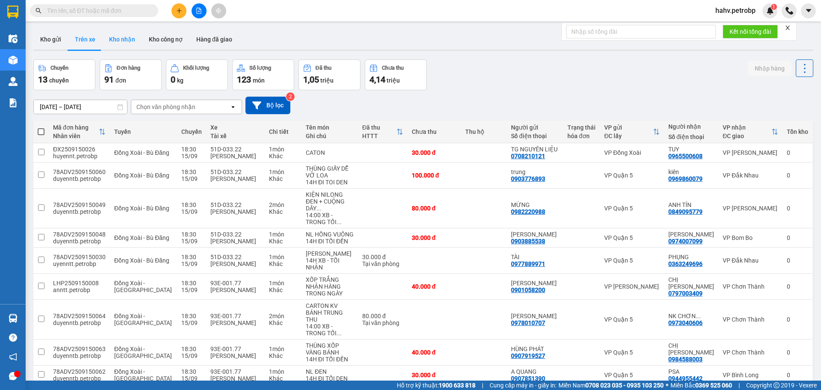
click at [116, 44] on button "Kho nhận" at bounding box center [122, 39] width 40 height 21
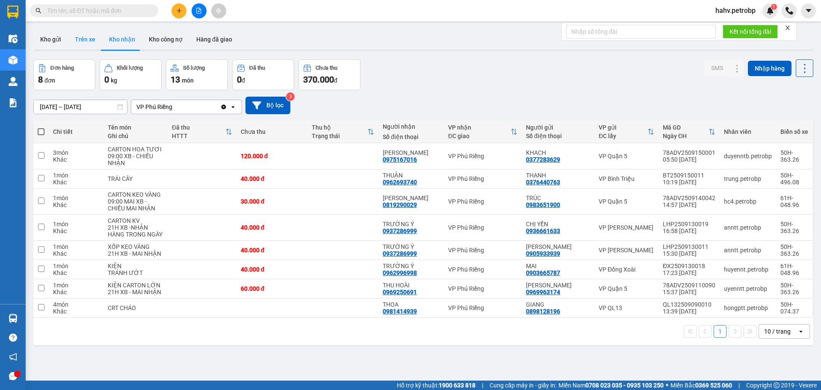
click at [85, 37] on button "Trên xe" at bounding box center [85, 39] width 34 height 21
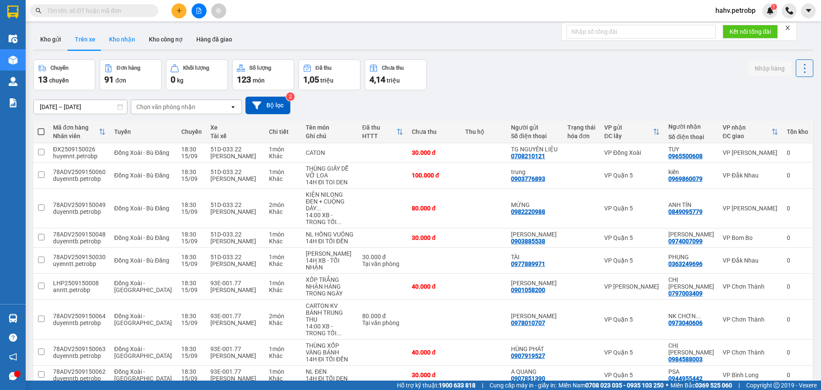
click at [118, 38] on button "Kho nhận" at bounding box center [122, 39] width 40 height 21
type input "[DATE] – [DATE]"
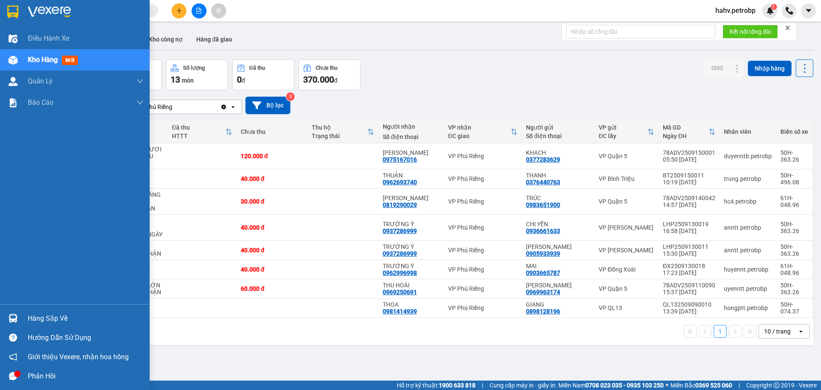
click at [16, 318] on img at bounding box center [13, 318] width 9 height 9
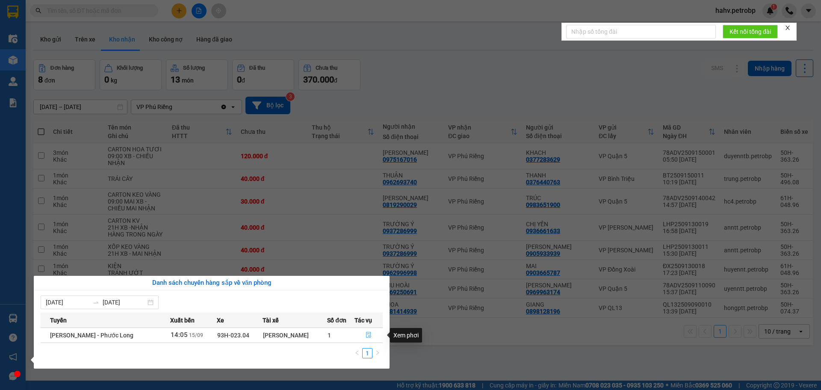
click at [369, 337] on icon "file-done" at bounding box center [368, 335] width 5 height 6
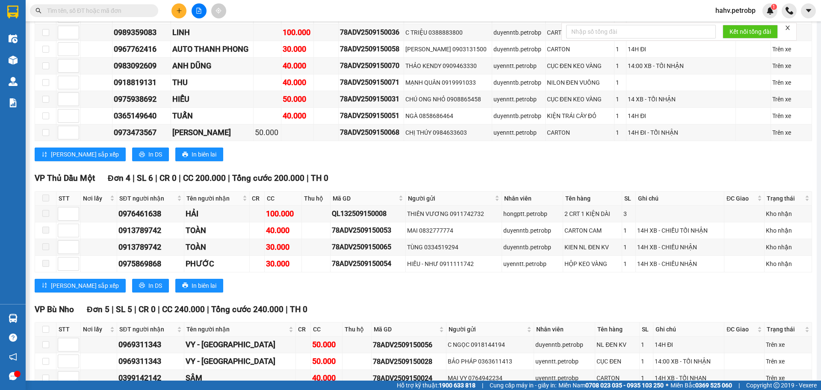
scroll to position [1540, 0]
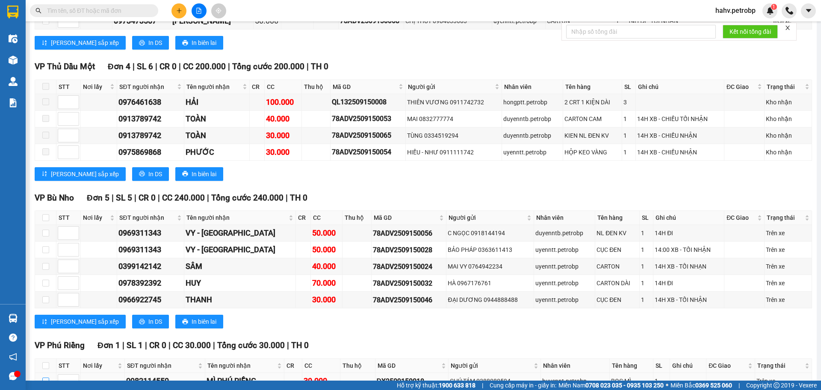
click at [43, 377] on input "checkbox" at bounding box center [45, 380] width 7 height 7
checkbox input "true"
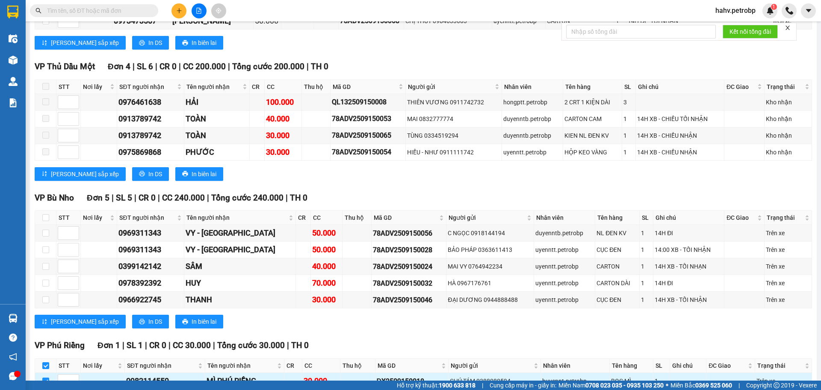
click at [144, 375] on div "0982114559" at bounding box center [165, 381] width 78 height 12
copy div "0982114559"
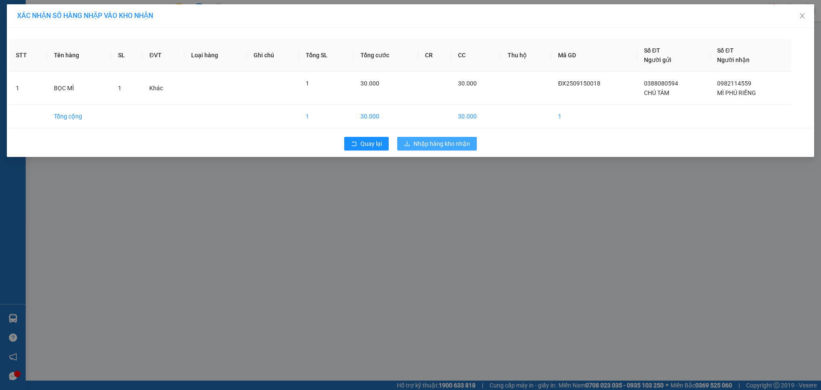
click at [441, 144] on span "Nhập hàng kho nhận" at bounding box center [441, 143] width 56 height 9
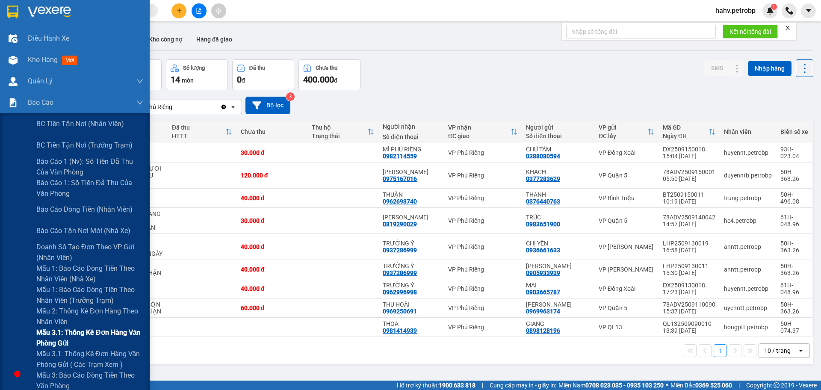
drag, startPoint x: 0, startPoint y: 339, endPoint x: 127, endPoint y: 234, distance: 165.1
click at [0, 339] on div "Mẫu 3.1: Thống kê đơn hàng văn phòng gửi" at bounding box center [75, 337] width 150 height 21
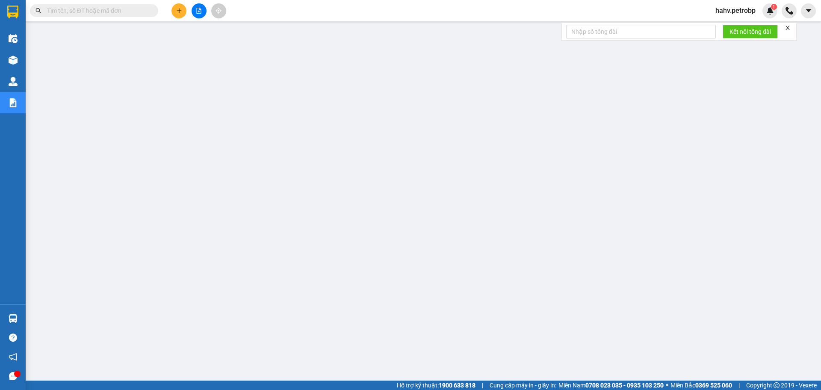
paste input "BT2509150046"
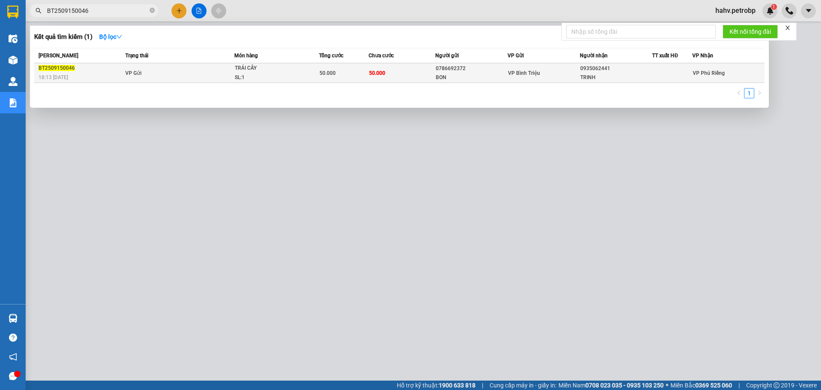
type input "BT2509150046"
click at [330, 77] on div "50.000" at bounding box center [343, 72] width 49 height 9
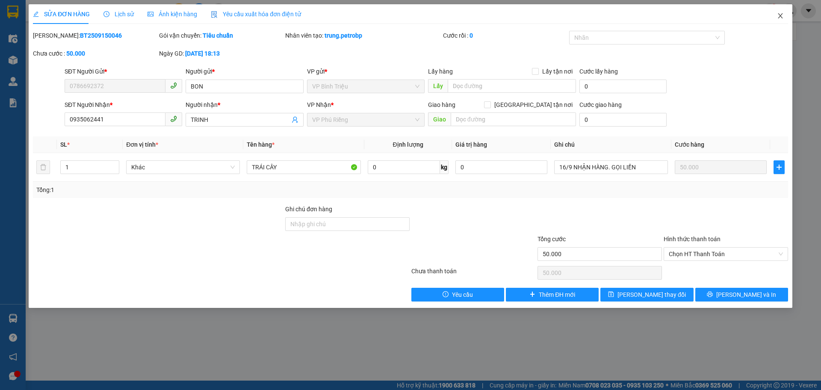
click at [780, 16] on icon "close" at bounding box center [779, 15] width 5 height 5
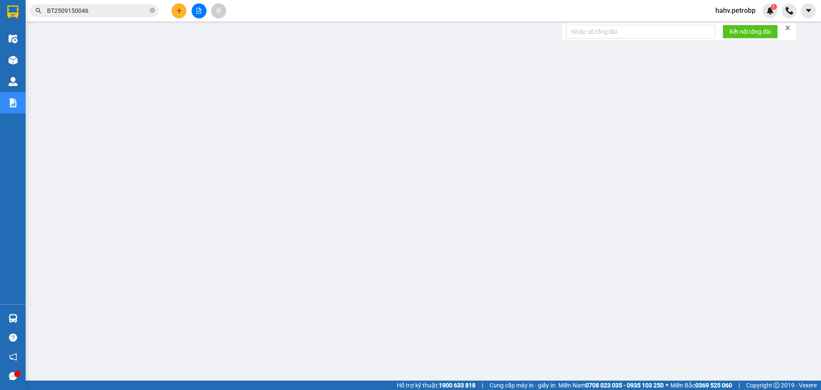
click at [204, 12] on button at bounding box center [198, 10] width 15 height 15
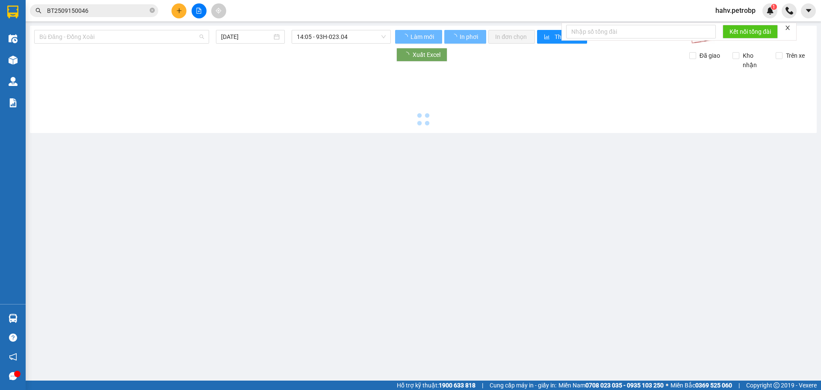
click at [120, 38] on span "Bù Đăng - Đồng Xoài" at bounding box center [121, 36] width 165 height 13
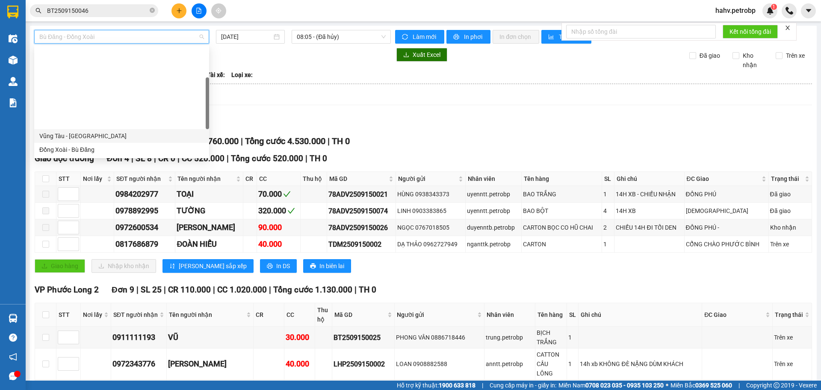
scroll to position [85, 0]
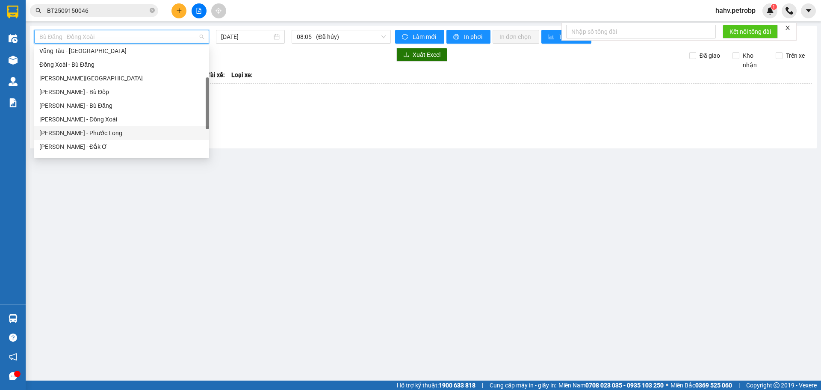
click at [121, 131] on div "[PERSON_NAME] - Phước Long" at bounding box center [121, 132] width 165 height 9
type input "[DATE]"
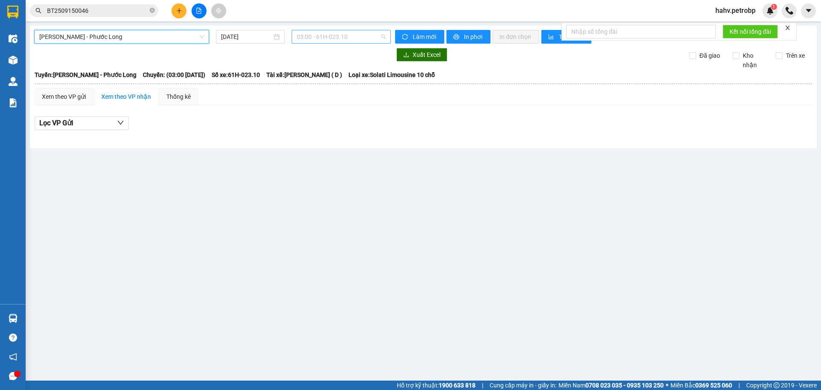
click at [347, 33] on span "03:00 - 61H-023.10" at bounding box center [341, 36] width 89 height 13
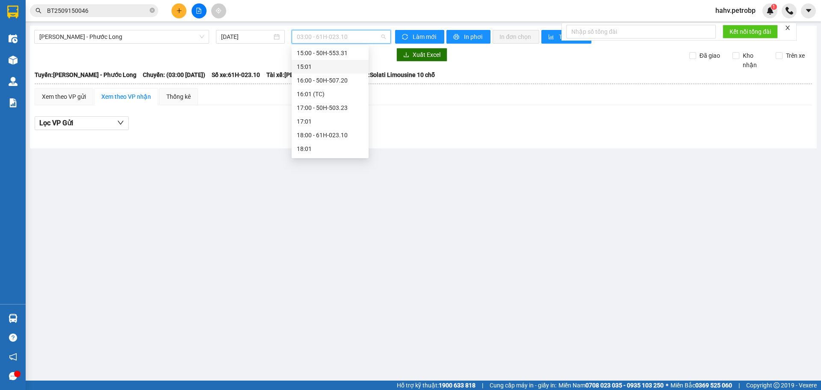
scroll to position [385, 0]
click at [334, 110] on div "17:00 - 50H-503.23" at bounding box center [330, 106] width 67 height 9
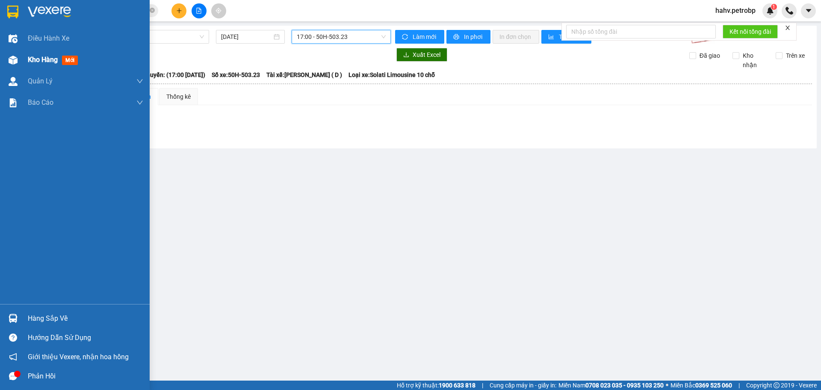
click at [22, 65] on div "Kho hàng mới" at bounding box center [75, 59] width 150 height 21
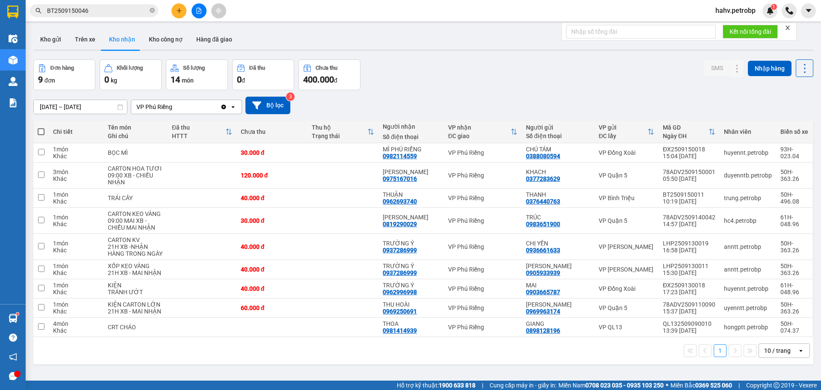
click at [102, 46] on button "Kho nhận" at bounding box center [122, 39] width 40 height 21
click at [96, 44] on button "Trên xe" at bounding box center [85, 39] width 34 height 21
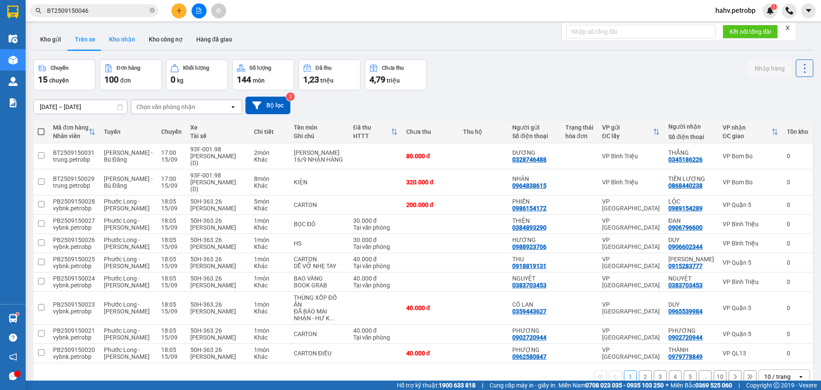
click at [120, 44] on button "Kho nhận" at bounding box center [122, 39] width 40 height 21
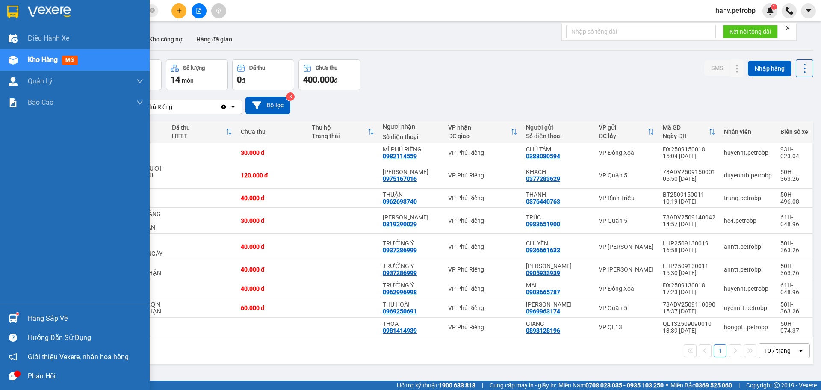
click at [9, 314] on img at bounding box center [13, 318] width 9 height 9
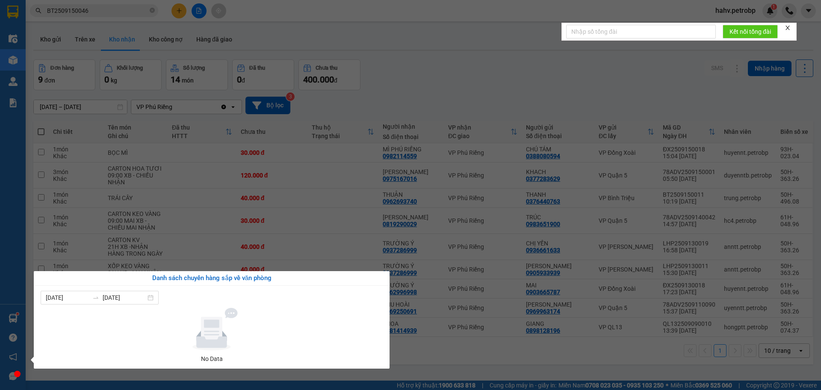
click at [95, 36] on section "Kết quả tìm kiếm ( 1 ) Bộ lọc Mã ĐH Trạng thái Món hàng Tổng cước Chưa cước Ngư…" at bounding box center [410, 195] width 821 height 390
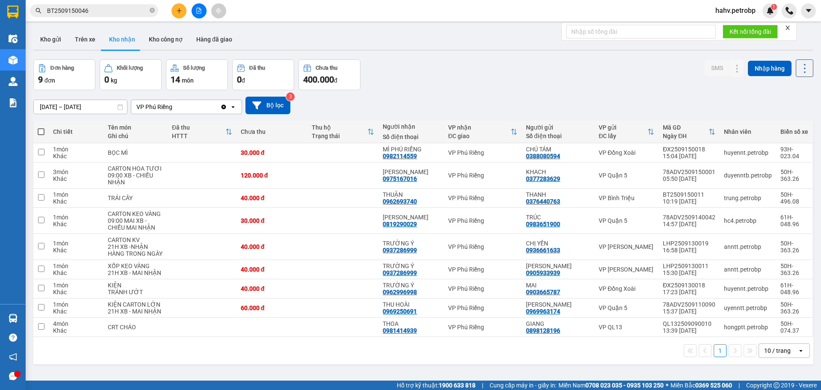
click at [95, 36] on button "Trên xe" at bounding box center [85, 39] width 34 height 21
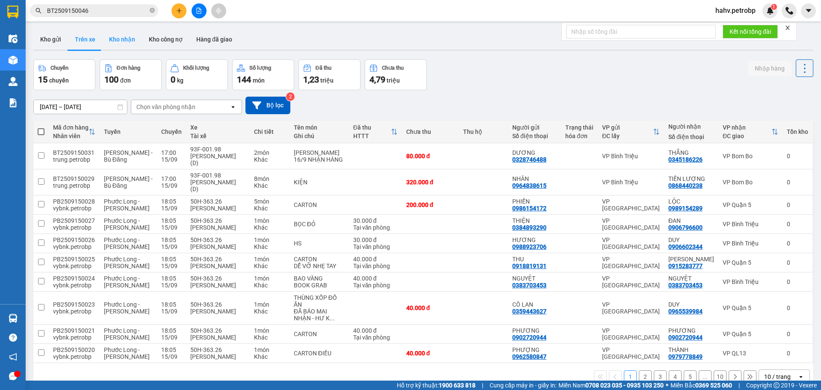
click at [119, 36] on button "Kho nhận" at bounding box center [122, 39] width 40 height 21
type input "[DATE] – [DATE]"
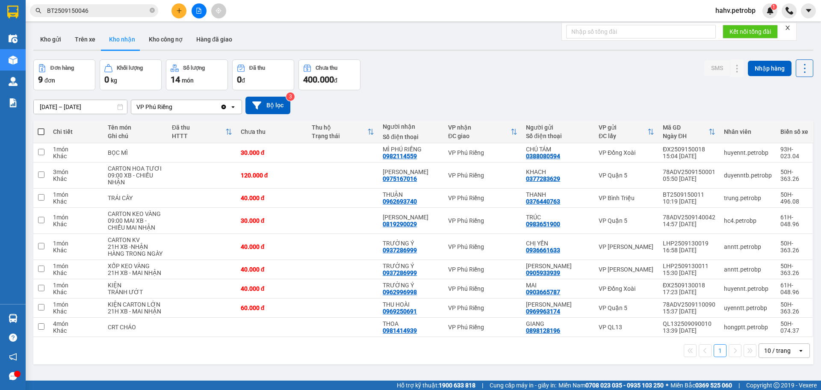
click at [200, 4] on button at bounding box center [198, 10] width 15 height 15
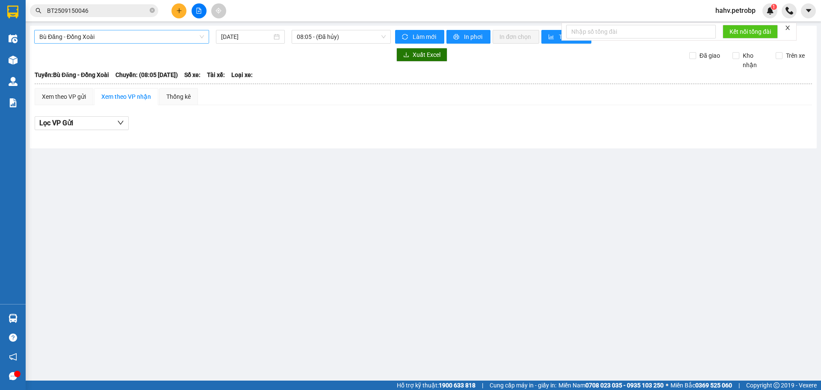
click at [130, 33] on span "Bù Đăng - Đồng Xoài" at bounding box center [121, 36] width 165 height 13
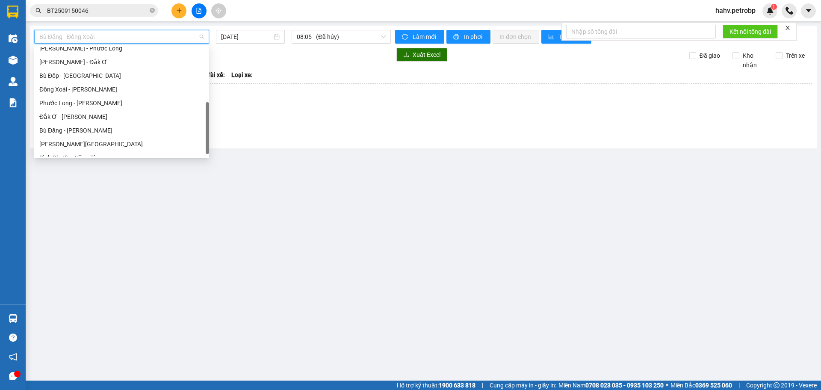
scroll to position [178, 0]
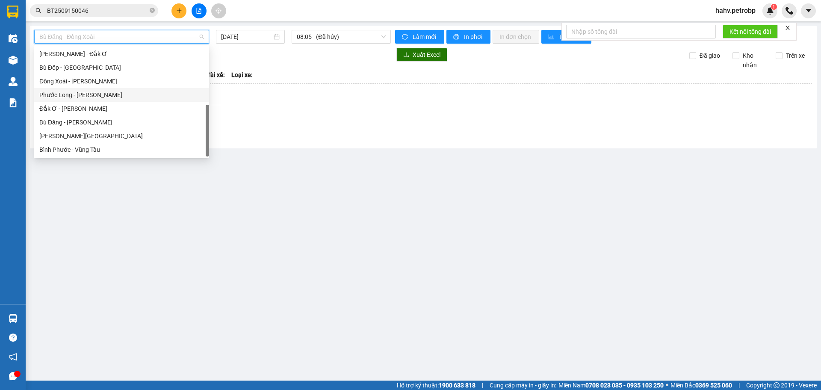
click at [118, 100] on div "Phước Long - [PERSON_NAME]" at bounding box center [121, 95] width 175 height 14
type input "[DATE]"
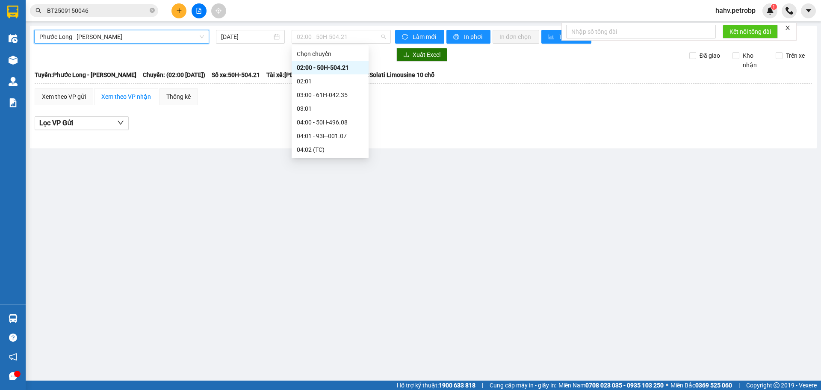
drag, startPoint x: 338, startPoint y: 40, endPoint x: 351, endPoint y: 60, distance: 24.1
click at [338, 39] on span "02:00 - 50H-504.21" at bounding box center [341, 36] width 89 height 13
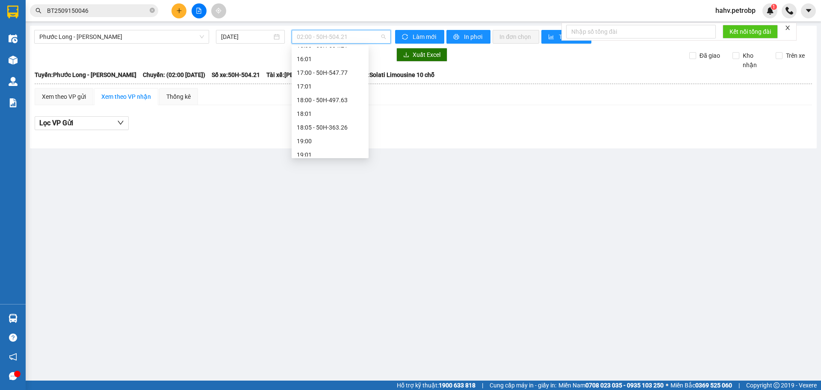
scroll to position [451, 0]
click at [334, 121] on div "18:05 - 50H-363.26" at bounding box center [330, 122] width 67 height 9
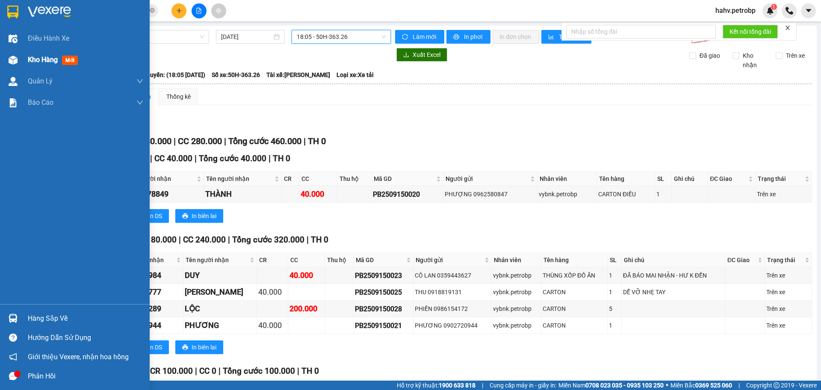
click at [3, 54] on div "Kho hàng mới" at bounding box center [75, 59] width 150 height 21
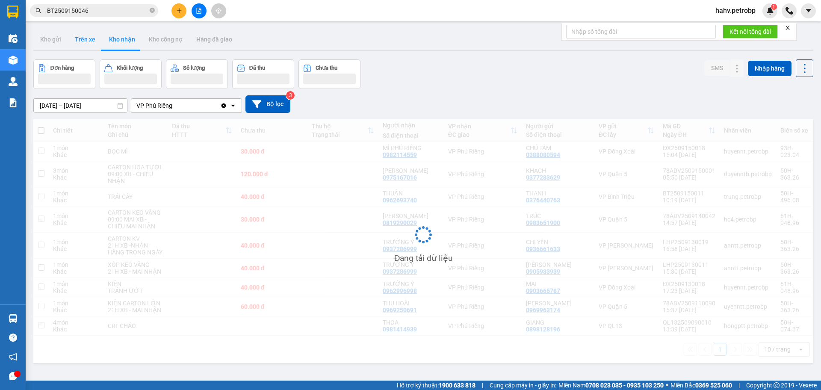
click at [94, 41] on button "Trên xe" at bounding box center [85, 39] width 34 height 21
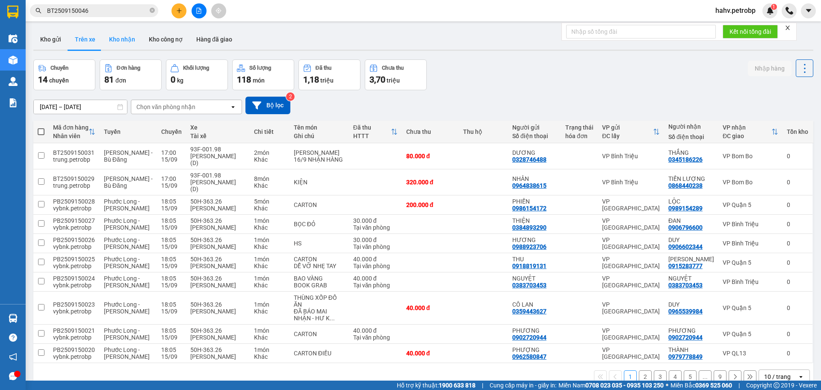
click at [120, 41] on button "Kho nhận" at bounding box center [122, 39] width 40 height 21
type input "[DATE] – [DATE]"
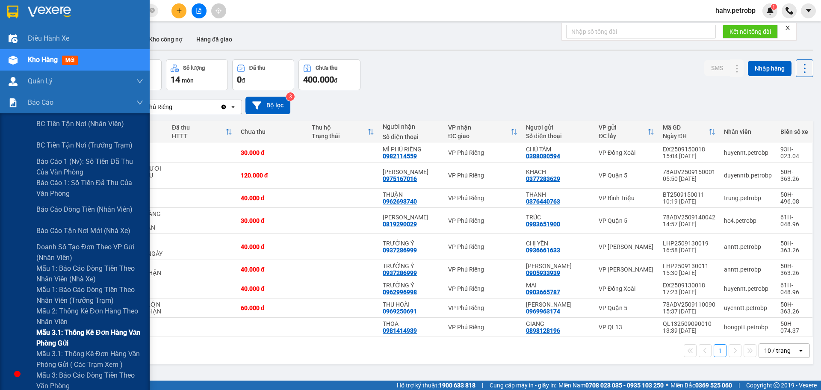
drag, startPoint x: 11, startPoint y: 343, endPoint x: 96, endPoint y: 316, distance: 88.7
click at [12, 343] on div "Mẫu 3.1: Thống kê đơn hàng văn phòng gửi" at bounding box center [75, 337] width 150 height 21
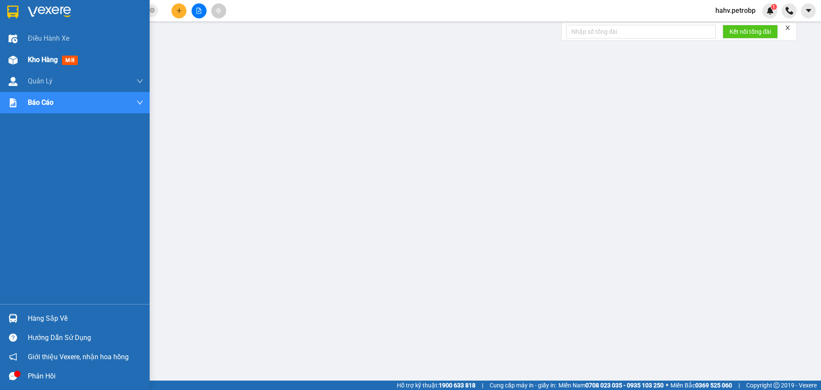
click at [51, 59] on span "Kho hàng" at bounding box center [43, 60] width 30 height 8
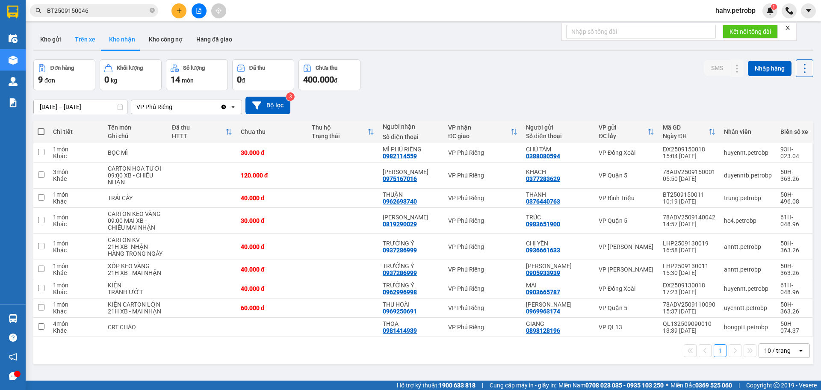
click at [91, 37] on button "Trên xe" at bounding box center [85, 39] width 34 height 21
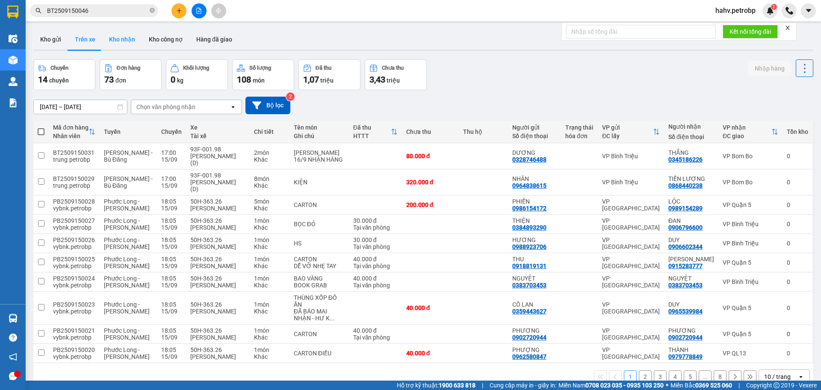
click at [118, 39] on button "Kho nhận" at bounding box center [122, 39] width 40 height 21
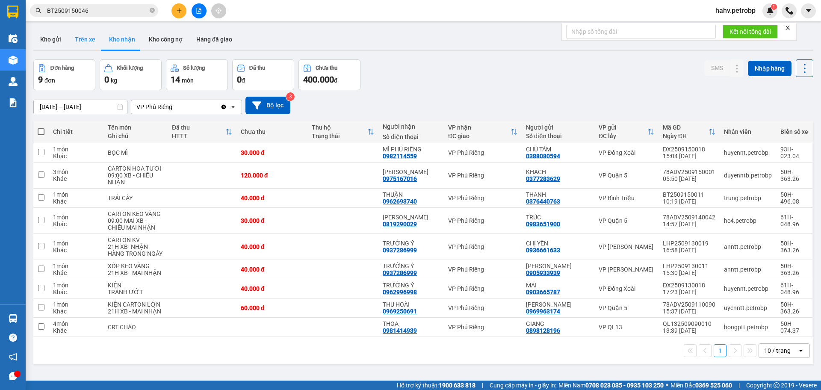
drag, startPoint x: 84, startPoint y: 39, endPoint x: 96, endPoint y: 38, distance: 11.6
click at [84, 39] on button "Trên xe" at bounding box center [85, 39] width 34 height 21
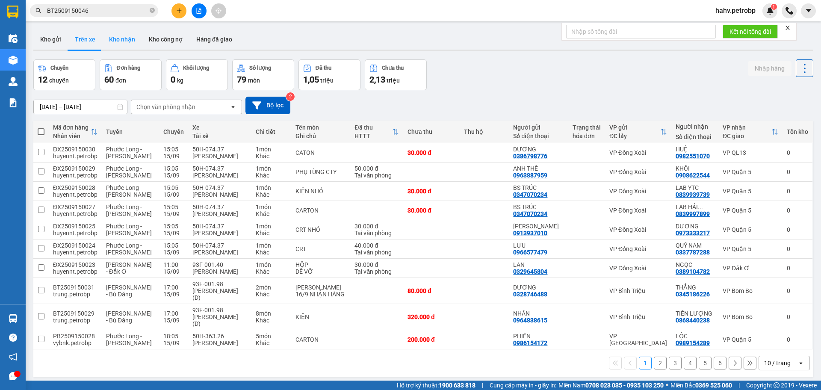
click at [112, 37] on button "Kho nhận" at bounding box center [122, 39] width 40 height 21
type input "[DATE] – [DATE]"
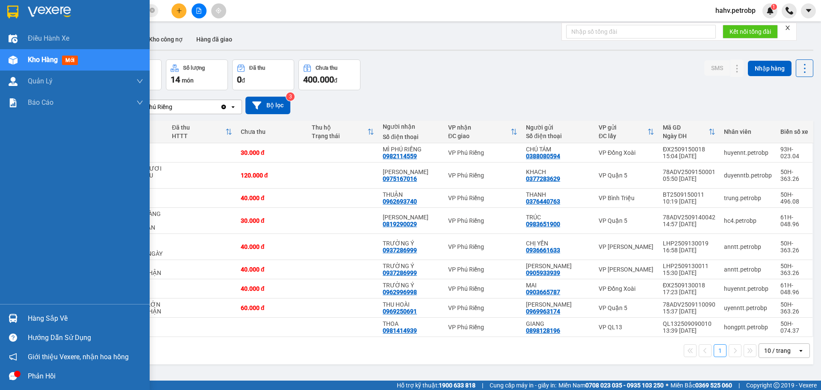
click at [47, 315] on div "Hàng sắp về" at bounding box center [85, 318] width 115 height 13
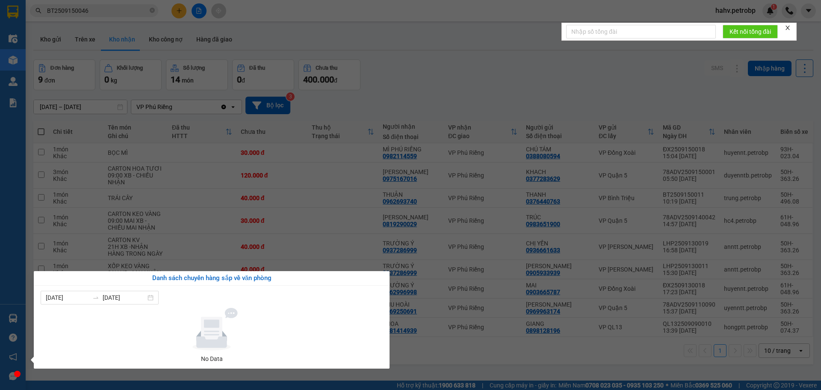
click at [0, 253] on div "Điều hành xe Kho hàng mới Quản [PERSON_NAME] lý chuyến Quản lý giao nhận mới Qu…" at bounding box center [13, 195] width 26 height 390
